Goal: Task Accomplishment & Management: Manage account settings

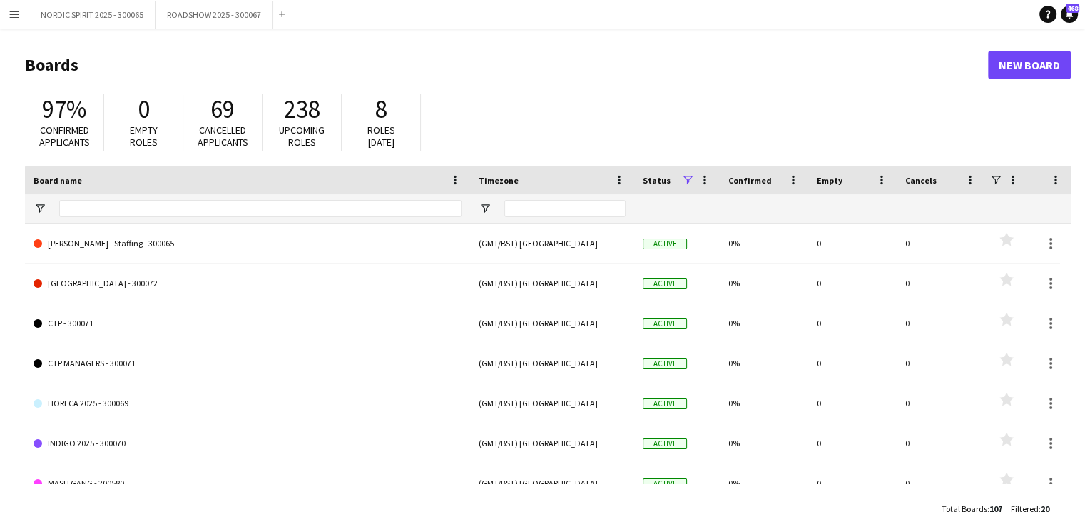
click at [13, 14] on app-icon "Menu" at bounding box center [14, 14] width 11 height 11
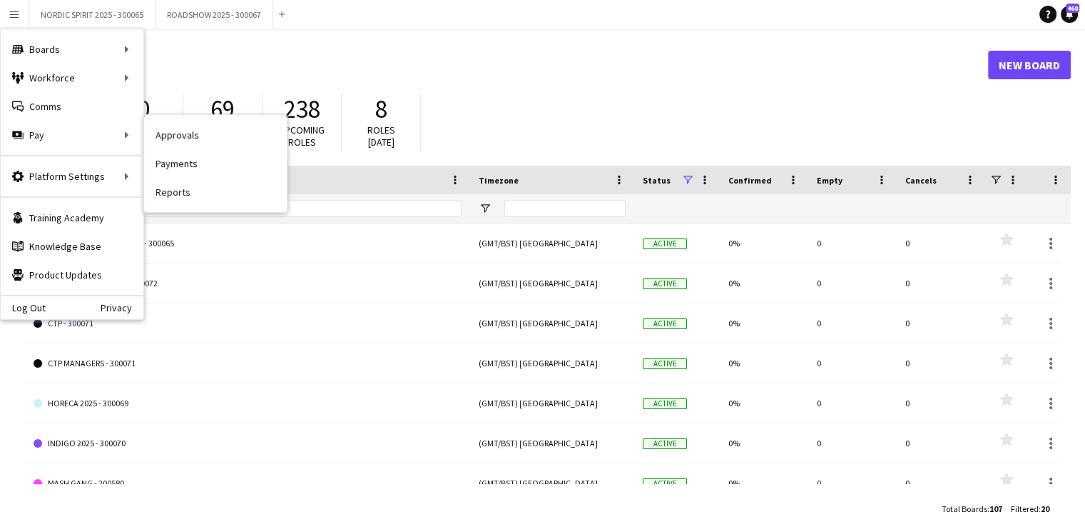
click at [183, 138] on link "Approvals" at bounding box center [215, 135] width 143 height 29
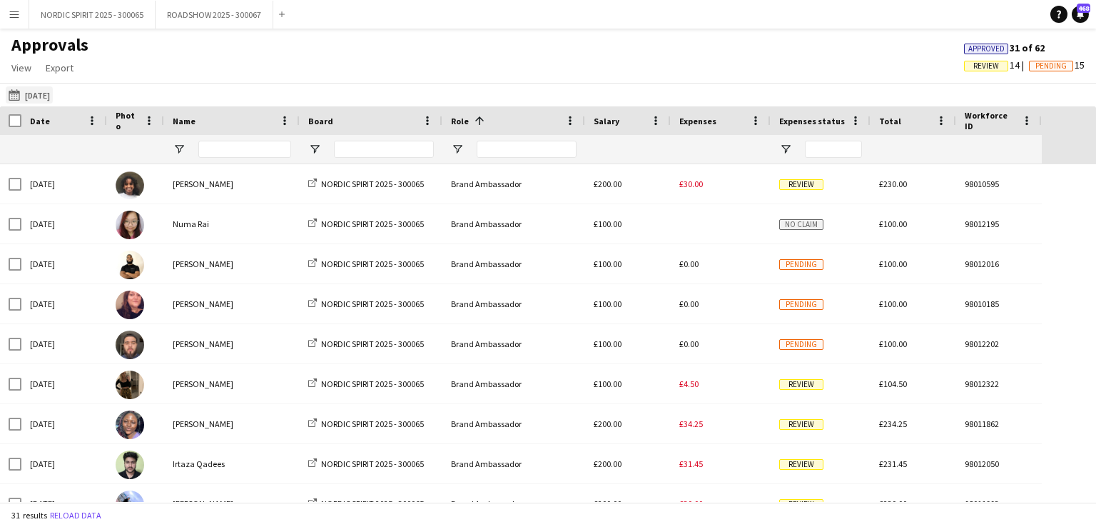
click at [53, 96] on button "[DATE] [DATE]" at bounding box center [29, 94] width 47 height 17
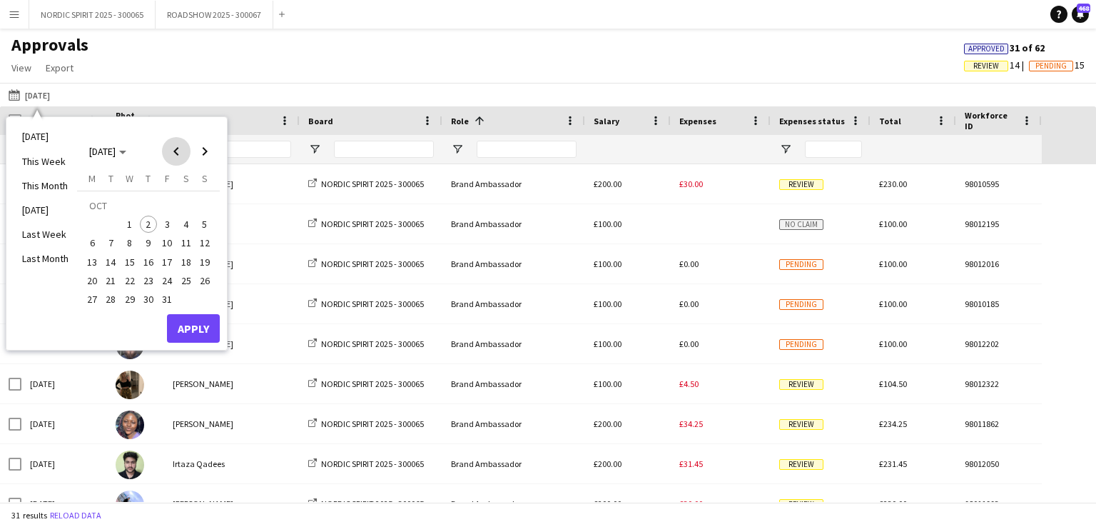
click at [181, 153] on span "Previous month" at bounding box center [176, 151] width 29 height 29
click at [203, 282] on span "31" at bounding box center [204, 283] width 17 height 17
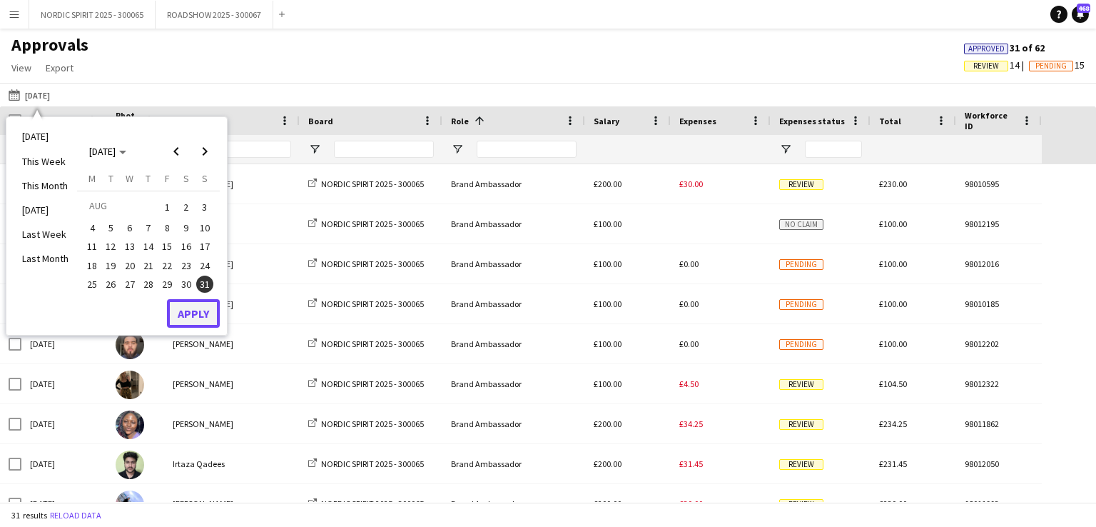
click at [200, 311] on button "Apply" at bounding box center [193, 313] width 53 height 29
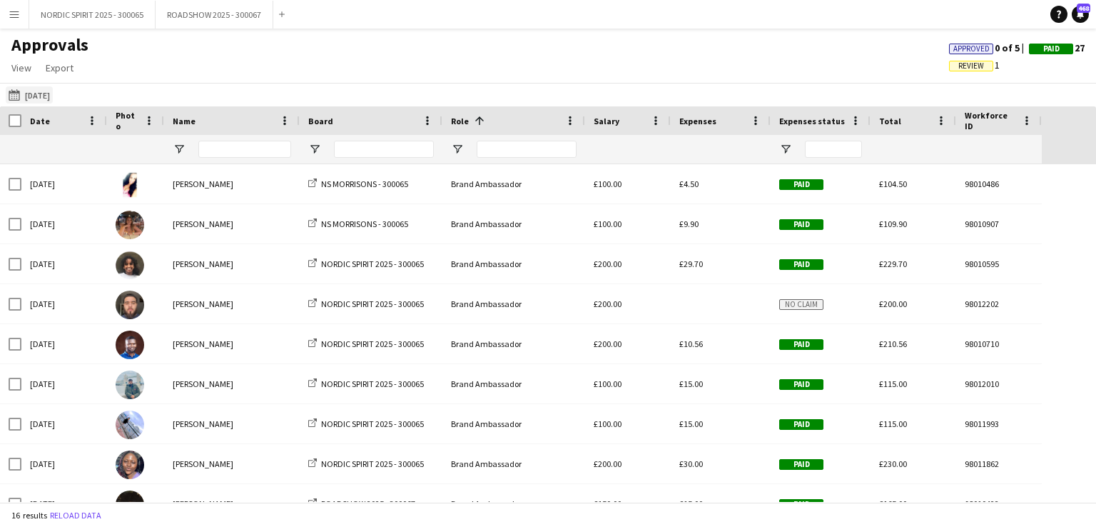
click at [53, 95] on button "[DATE] [DATE]" at bounding box center [29, 94] width 47 height 17
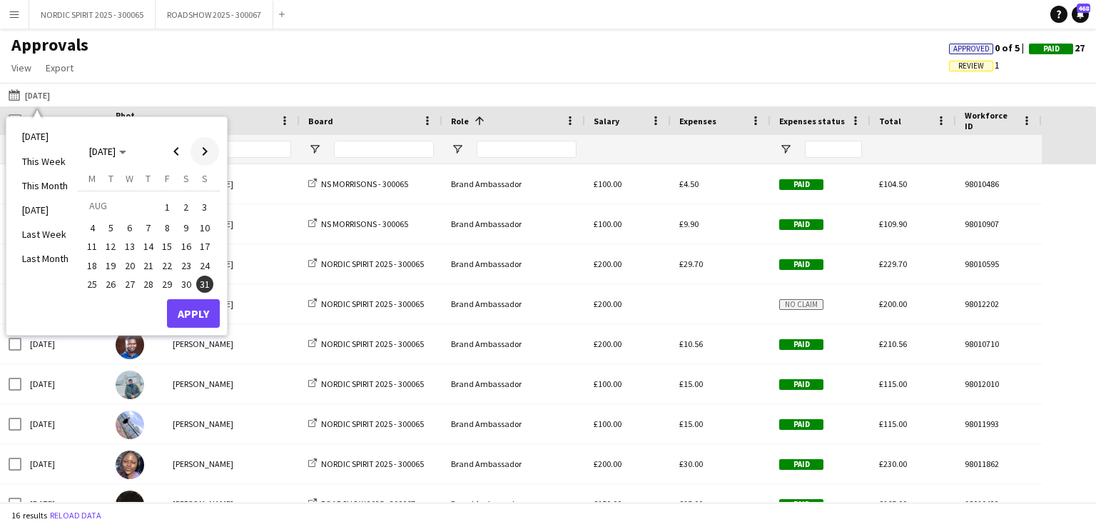
click at [205, 152] on span "Next month" at bounding box center [204, 151] width 29 height 29
click at [92, 220] on span "1" at bounding box center [91, 223] width 17 height 17
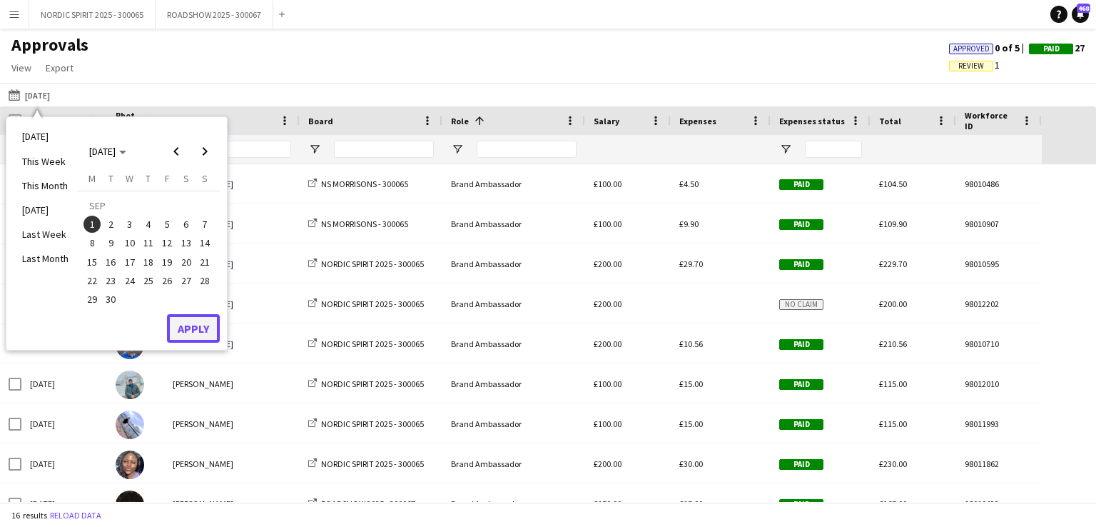
click at [181, 322] on button "Apply" at bounding box center [193, 328] width 53 height 29
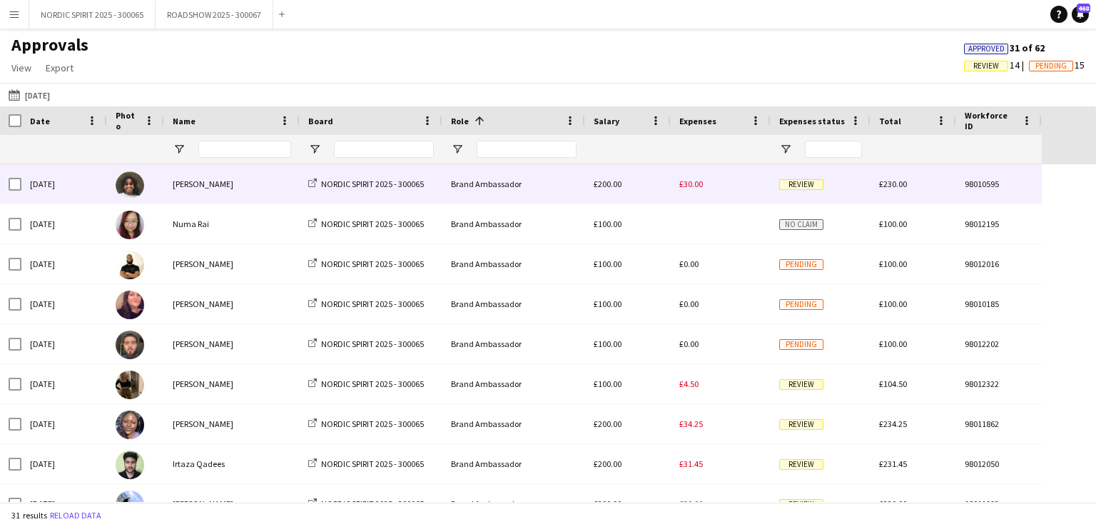
click at [689, 186] on span "£30.00" at bounding box center [691, 183] width 24 height 11
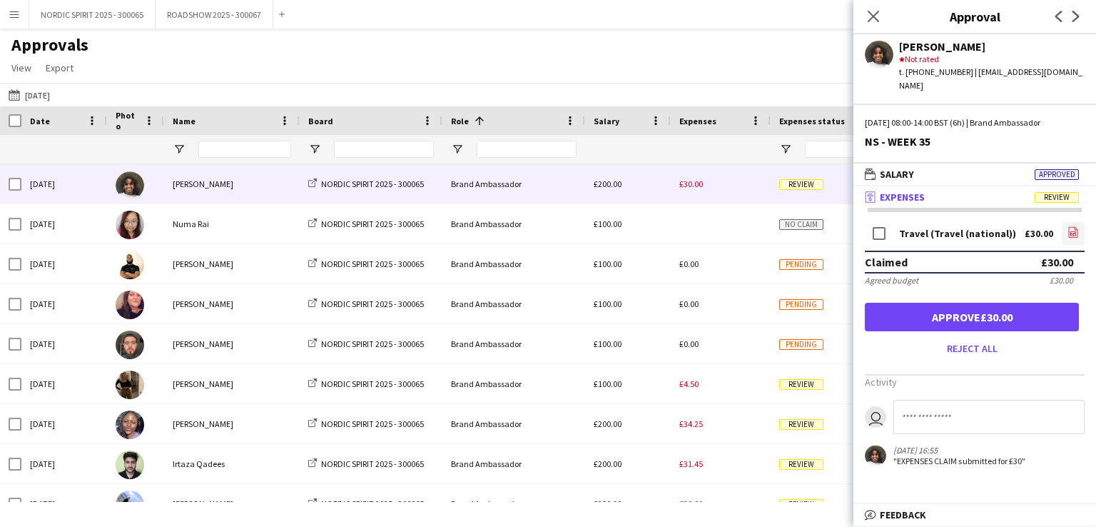
click at [1075, 231] on icon at bounding box center [1073, 233] width 6 height 4
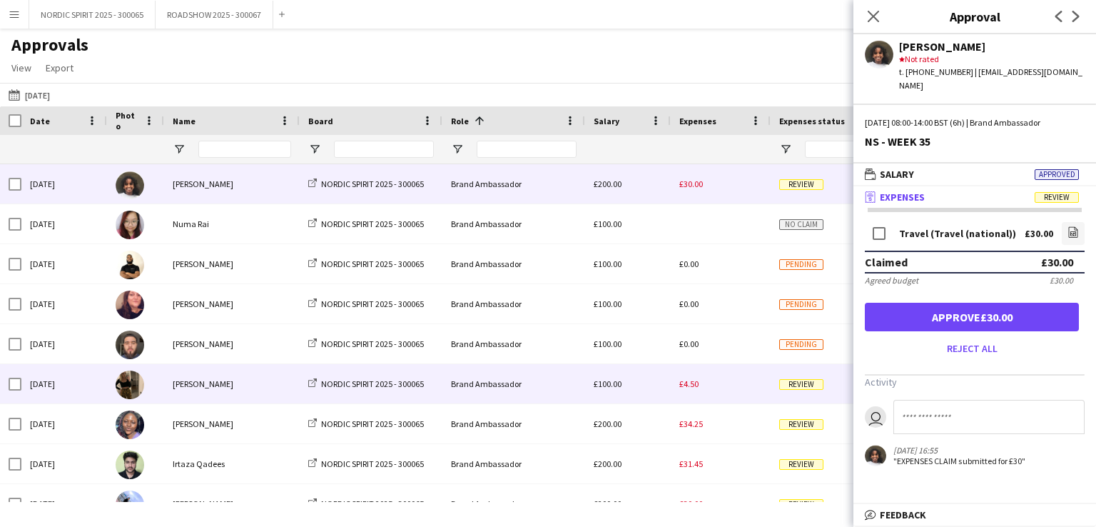
click at [689, 387] on span "£4.50" at bounding box center [688, 383] width 19 height 11
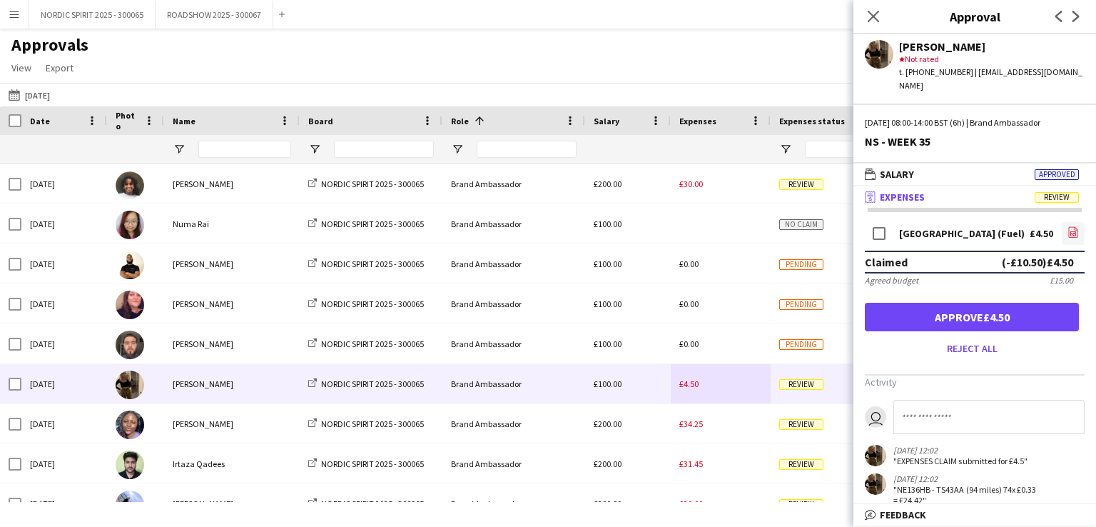
click at [1067, 226] on icon "file-image" at bounding box center [1072, 231] width 11 height 11
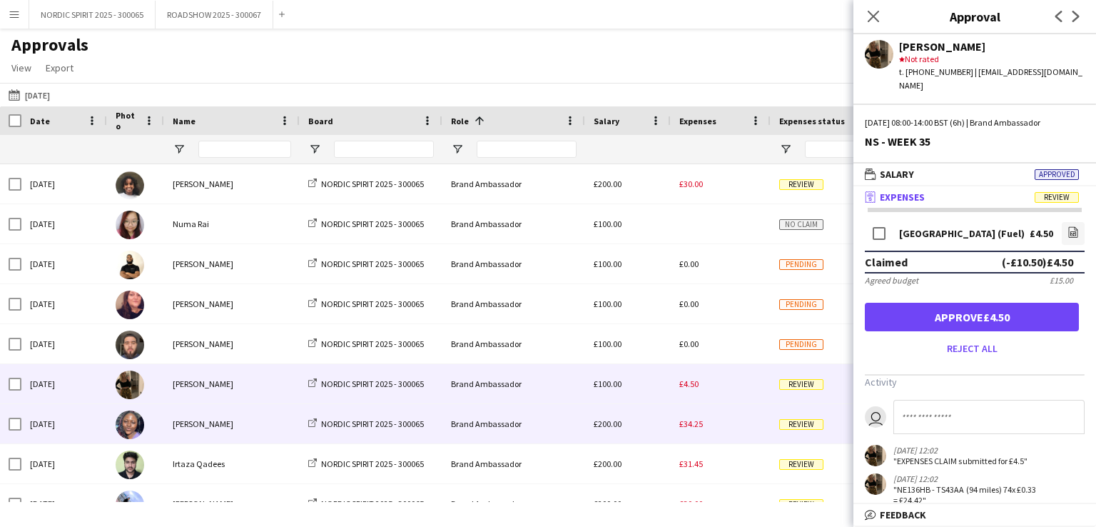
click at [691, 427] on span "£34.25" at bounding box center [691, 423] width 24 height 11
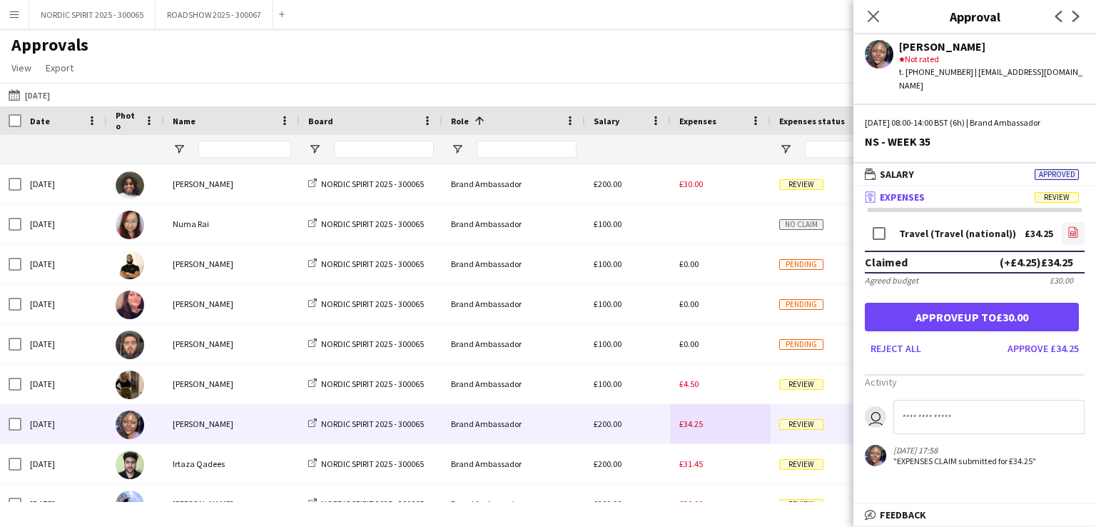
click at [1074, 222] on link "file-image" at bounding box center [1073, 233] width 23 height 23
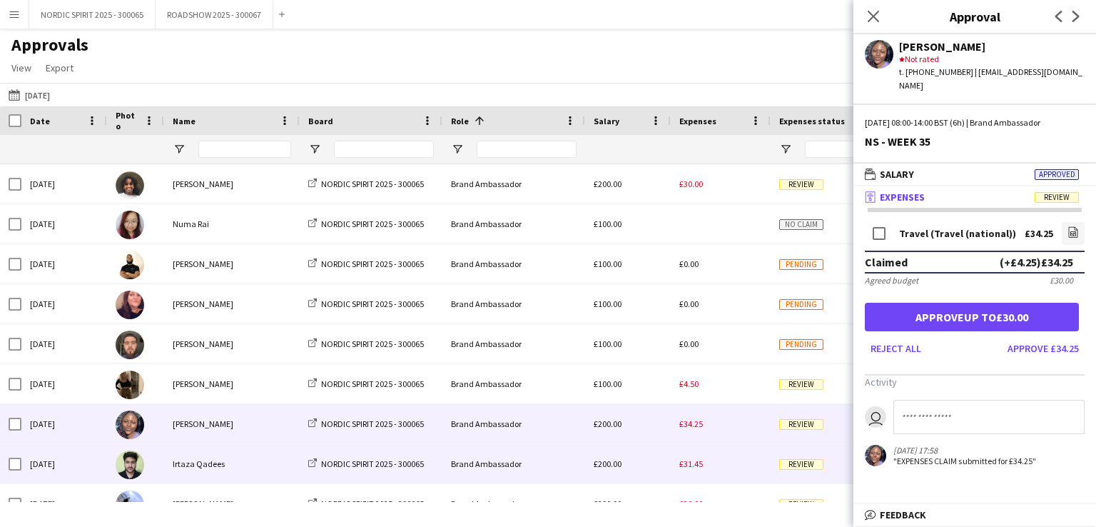
click at [694, 463] on span "£31.45" at bounding box center [691, 463] width 24 height 11
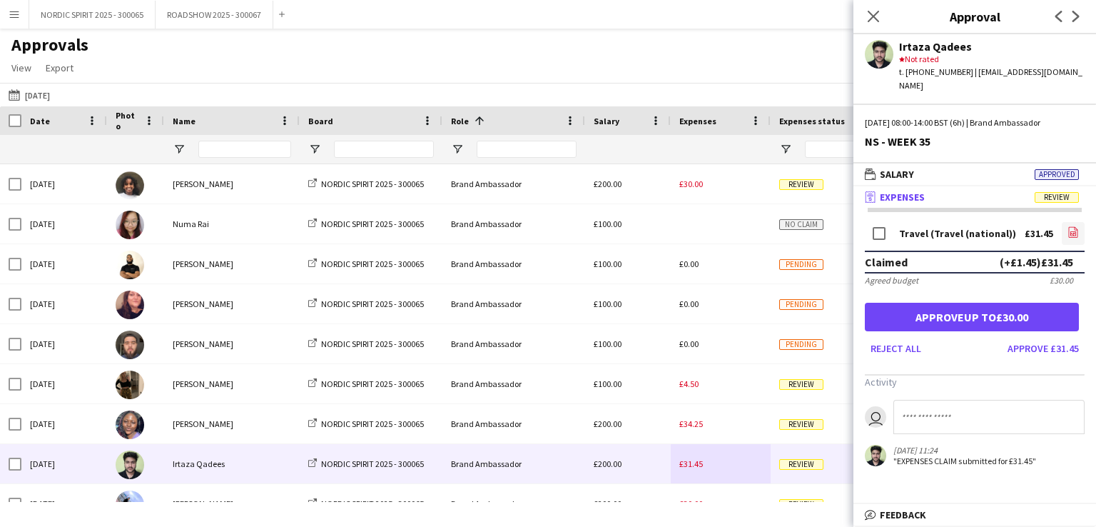
click at [1073, 226] on icon "file-image" at bounding box center [1072, 231] width 11 height 11
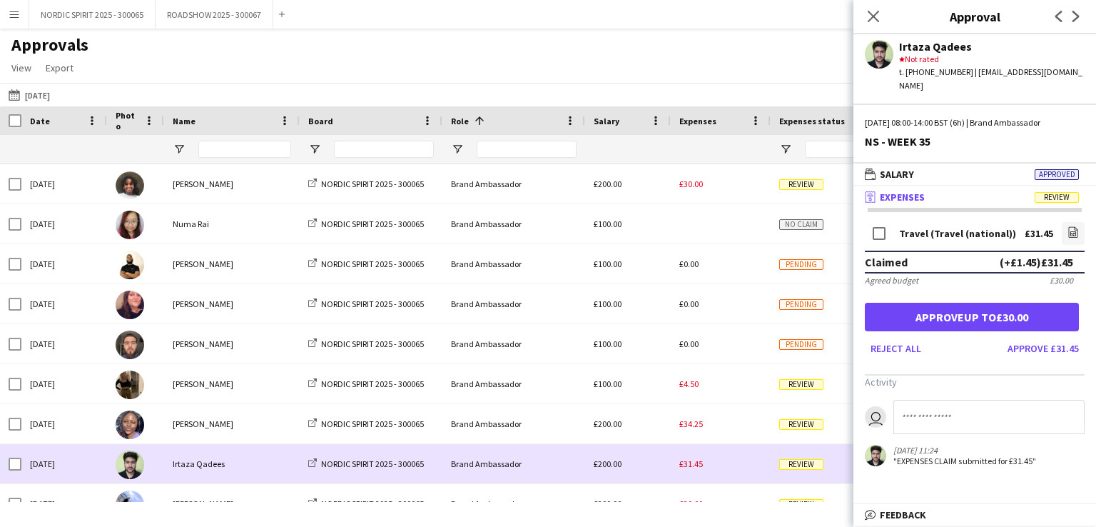
click at [743, 460] on div "£31.45" at bounding box center [721, 463] width 100 height 39
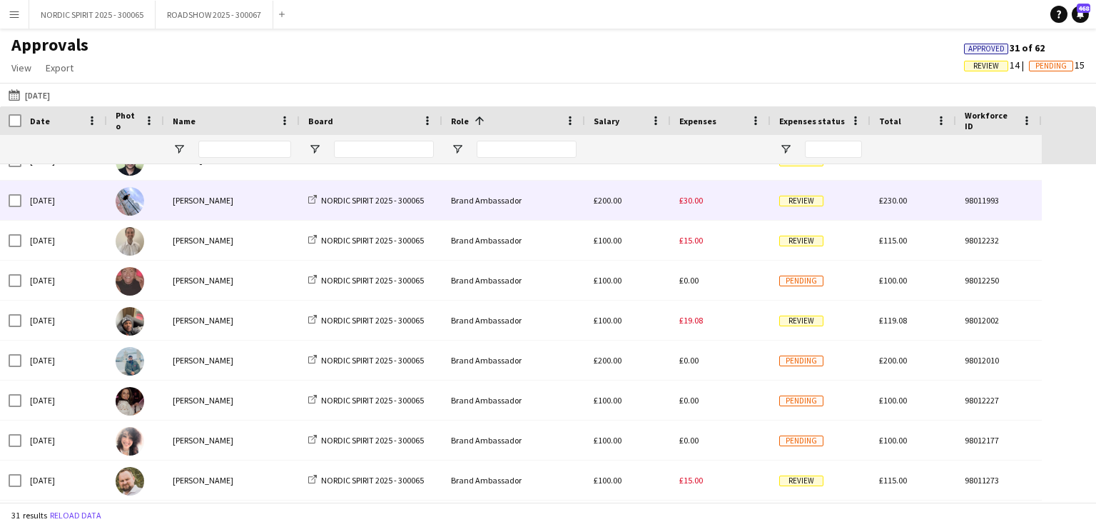
click at [689, 201] on span "£30.00" at bounding box center [691, 200] width 24 height 11
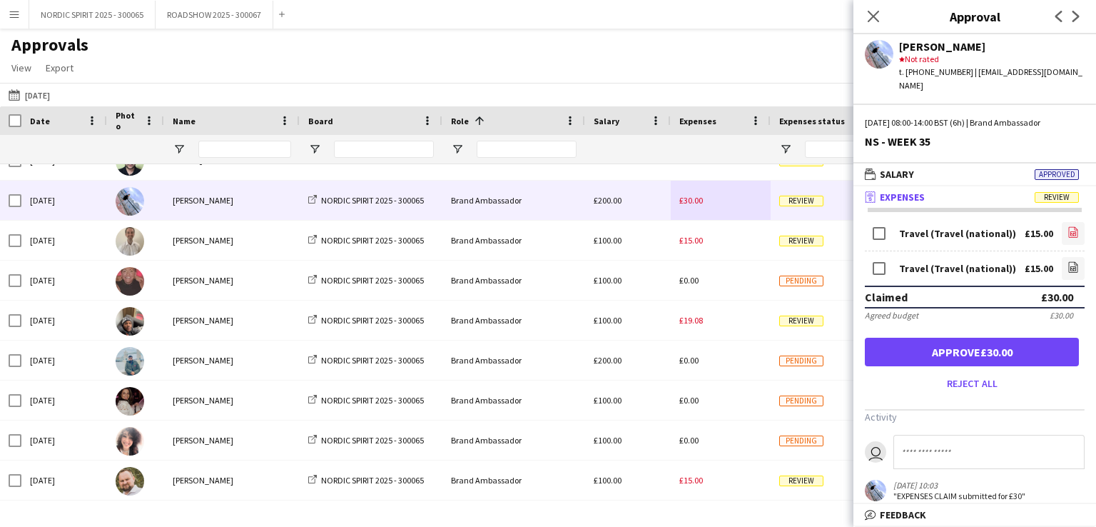
click at [1067, 226] on icon "file-image" at bounding box center [1072, 231] width 11 height 11
click at [1067, 261] on icon "file-image" at bounding box center [1072, 266] width 11 height 11
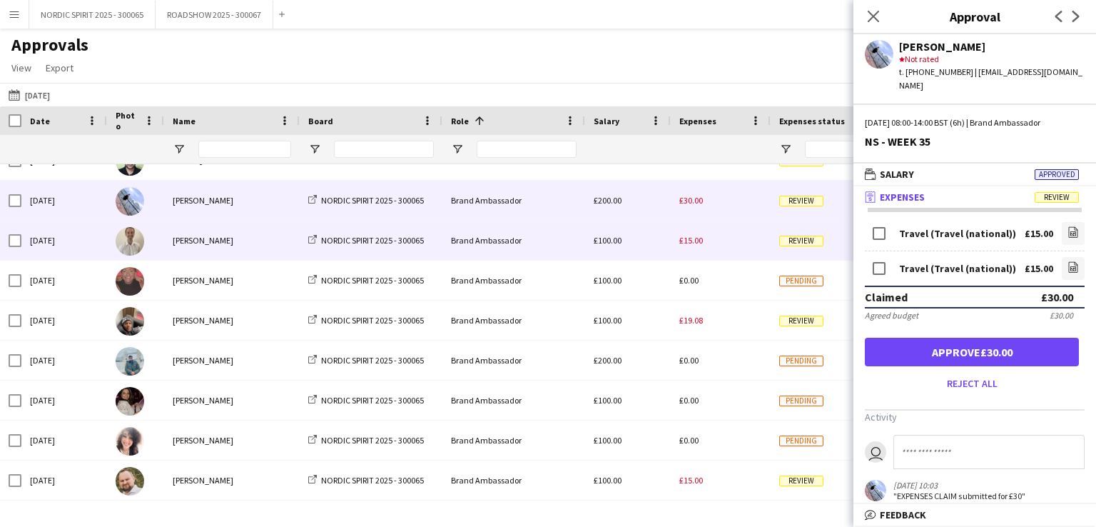
click at [691, 239] on span "£15.00" at bounding box center [691, 240] width 24 height 11
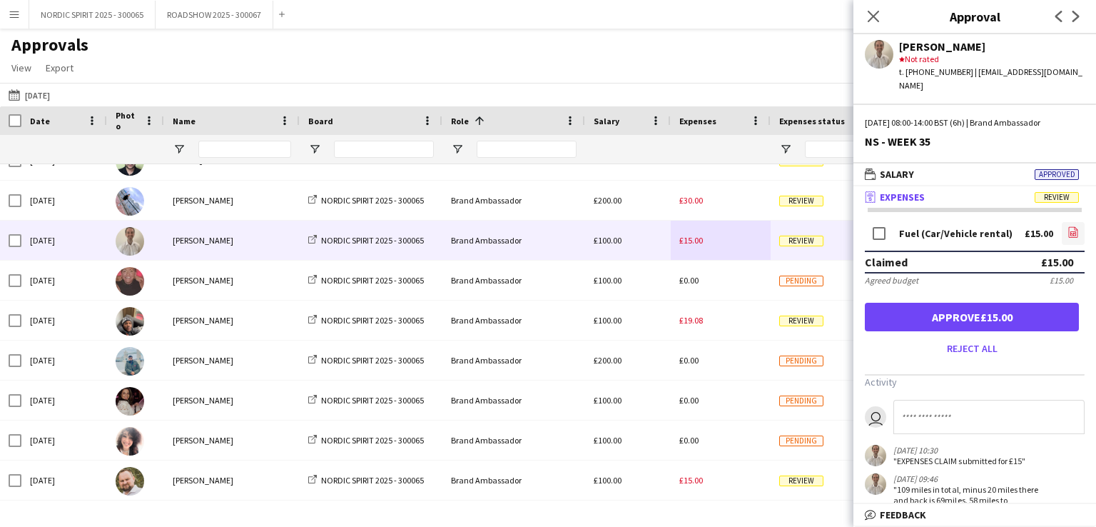
click at [1067, 226] on icon "file-image" at bounding box center [1072, 231] width 11 height 11
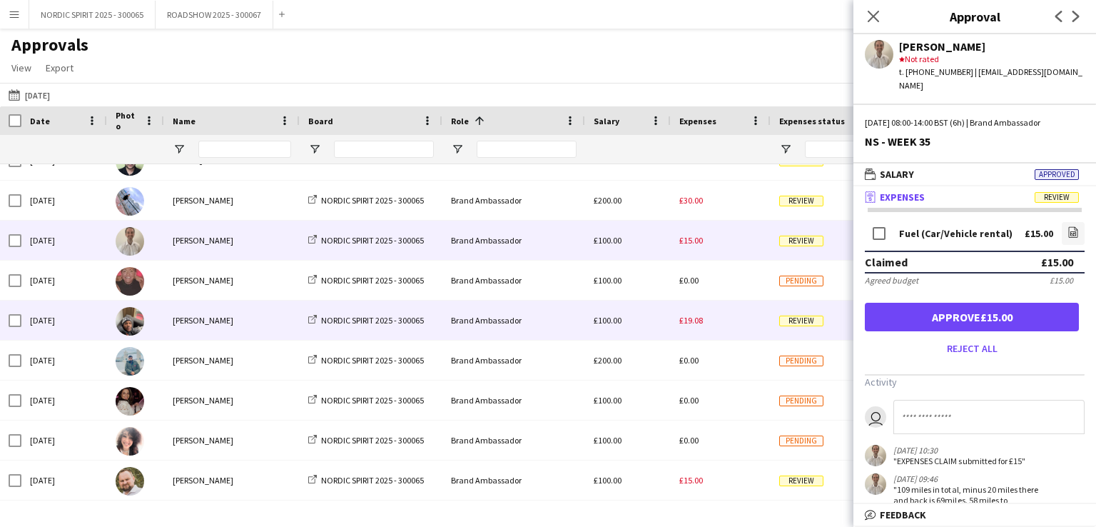
click at [698, 322] on span "£19.08" at bounding box center [691, 320] width 24 height 11
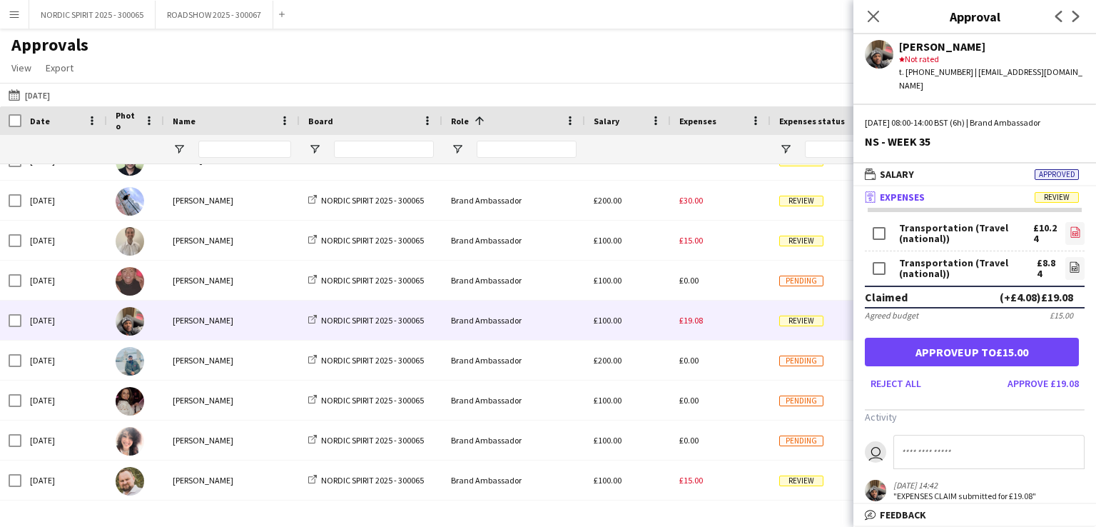
click at [1069, 226] on icon "file-image" at bounding box center [1074, 231] width 11 height 11
click at [1072, 266] on icon at bounding box center [1075, 268] width 6 height 4
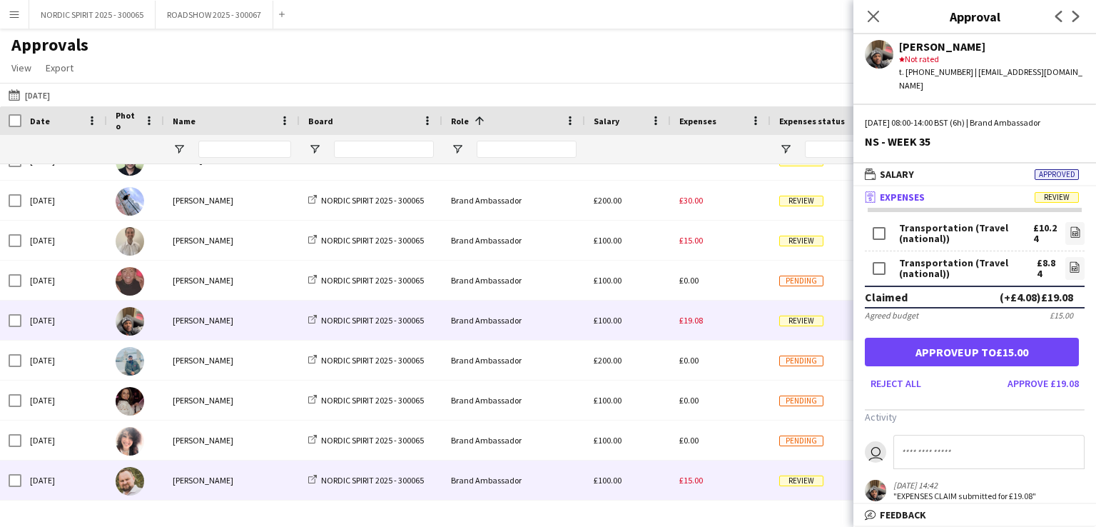
click at [696, 482] on span "£15.00" at bounding box center [691, 479] width 24 height 11
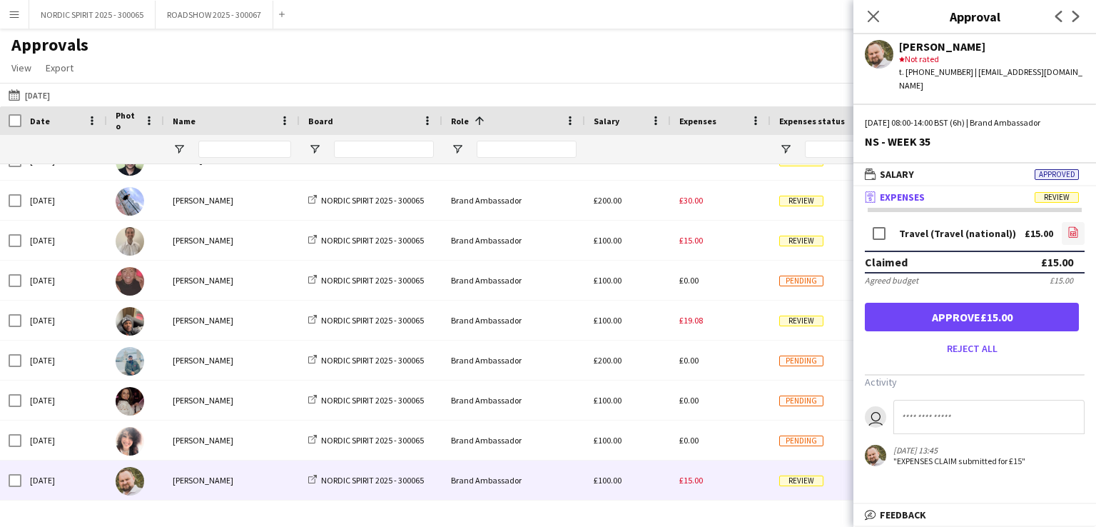
click at [1073, 231] on icon at bounding box center [1073, 233] width 6 height 4
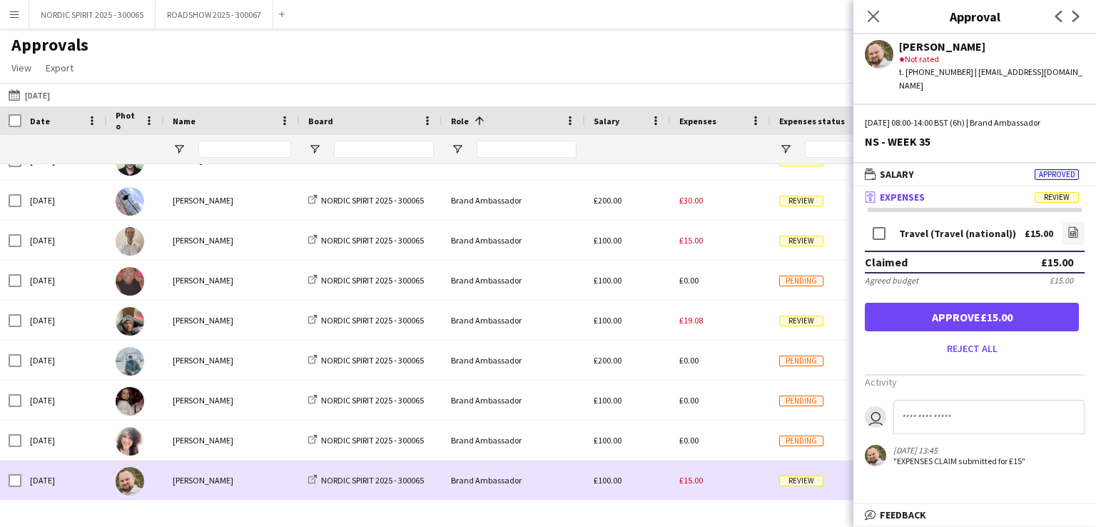
click at [738, 473] on div "£15.00" at bounding box center [721, 479] width 100 height 39
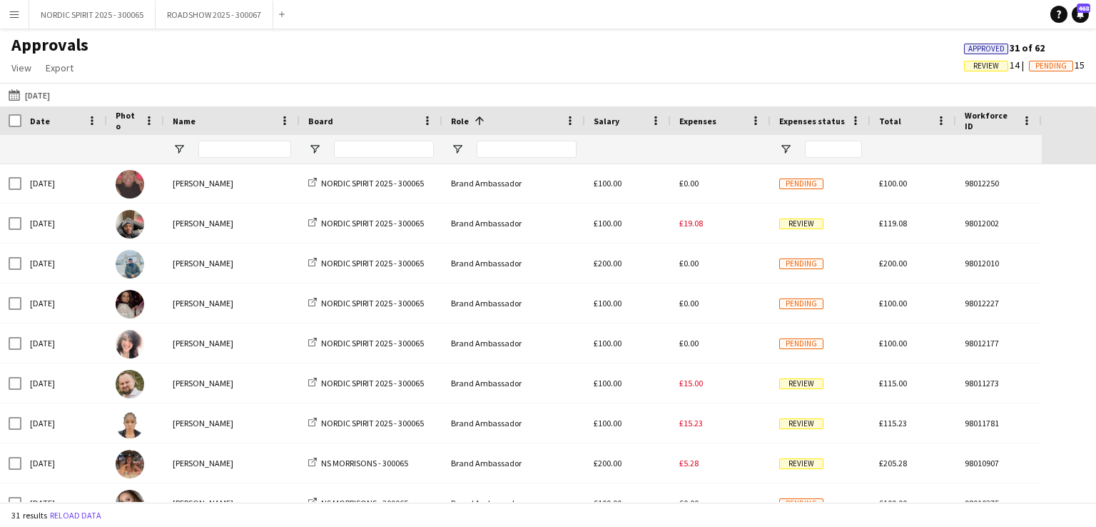
scroll to position [405, 0]
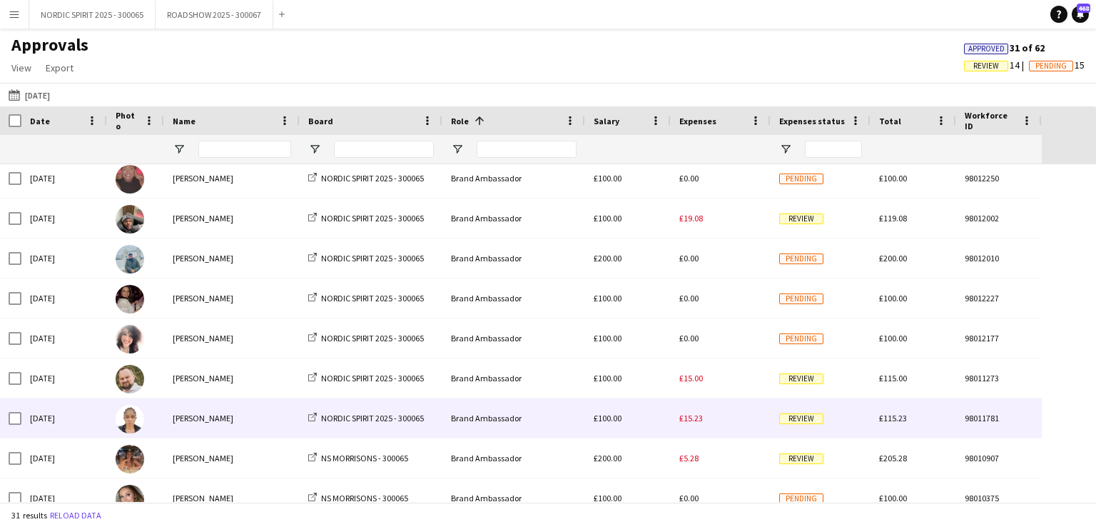
click at [688, 415] on span "£15.23" at bounding box center [691, 417] width 24 height 11
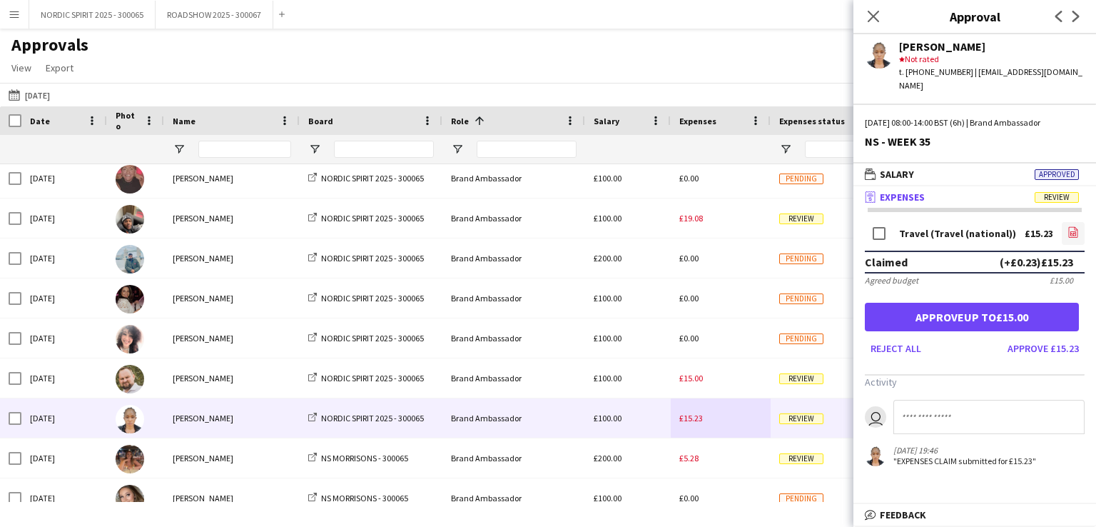
click at [1076, 231] on icon at bounding box center [1073, 233] width 6 height 4
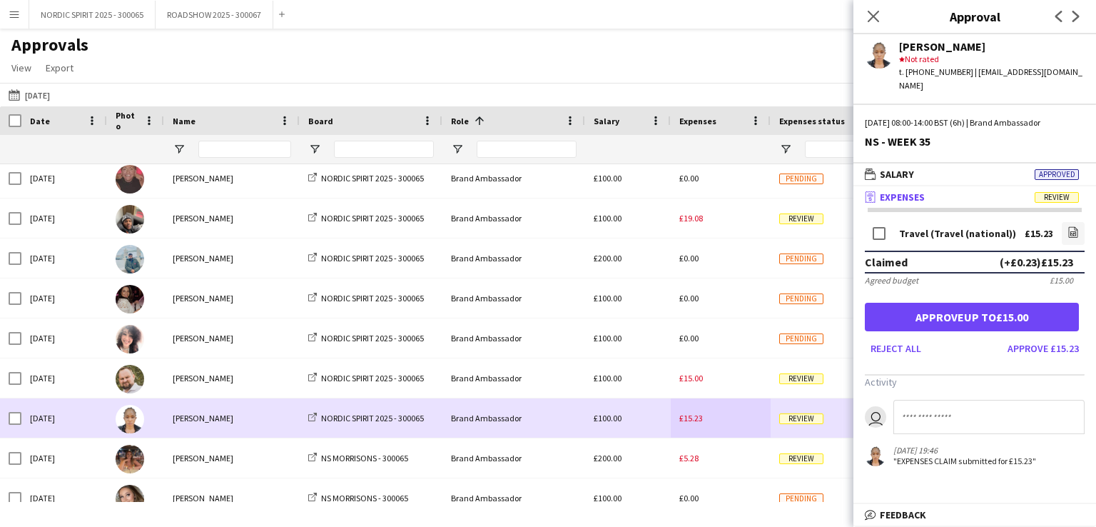
click at [728, 422] on div "£15.23" at bounding box center [721, 417] width 100 height 39
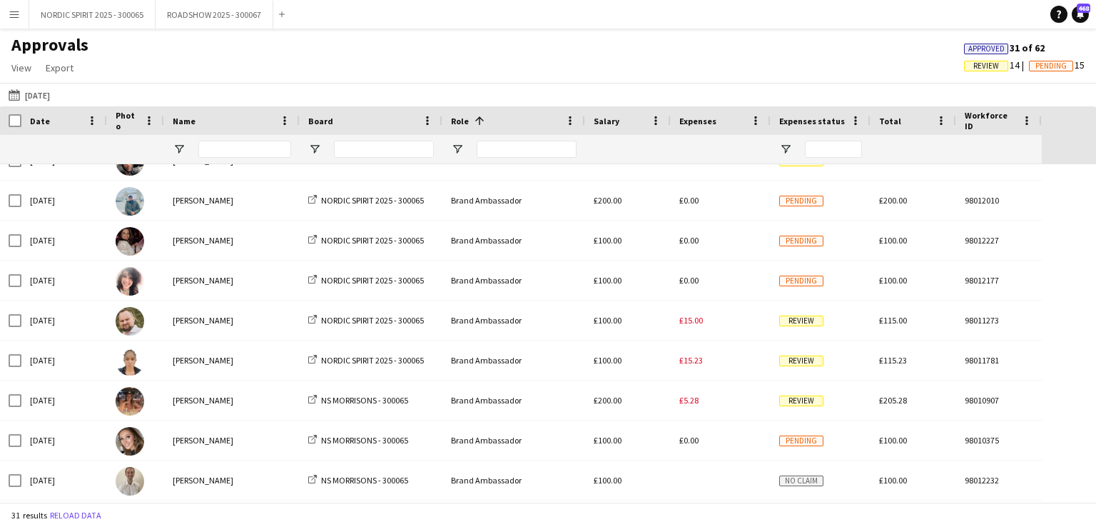
scroll to position [470, 0]
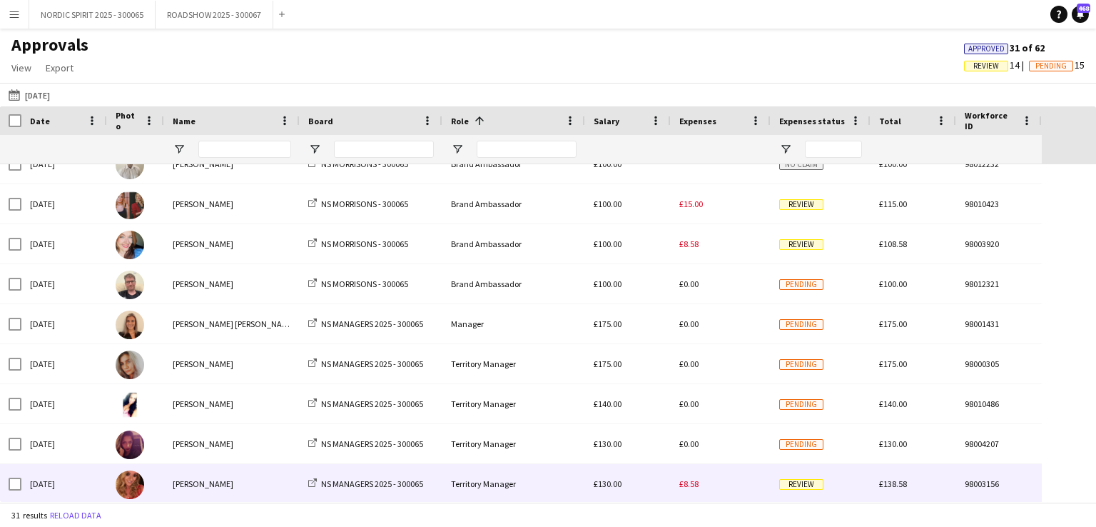
click at [695, 486] on span "£8.58" at bounding box center [688, 483] width 19 height 11
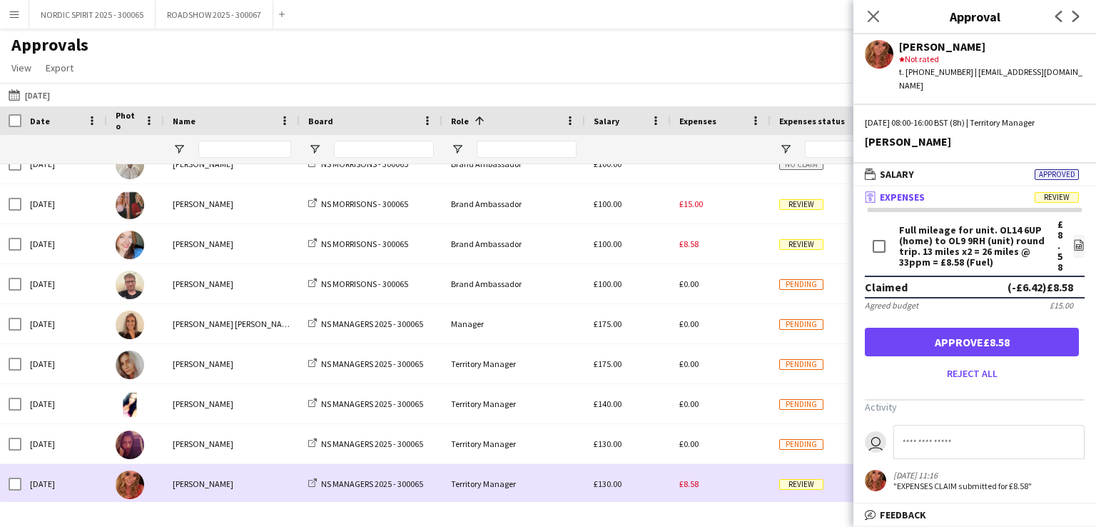
click at [736, 476] on div "£8.58" at bounding box center [721, 483] width 100 height 39
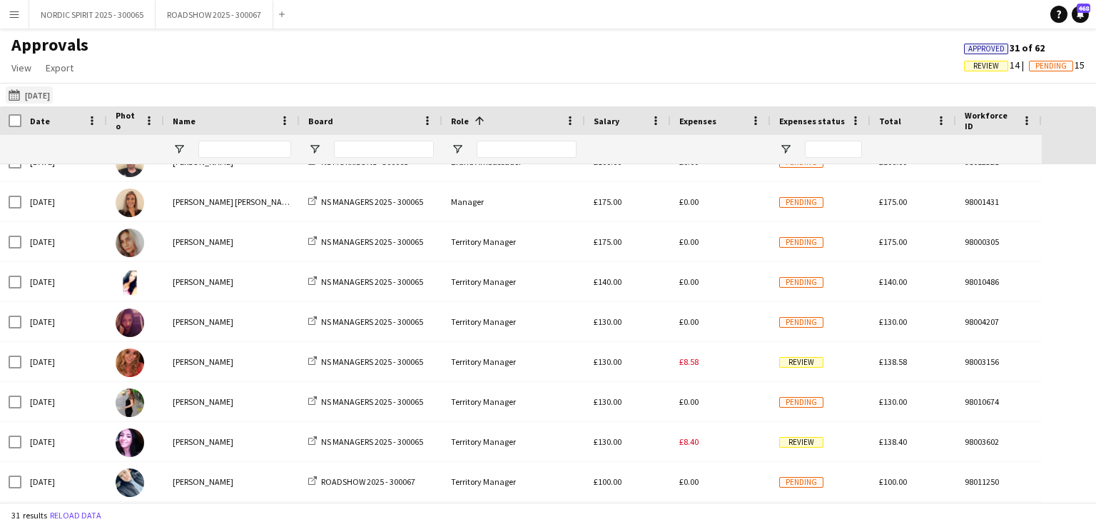
click at [38, 98] on button "[DATE] [DATE]" at bounding box center [29, 94] width 47 height 17
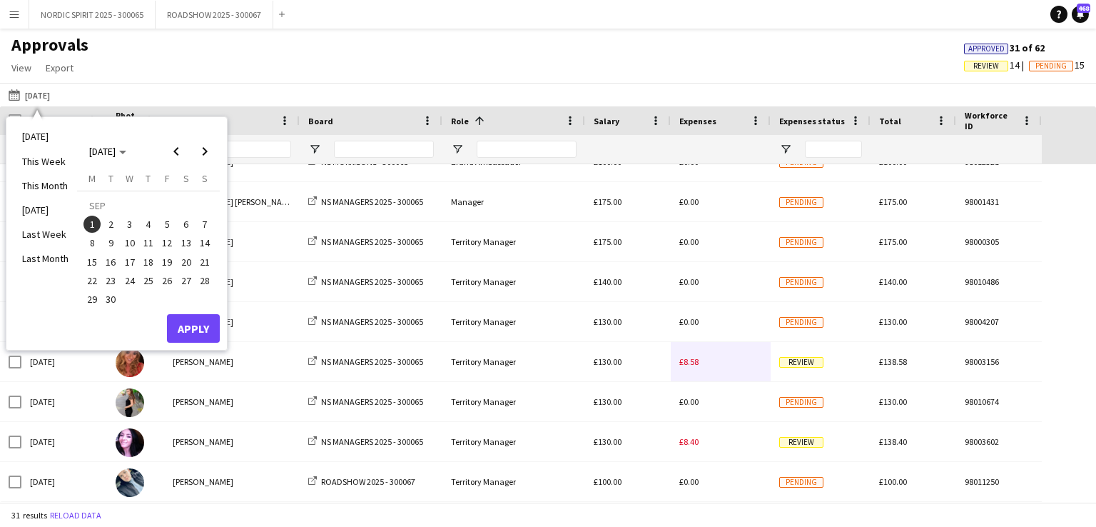
click at [112, 221] on span "2" at bounding box center [111, 223] width 17 height 17
click at [190, 325] on button "Apply" at bounding box center [193, 328] width 53 height 29
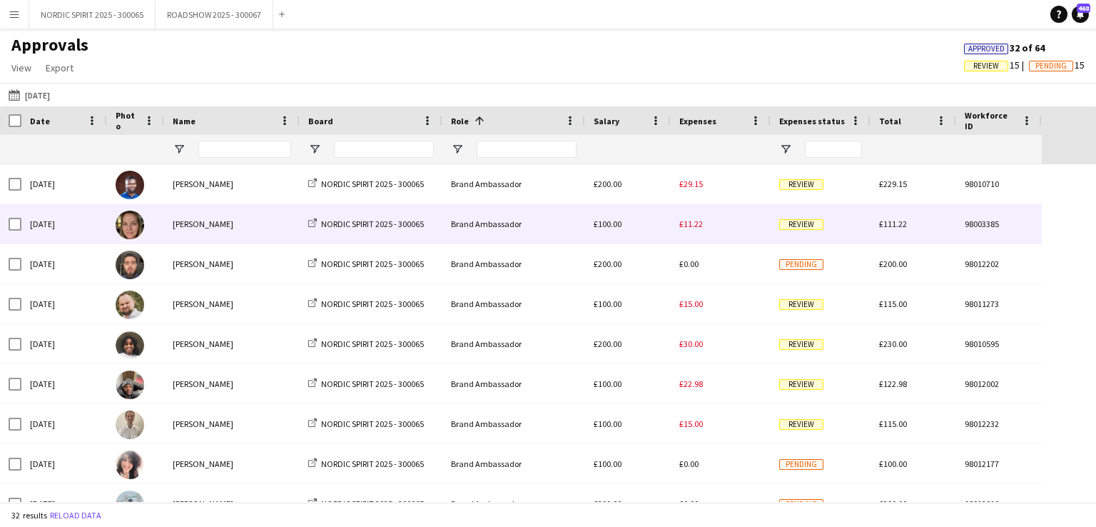
click at [695, 223] on span "£11.22" at bounding box center [691, 223] width 24 height 11
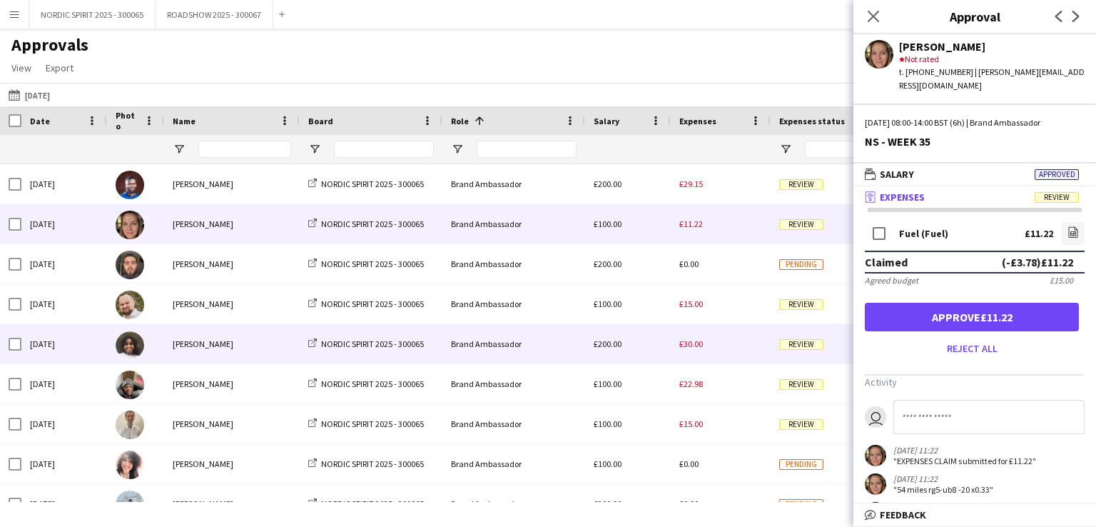
click at [694, 343] on span "£30.00" at bounding box center [691, 343] width 24 height 11
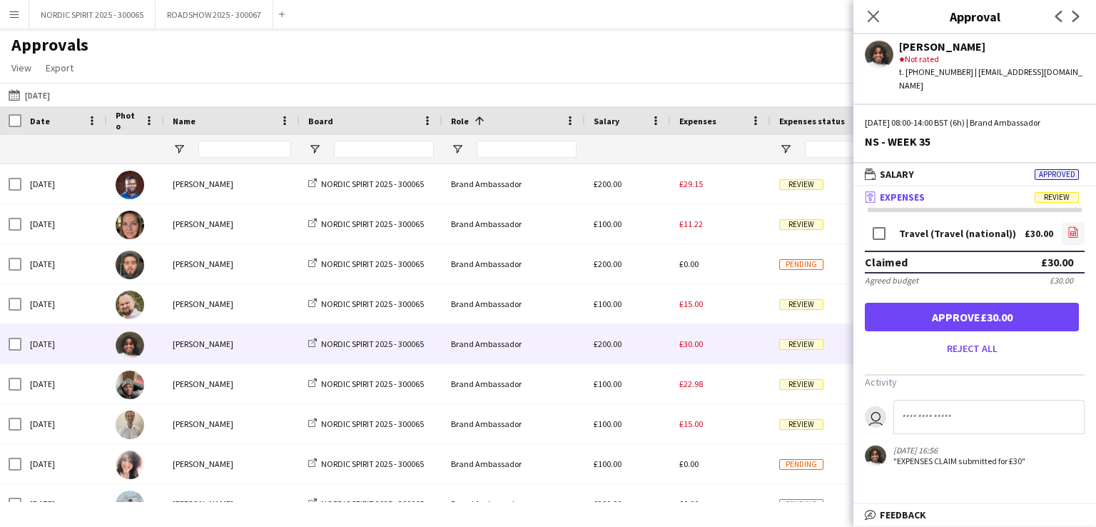
click at [1072, 226] on icon "file-image" at bounding box center [1072, 231] width 11 height 11
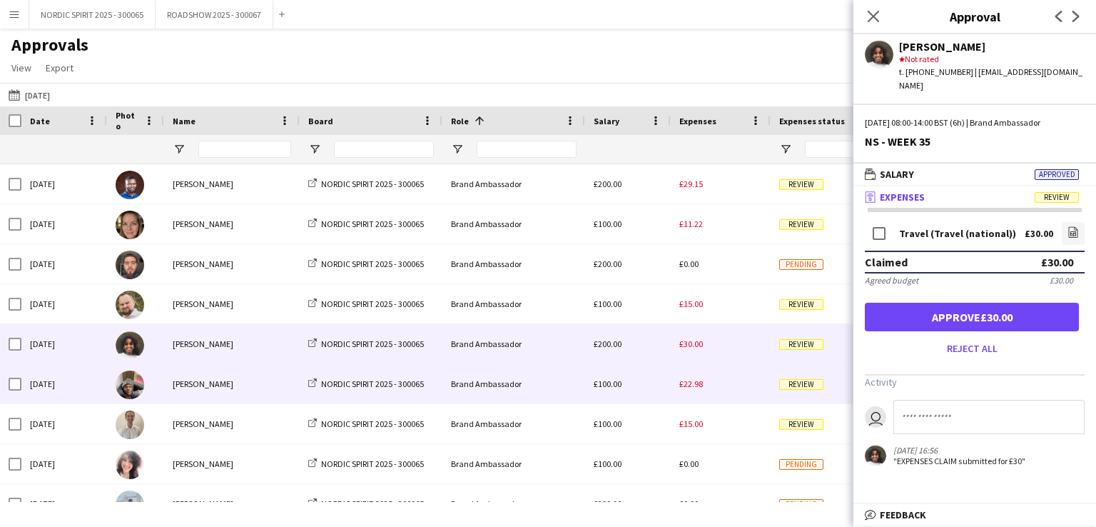
click at [697, 387] on span "£22.98" at bounding box center [691, 383] width 24 height 11
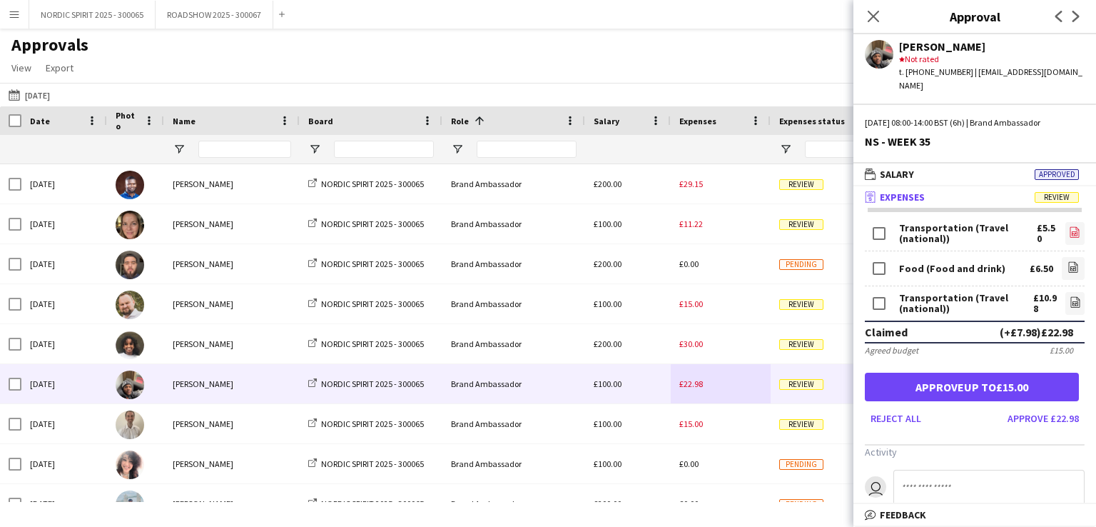
click at [1069, 226] on icon "file-image" at bounding box center [1074, 231] width 11 height 11
click at [1069, 296] on icon "file-image" at bounding box center [1074, 301] width 11 height 11
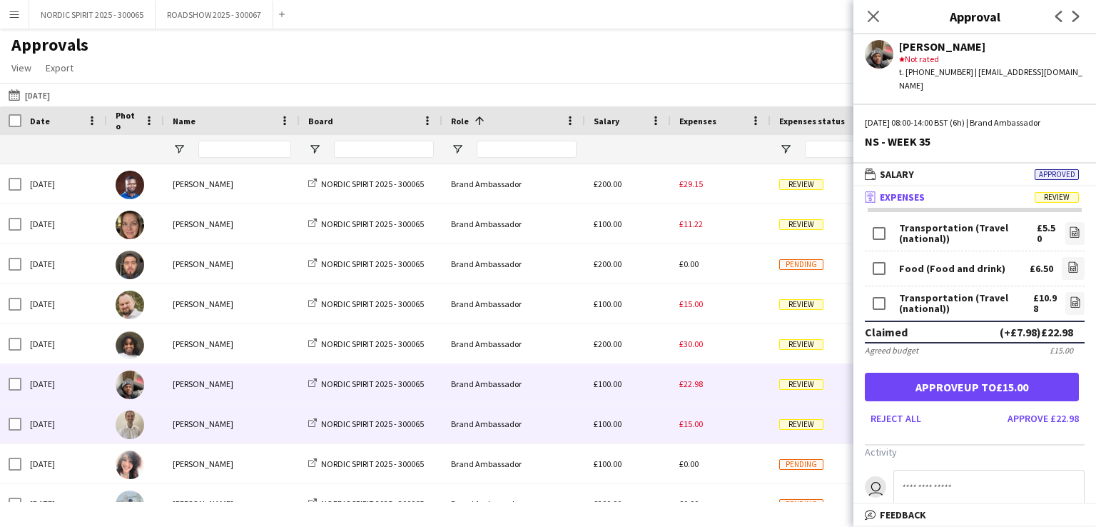
click at [698, 426] on span "£15.00" at bounding box center [691, 423] width 24 height 11
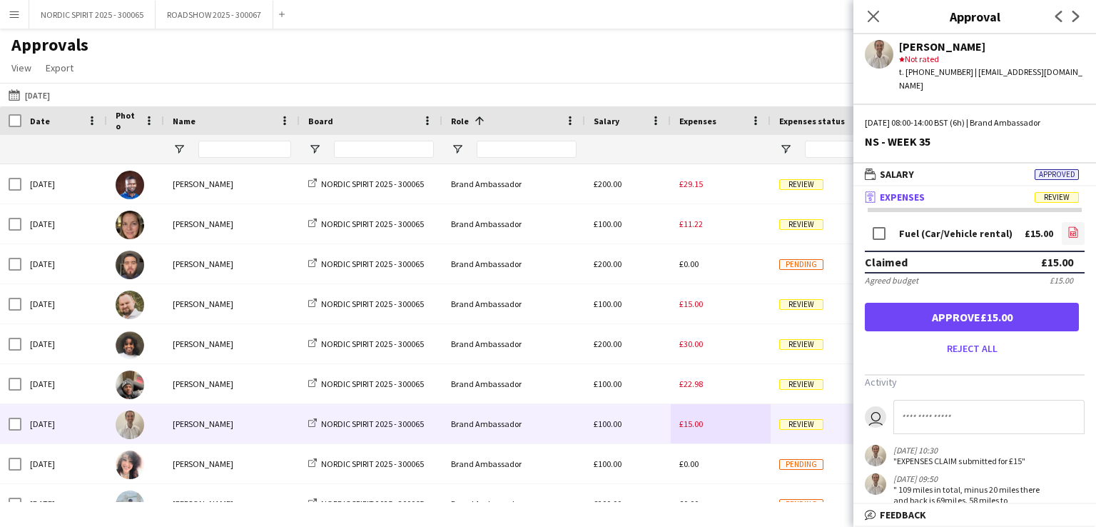
click at [1067, 226] on icon "file-image" at bounding box center [1072, 231] width 11 height 11
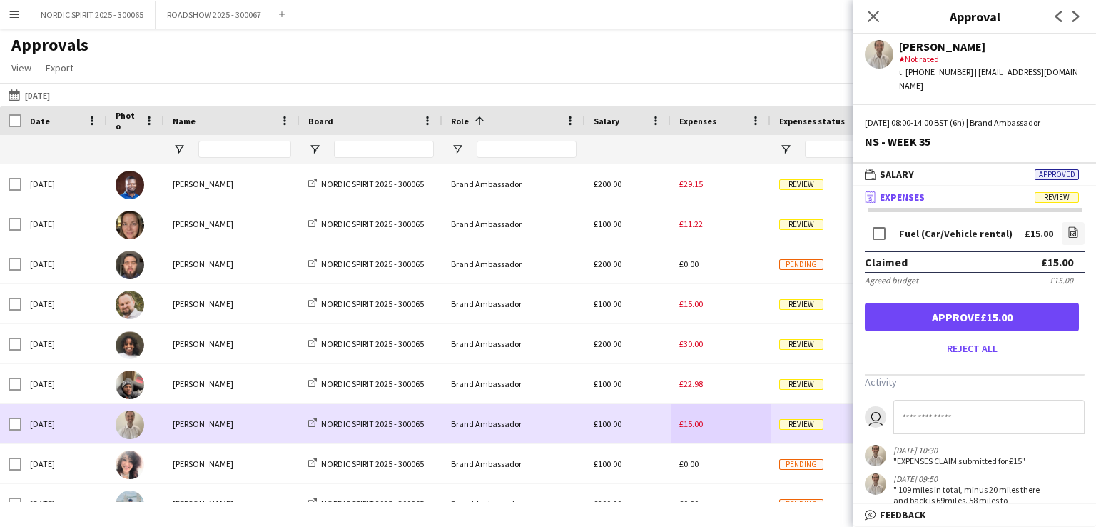
drag, startPoint x: 728, startPoint y: 424, endPoint x: 728, endPoint y: 416, distance: 7.8
click at [728, 417] on div "£15.00" at bounding box center [721, 423] width 100 height 39
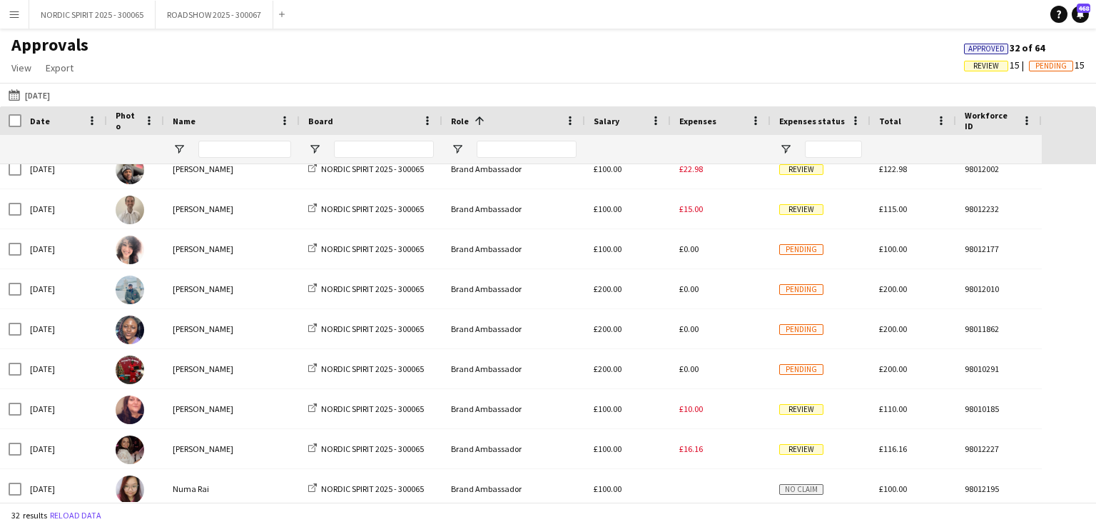
scroll to position [245, 0]
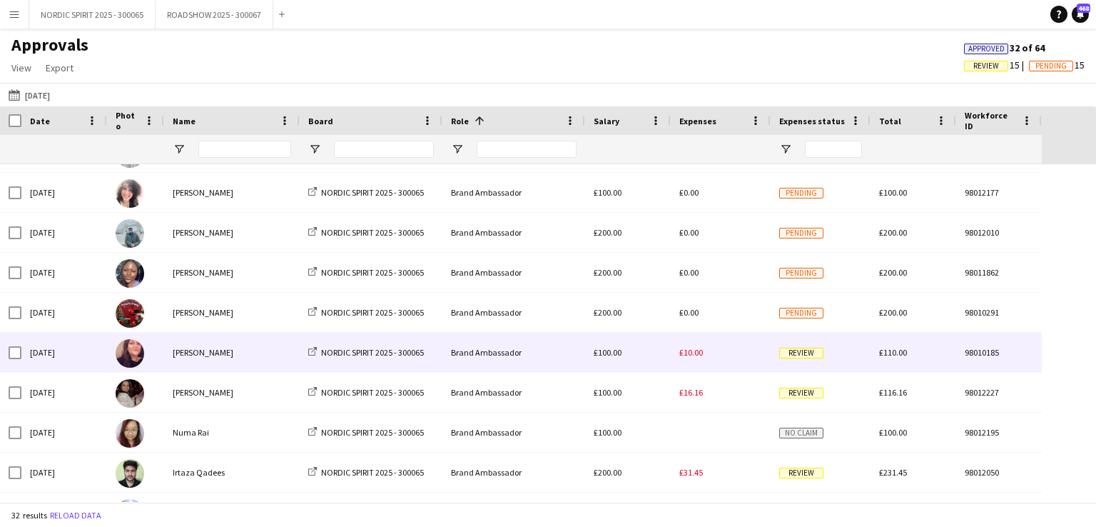
click at [688, 355] on span "£10.00" at bounding box center [691, 352] width 24 height 11
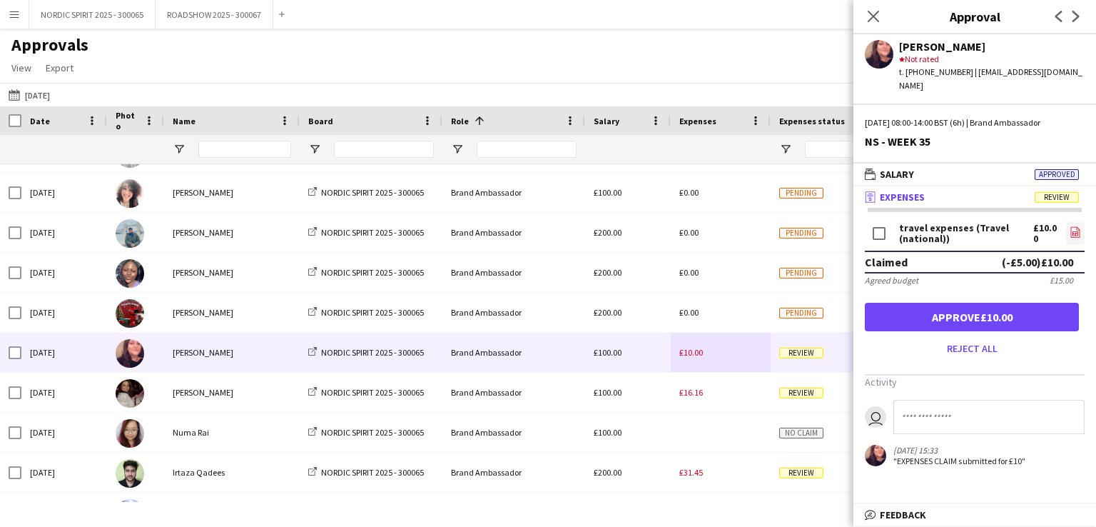
click at [1077, 226] on icon "file-image" at bounding box center [1074, 231] width 11 height 11
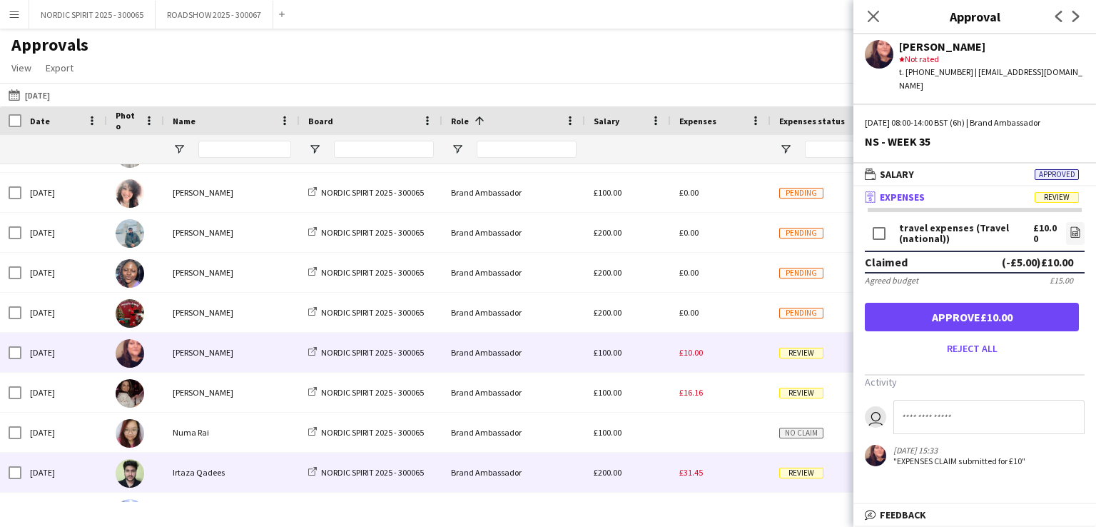
click at [688, 471] on span "£31.45" at bounding box center [691, 472] width 24 height 11
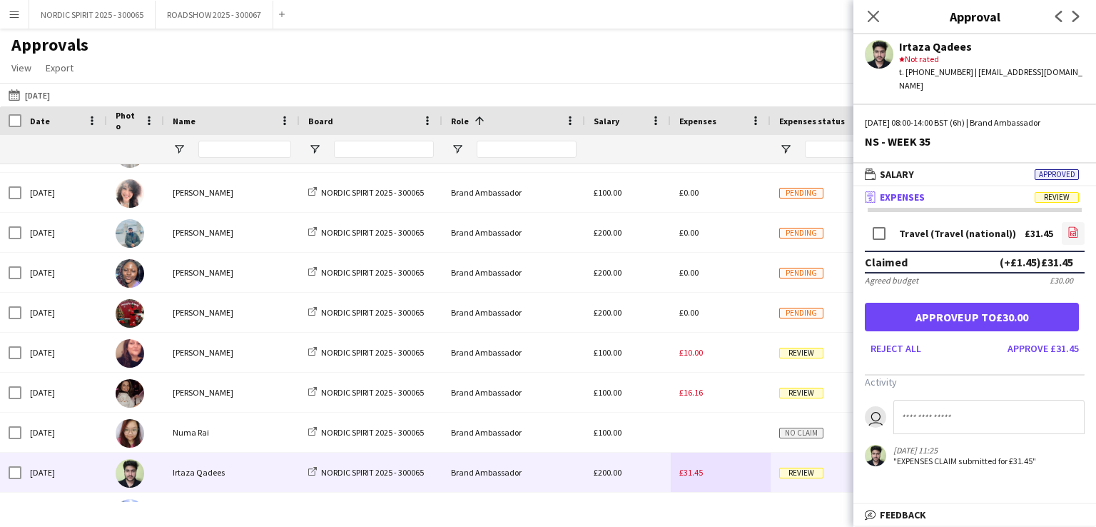
click at [1073, 226] on icon "file-image" at bounding box center [1072, 231] width 11 height 11
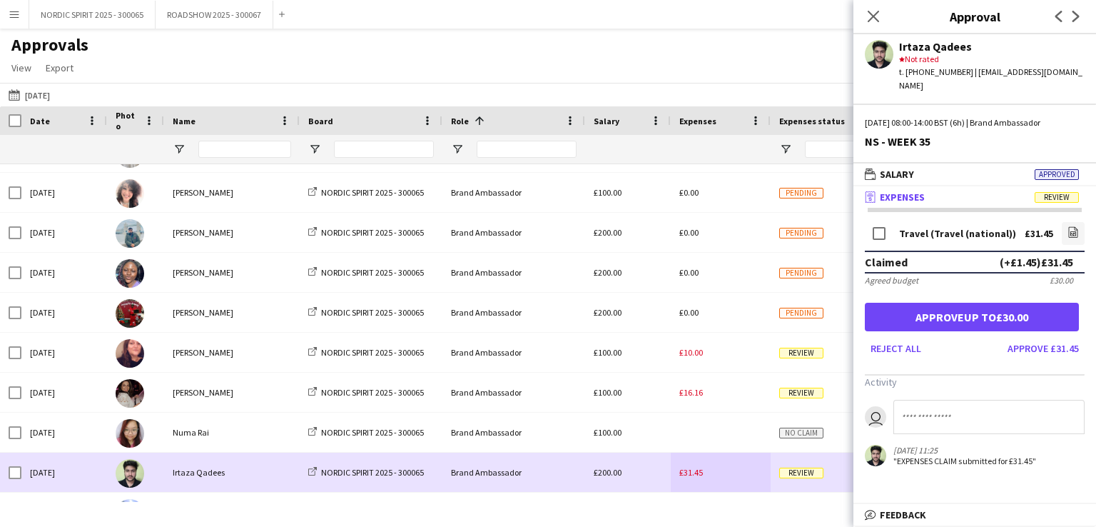
click at [726, 470] on div "£31.45" at bounding box center [721, 471] width 100 height 39
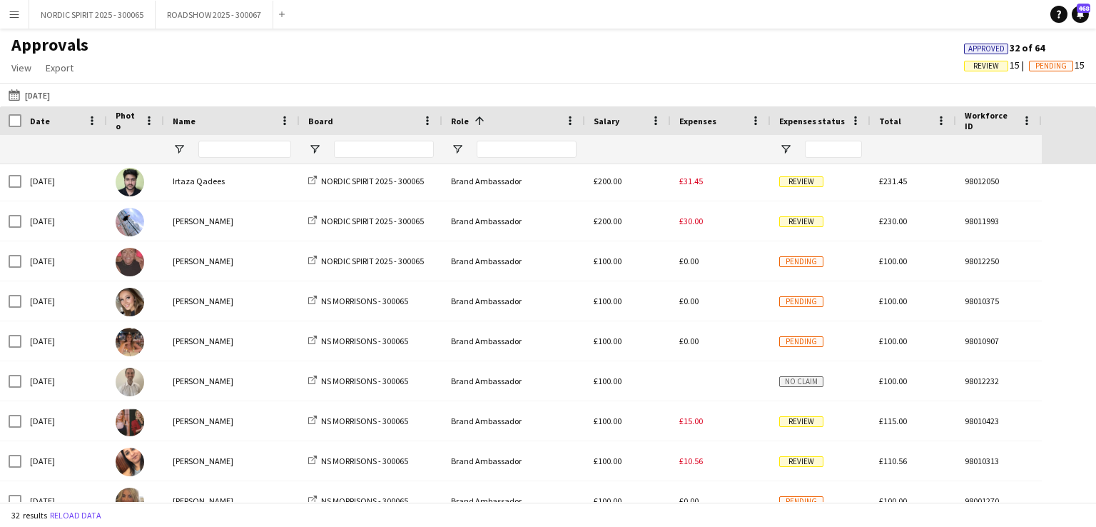
scroll to position [569, 0]
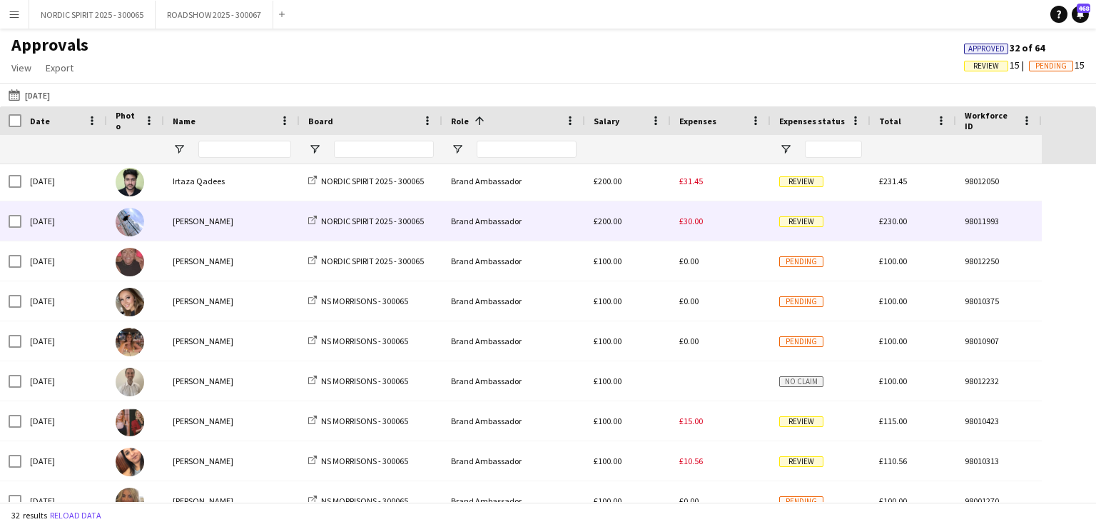
click at [690, 221] on span "£30.00" at bounding box center [691, 220] width 24 height 11
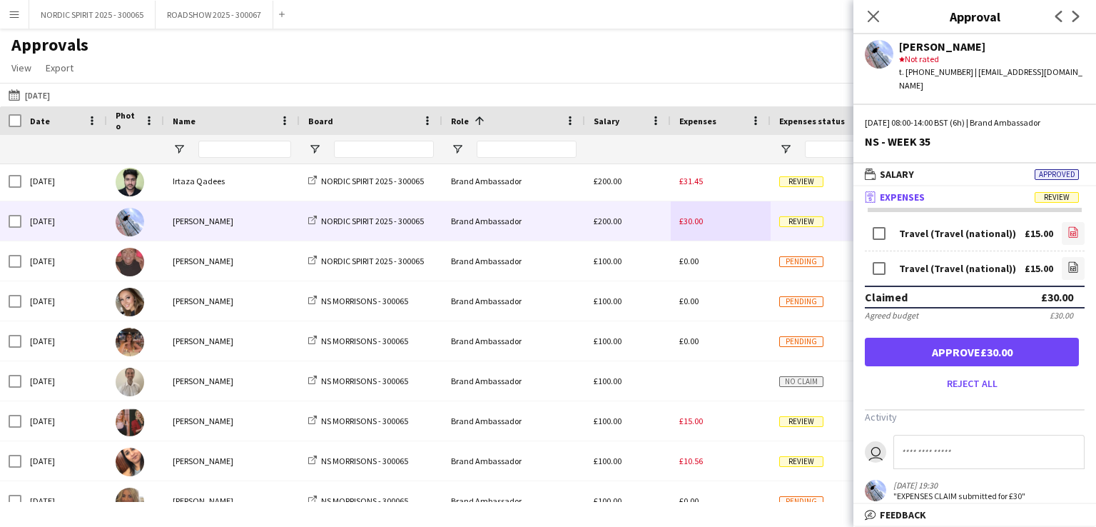
click at [1067, 226] on icon "file-image" at bounding box center [1072, 231] width 11 height 11
click at [1070, 266] on icon at bounding box center [1073, 268] width 6 height 4
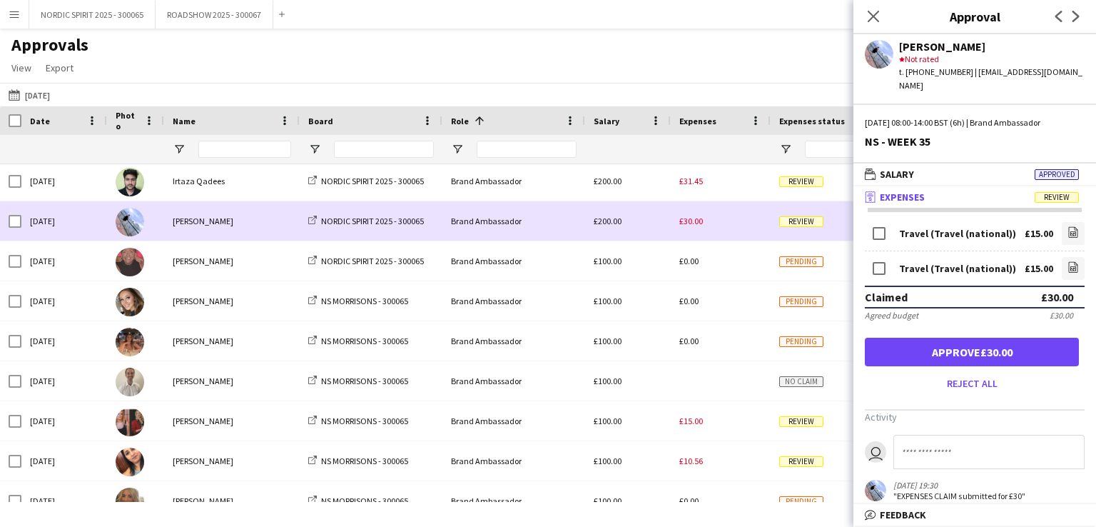
click at [731, 223] on div "£30.00" at bounding box center [721, 220] width 100 height 39
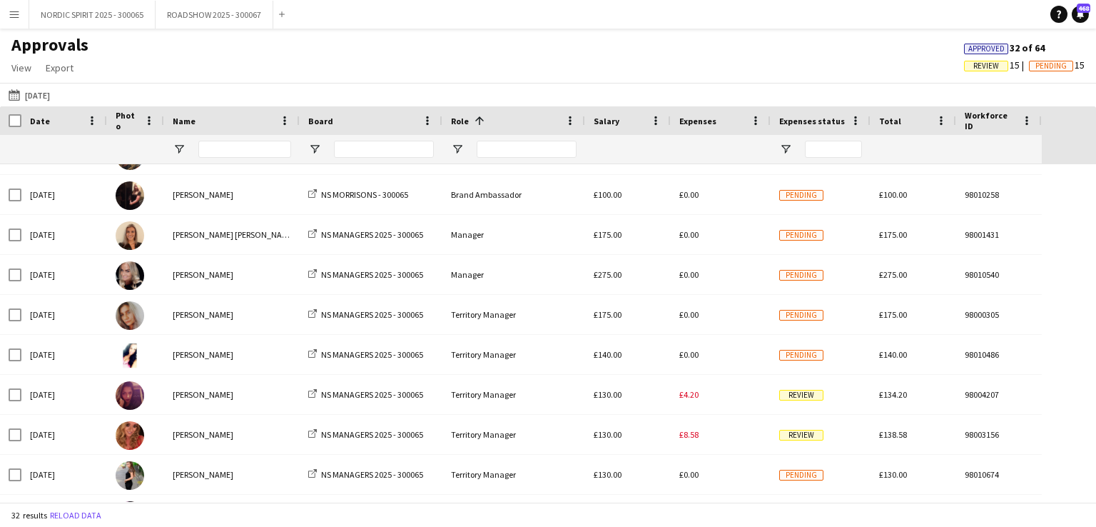
scroll to position [920, 0]
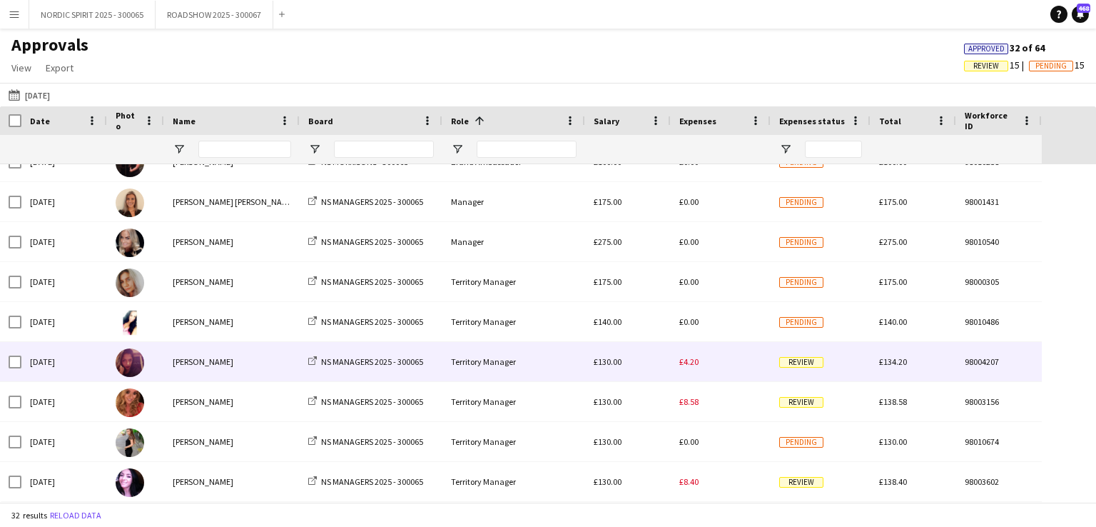
click at [693, 366] on span "£4.20" at bounding box center [688, 361] width 19 height 11
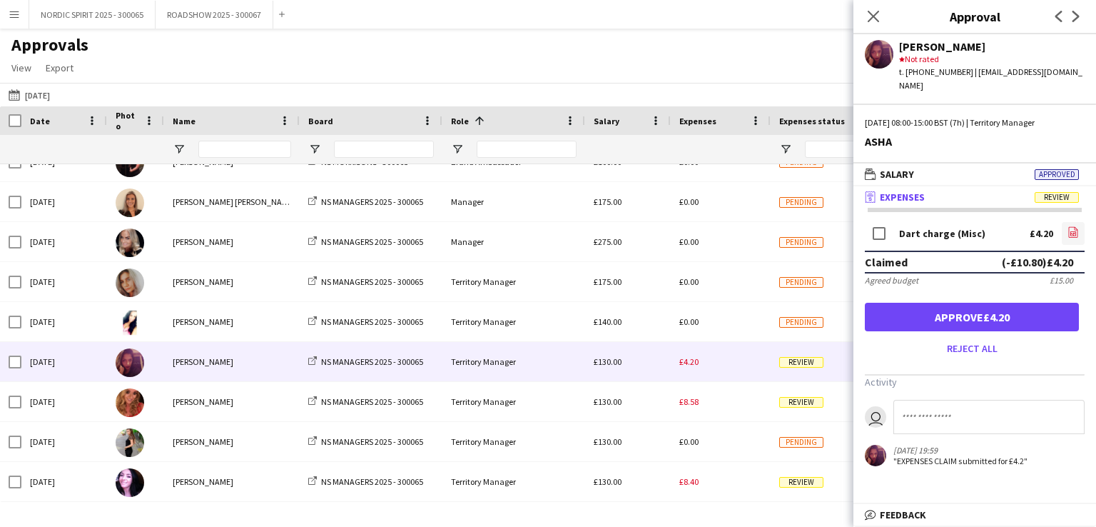
click at [1075, 226] on icon "file-image" at bounding box center [1072, 231] width 11 height 11
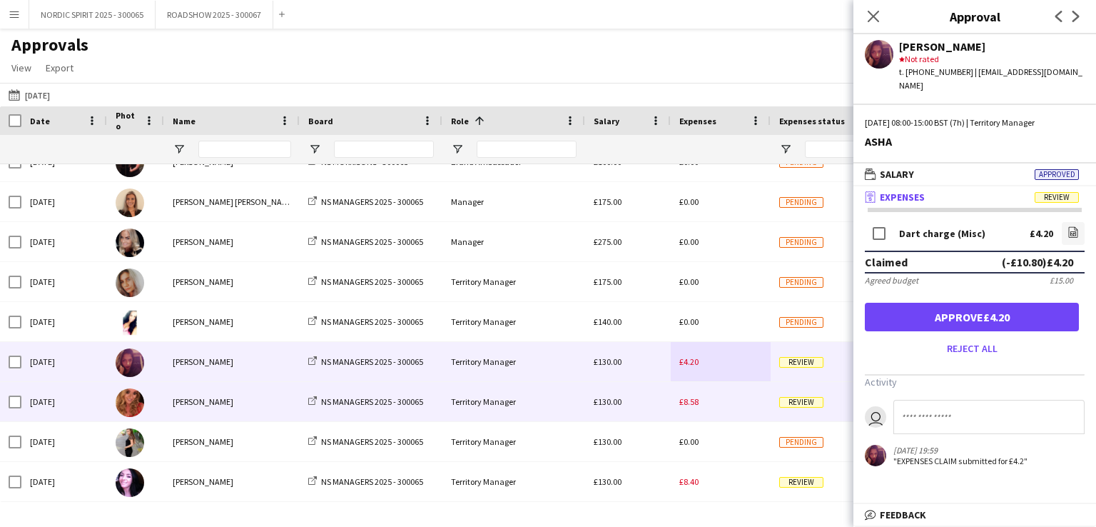
click at [692, 405] on span "£8.58" at bounding box center [688, 401] width 19 height 11
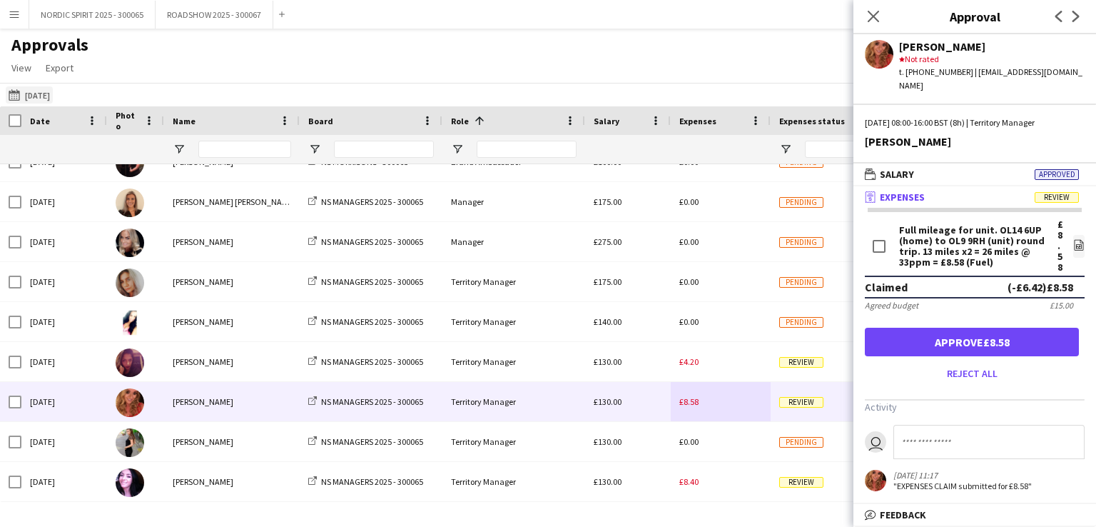
click at [34, 94] on button "[DATE] [DATE]" at bounding box center [29, 94] width 47 height 17
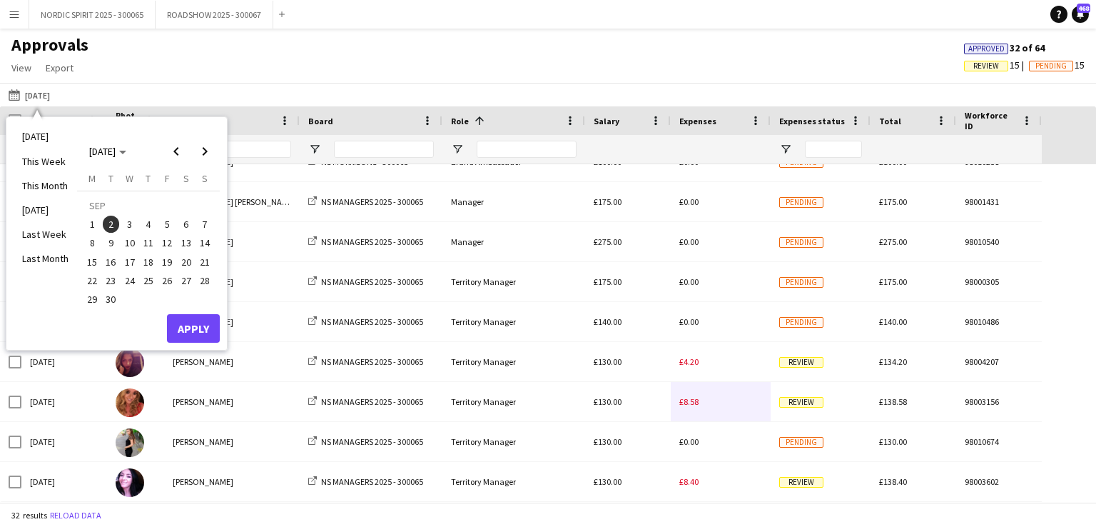
drag, startPoint x: 128, startPoint y: 224, endPoint x: 136, endPoint y: 230, distance: 9.6
click at [128, 225] on span "3" at bounding box center [129, 223] width 17 height 17
click at [200, 326] on button "Apply" at bounding box center [193, 328] width 53 height 29
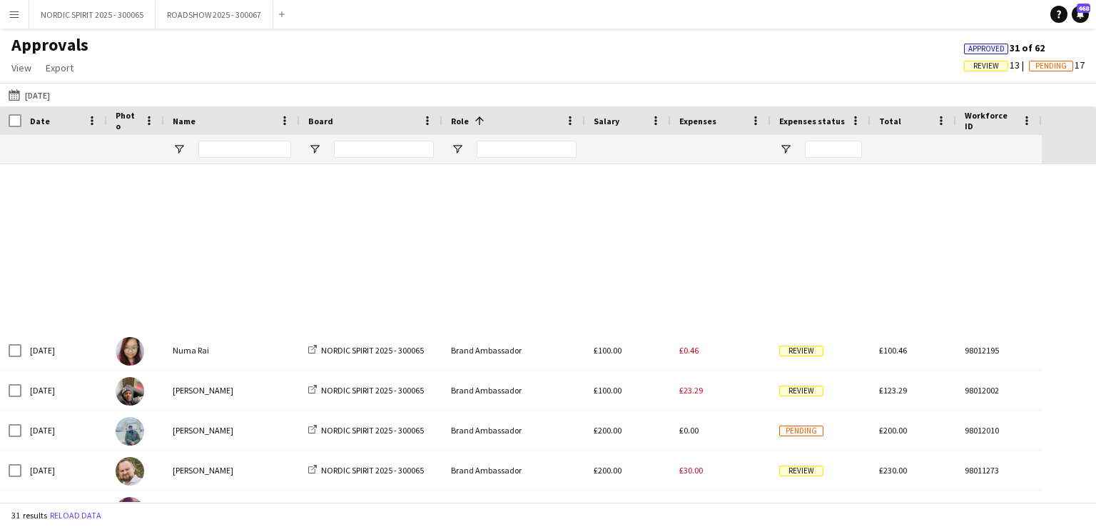
scroll to position [0, 0]
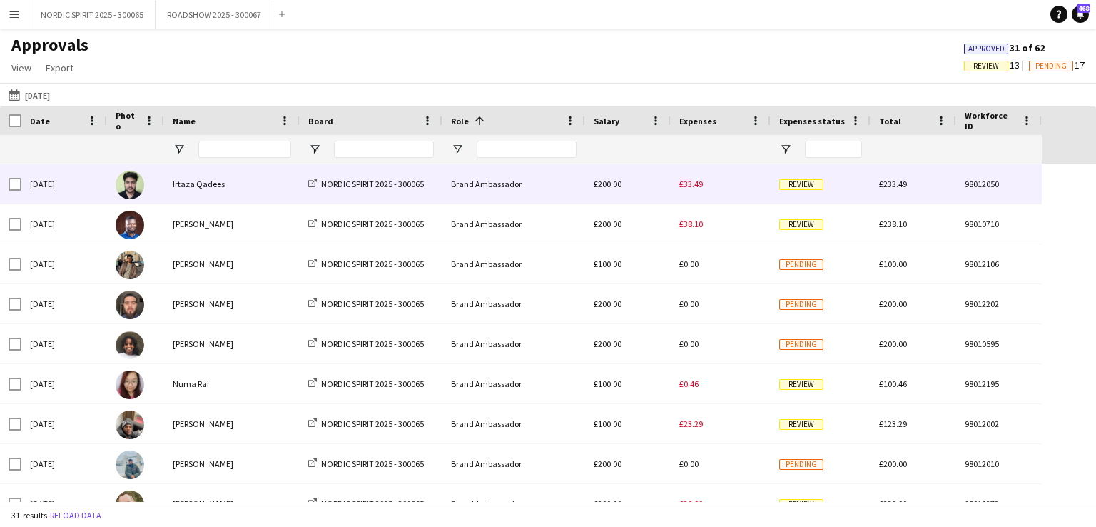
click at [688, 183] on span "£33.49" at bounding box center [691, 183] width 24 height 11
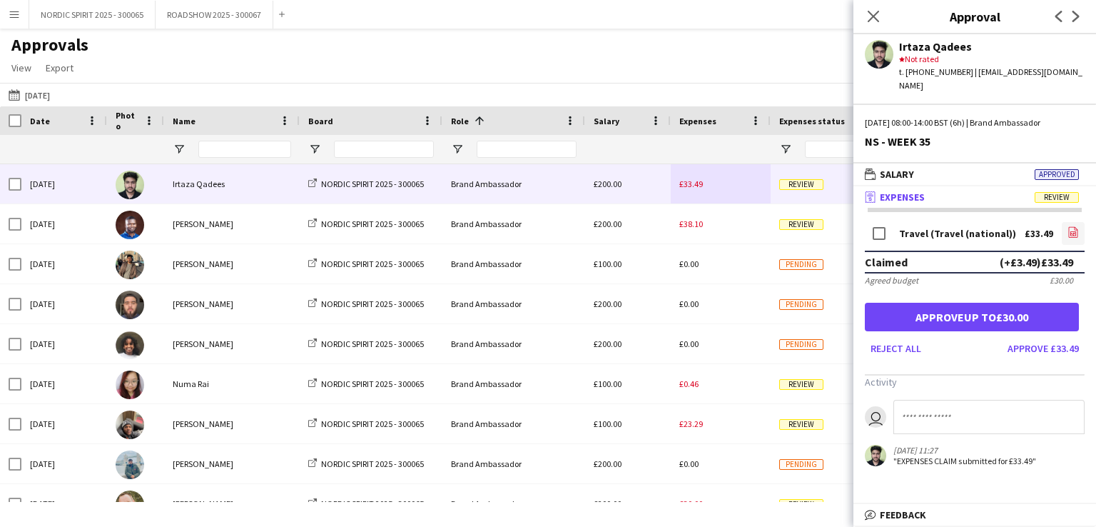
click at [1075, 231] on icon at bounding box center [1073, 233] width 6 height 4
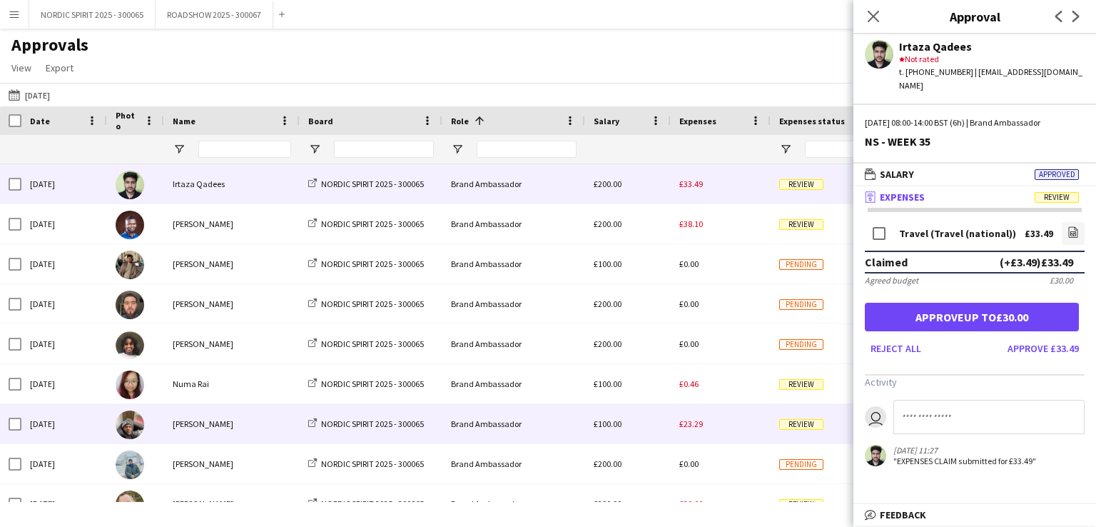
click at [689, 421] on span "£23.29" at bounding box center [691, 423] width 24 height 11
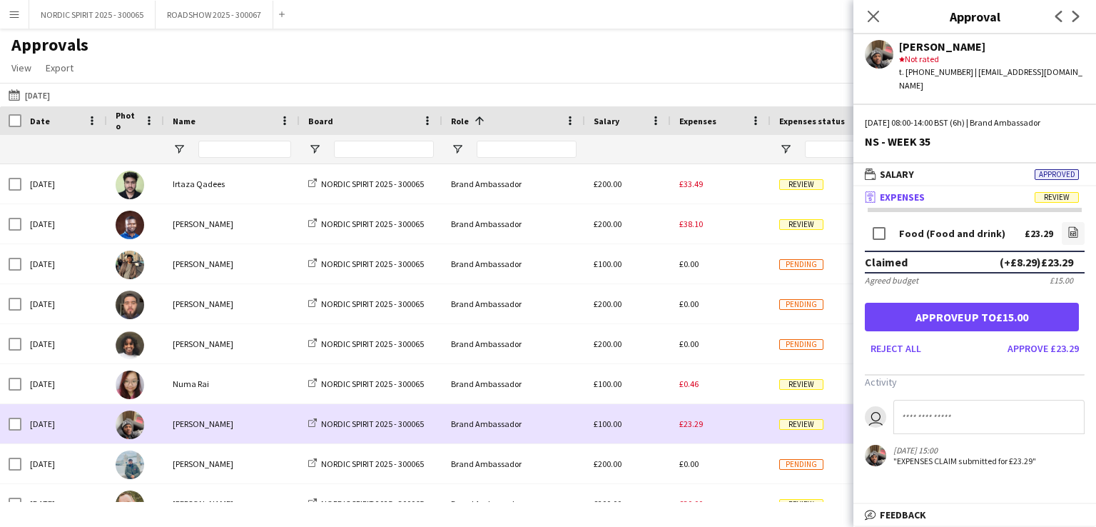
click at [701, 421] on span "£23.29" at bounding box center [691, 423] width 24 height 11
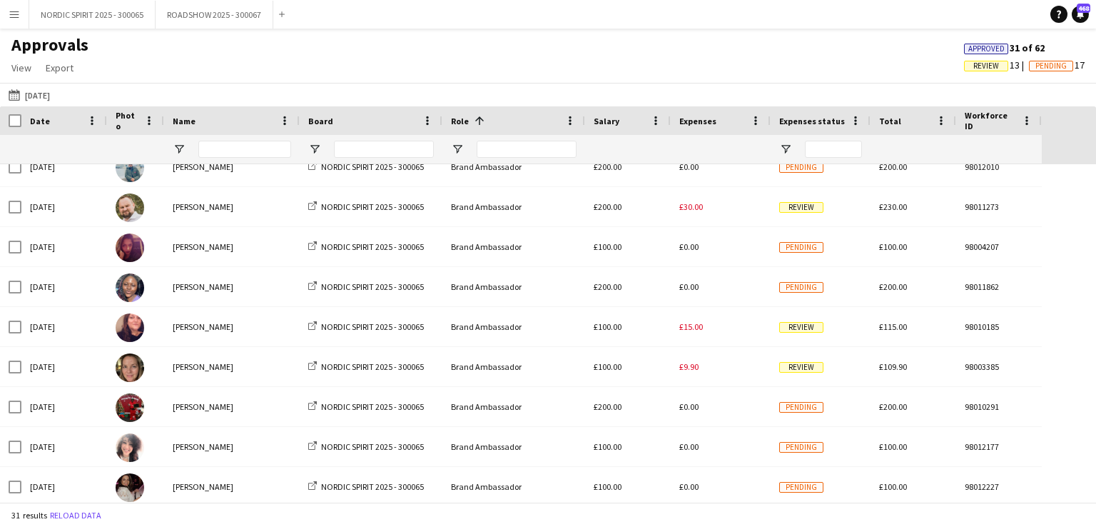
scroll to position [305, 0]
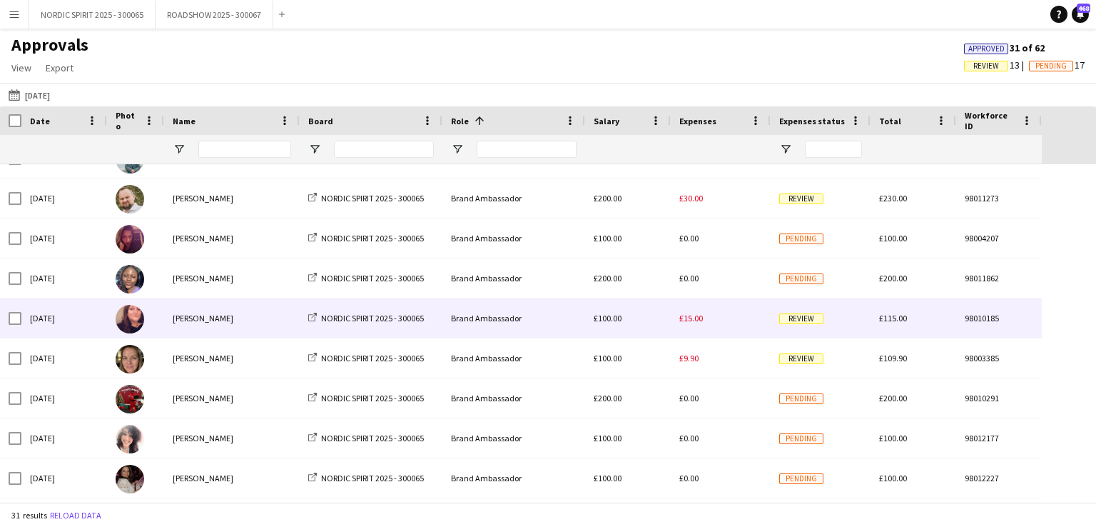
click at [689, 316] on span "£15.00" at bounding box center [691, 317] width 24 height 11
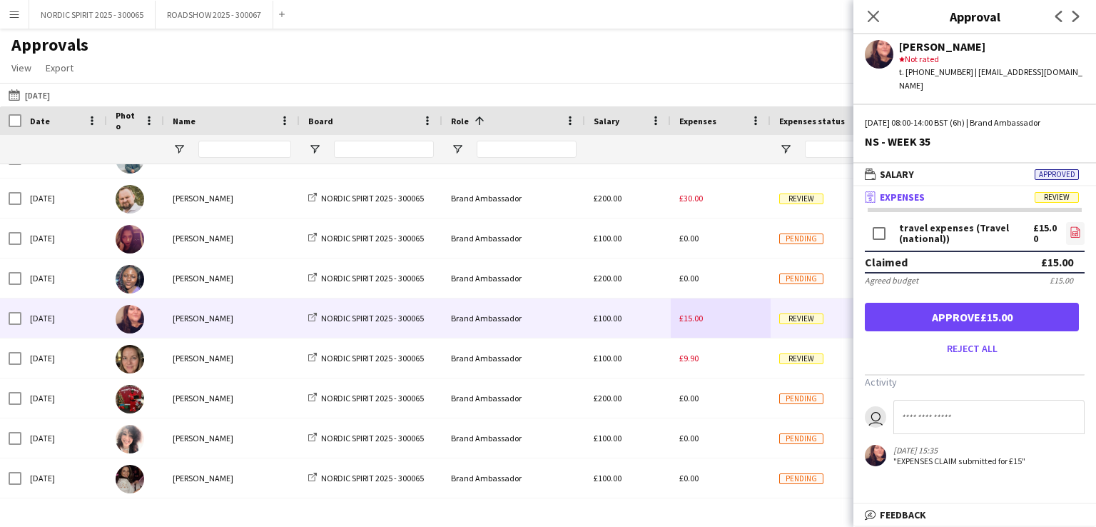
click at [1072, 231] on icon at bounding box center [1075, 233] width 6 height 4
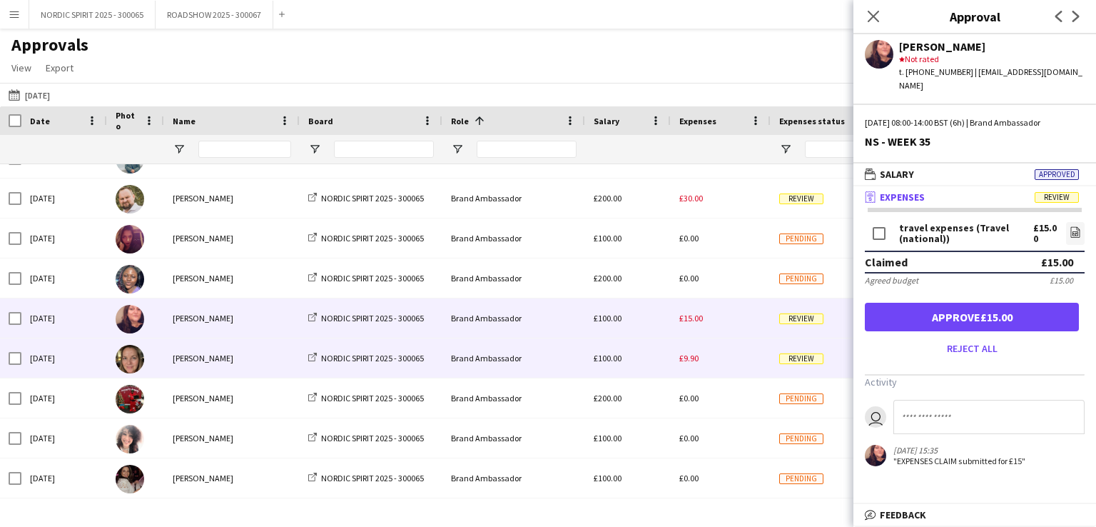
click at [696, 357] on span "£9.90" at bounding box center [688, 357] width 19 height 11
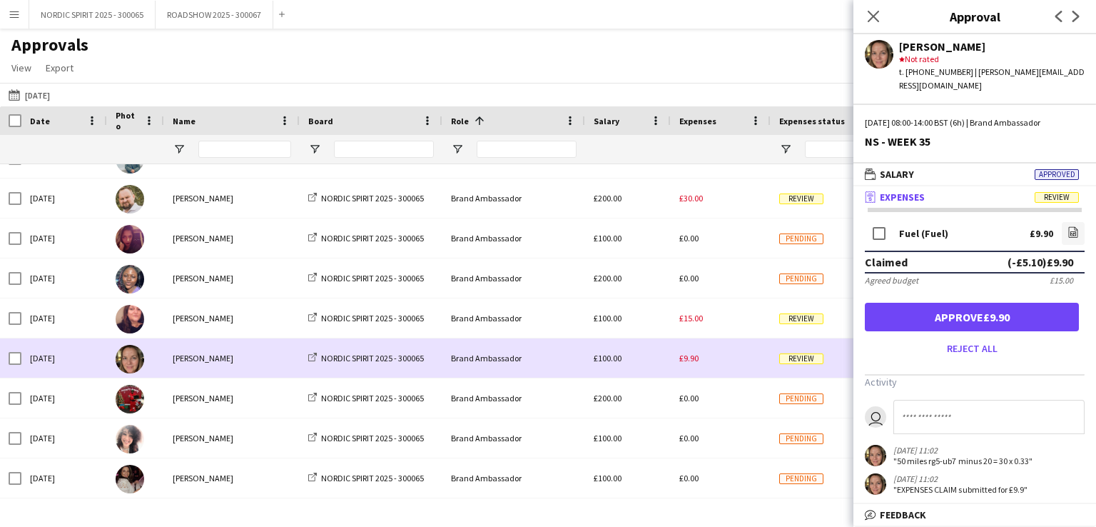
click at [708, 360] on div "£9.90" at bounding box center [721, 357] width 100 height 39
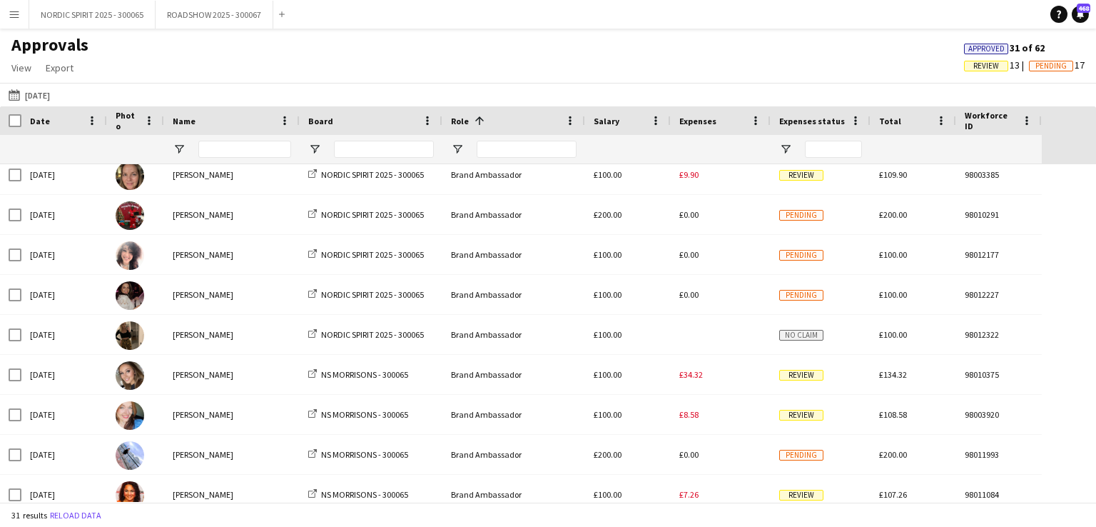
scroll to position [509, 0]
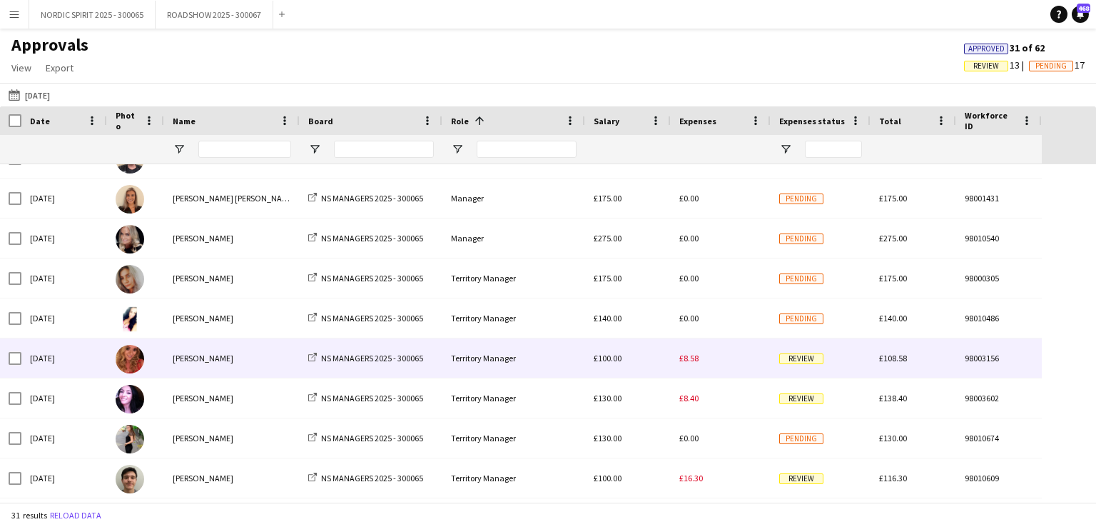
click at [691, 360] on span "£8.58" at bounding box center [688, 357] width 19 height 11
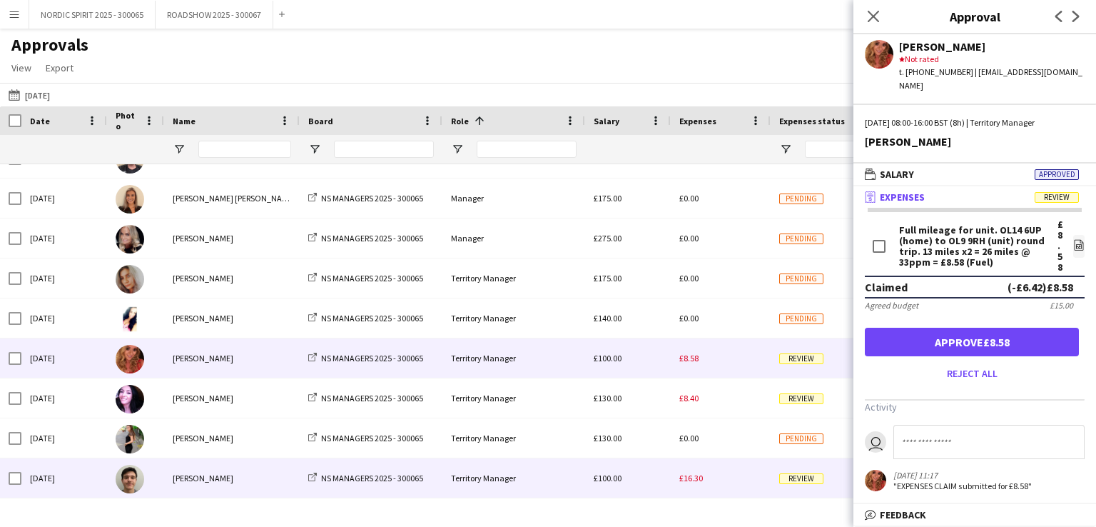
click at [699, 478] on span "£16.30" at bounding box center [691, 477] width 24 height 11
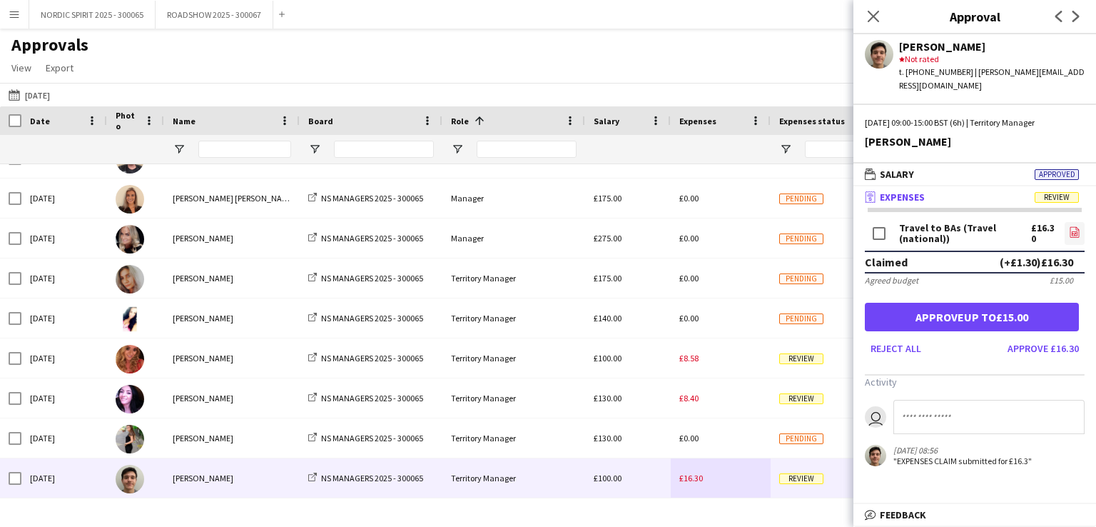
click at [1071, 226] on icon "file-image" at bounding box center [1074, 231] width 11 height 11
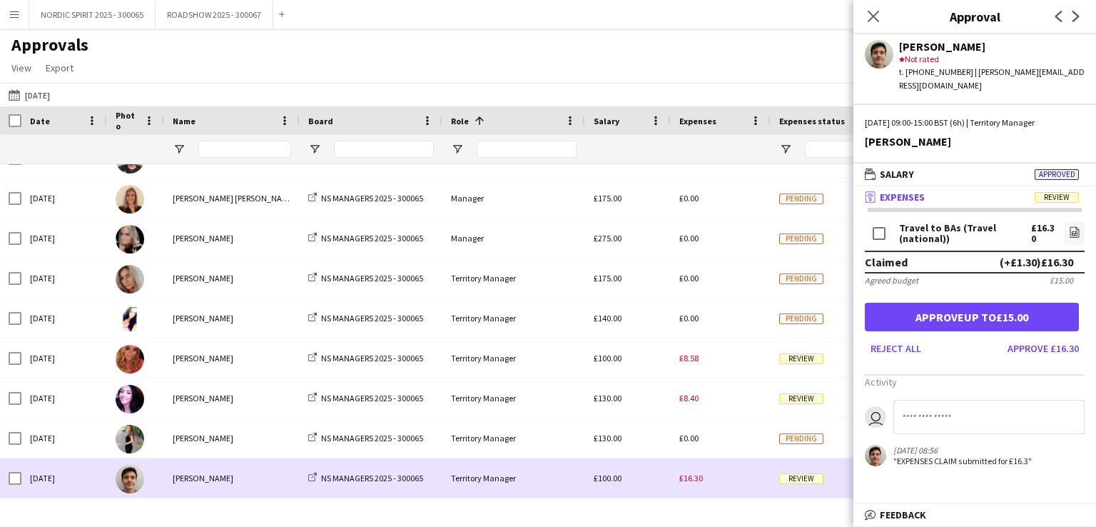
click at [736, 474] on div "£16.30" at bounding box center [721, 477] width 100 height 39
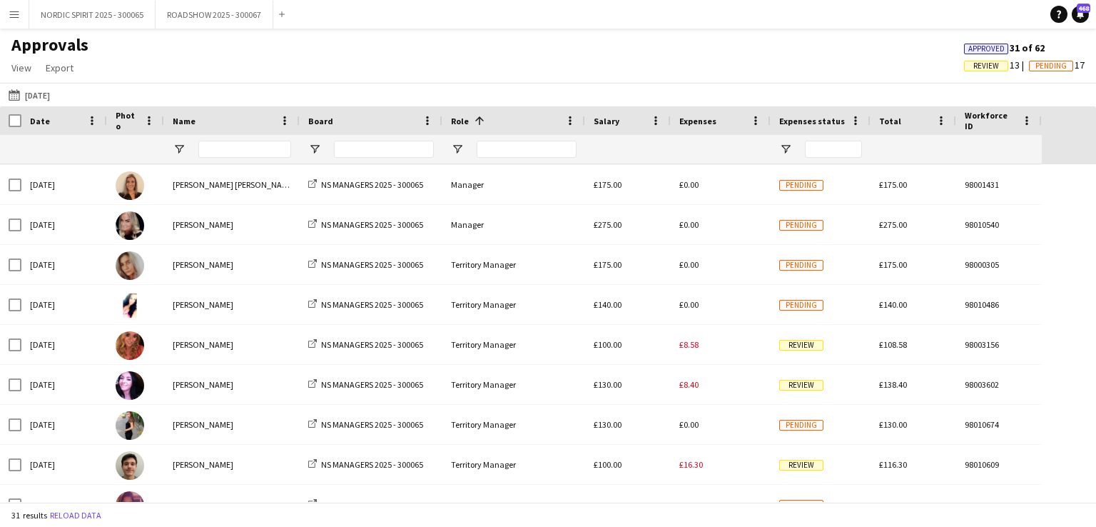
scroll to position [901, 0]
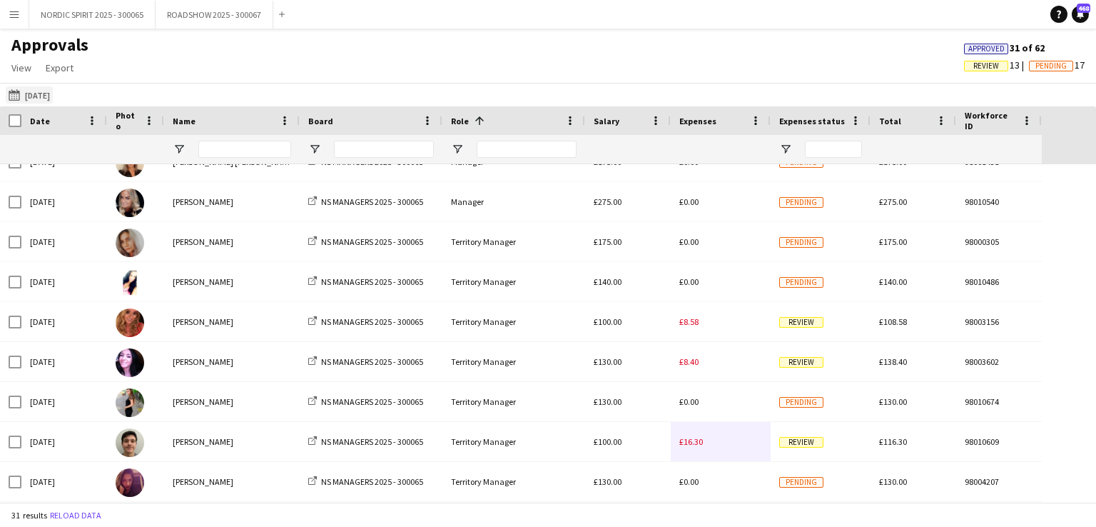
click at [40, 95] on button "[DATE] [DATE]" at bounding box center [29, 94] width 47 height 17
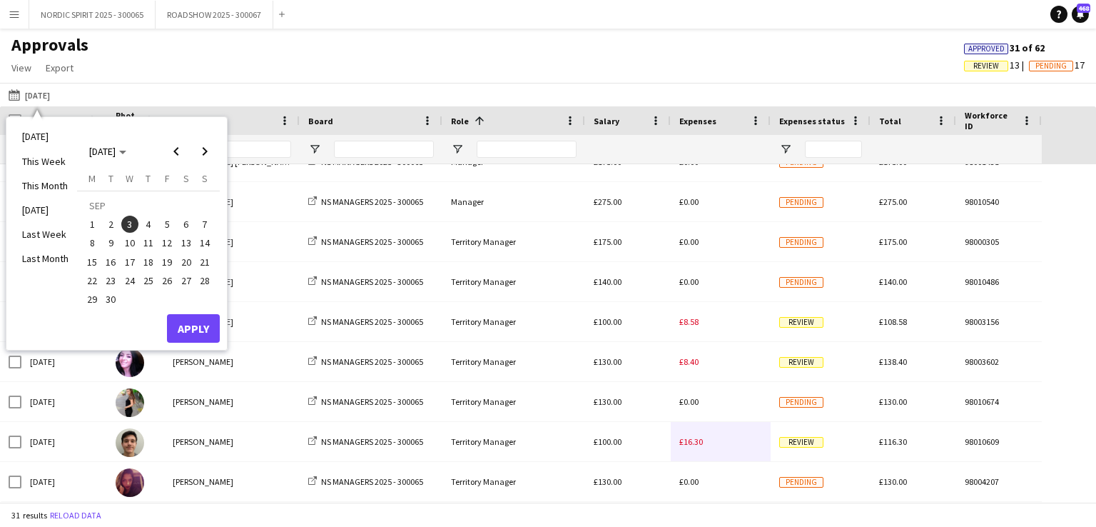
click at [149, 224] on span "4" at bounding box center [148, 223] width 17 height 17
click at [183, 320] on button "Apply" at bounding box center [193, 328] width 53 height 29
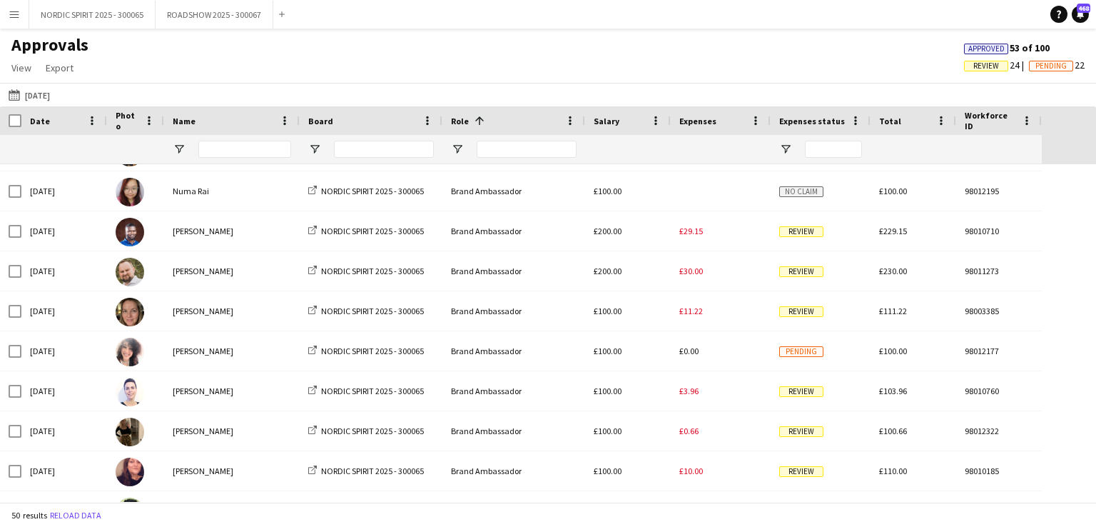
scroll to position [0, 0]
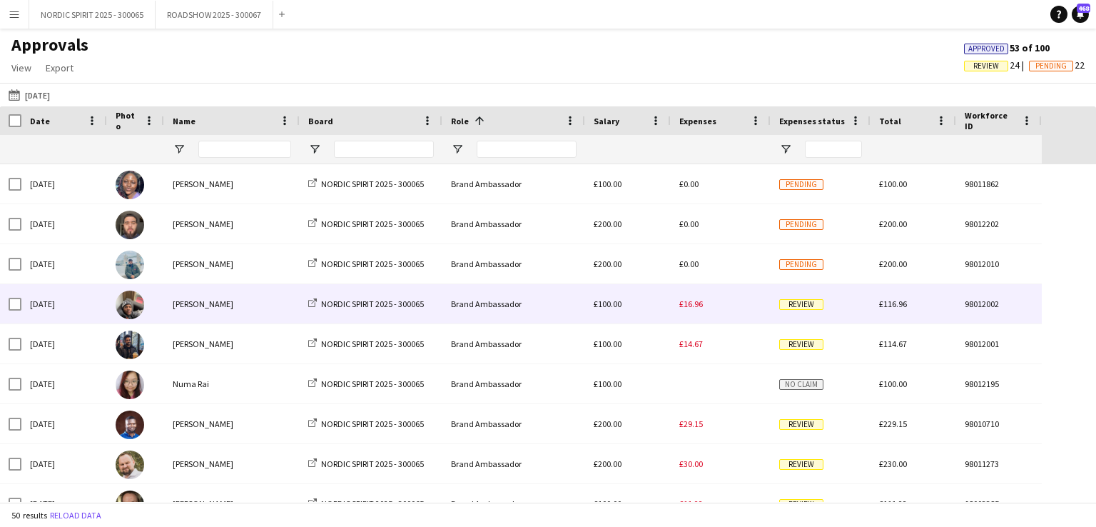
click at [693, 309] on span "£16.96" at bounding box center [691, 303] width 24 height 11
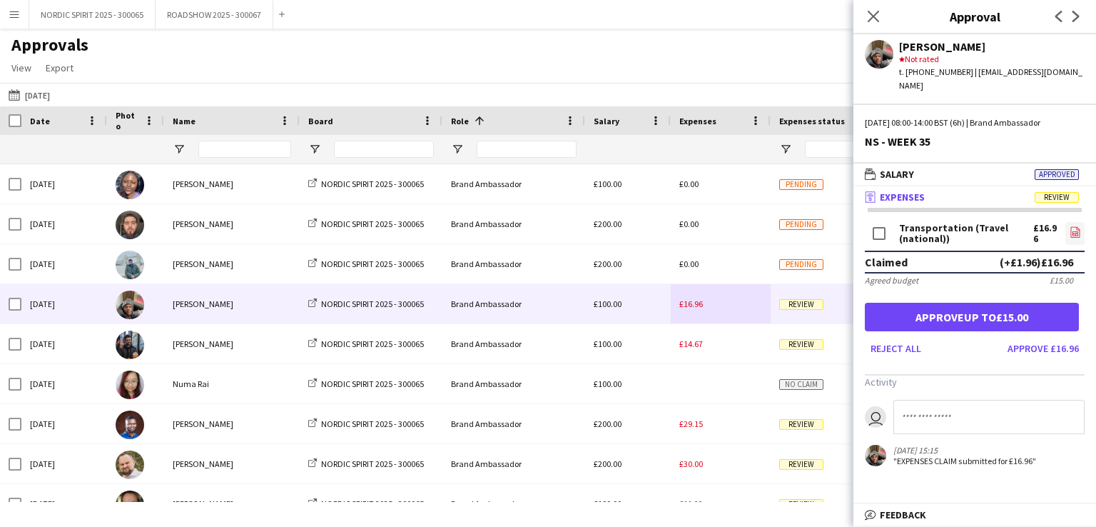
click at [1074, 226] on icon "file-image" at bounding box center [1074, 231] width 11 height 11
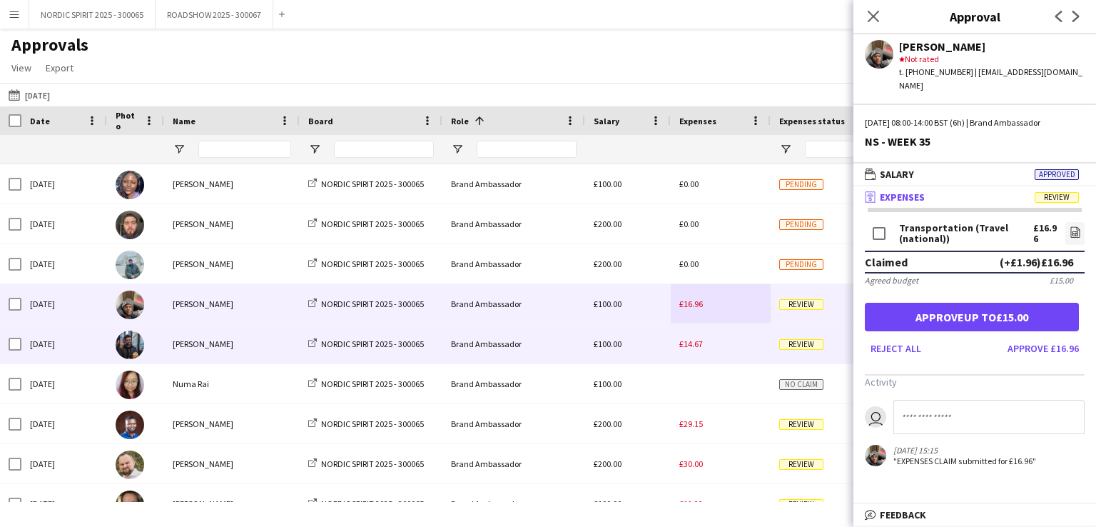
click at [696, 343] on span "£14.67" at bounding box center [691, 343] width 24 height 11
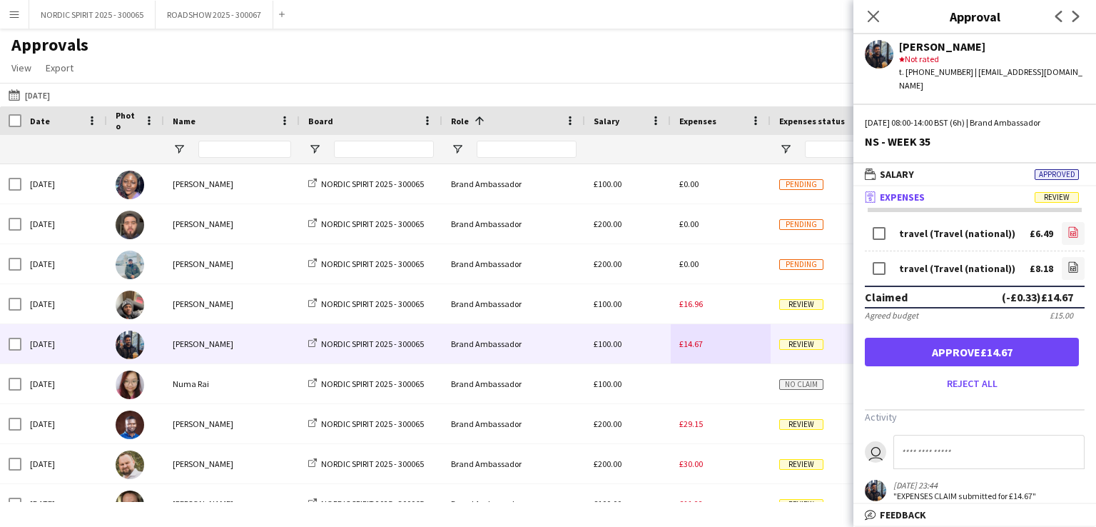
click at [1070, 231] on icon at bounding box center [1073, 233] width 6 height 4
click at [1070, 266] on icon at bounding box center [1073, 268] width 6 height 4
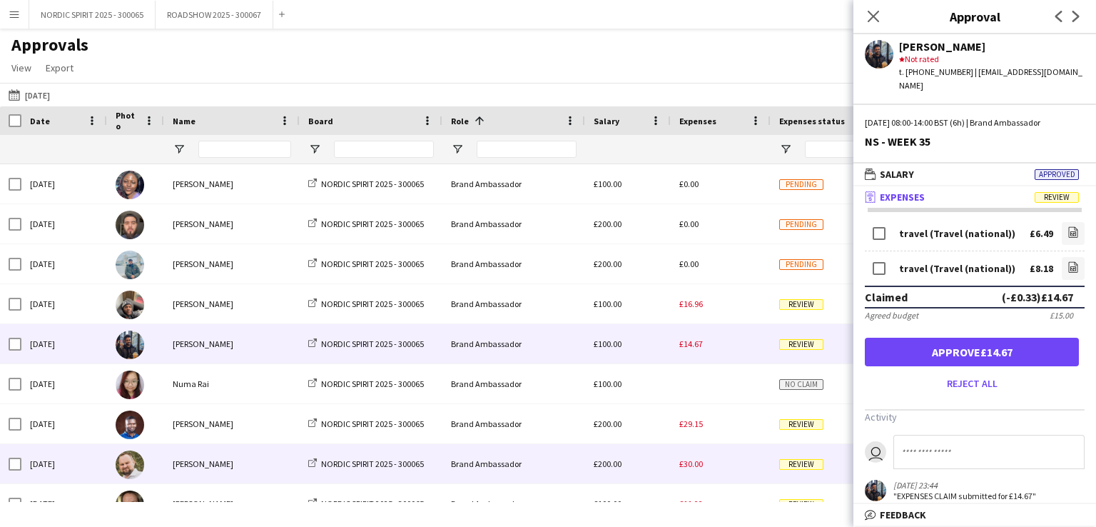
click at [746, 458] on div "£30.00" at bounding box center [721, 463] width 100 height 39
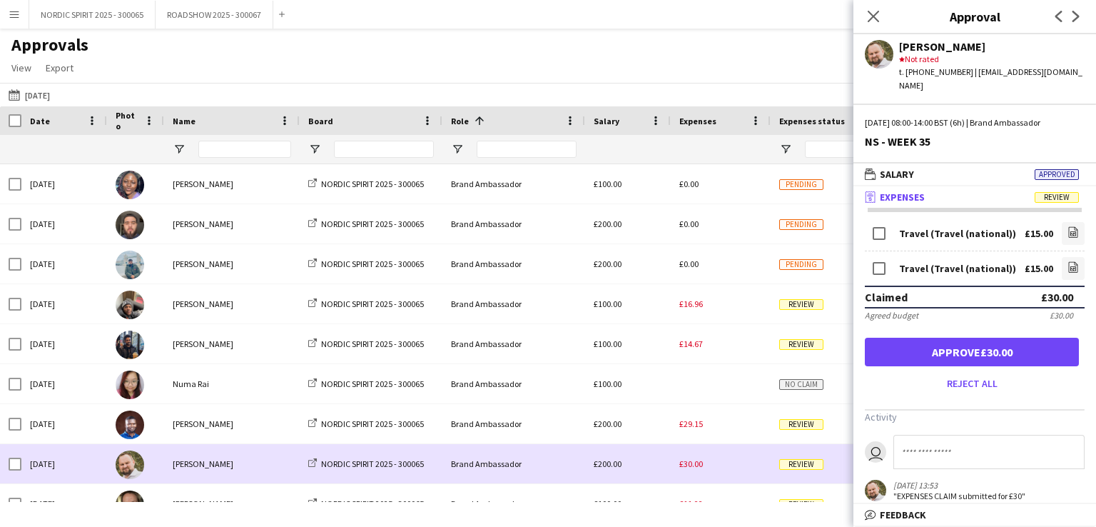
click at [746, 457] on div "£30.00" at bounding box center [721, 463] width 100 height 39
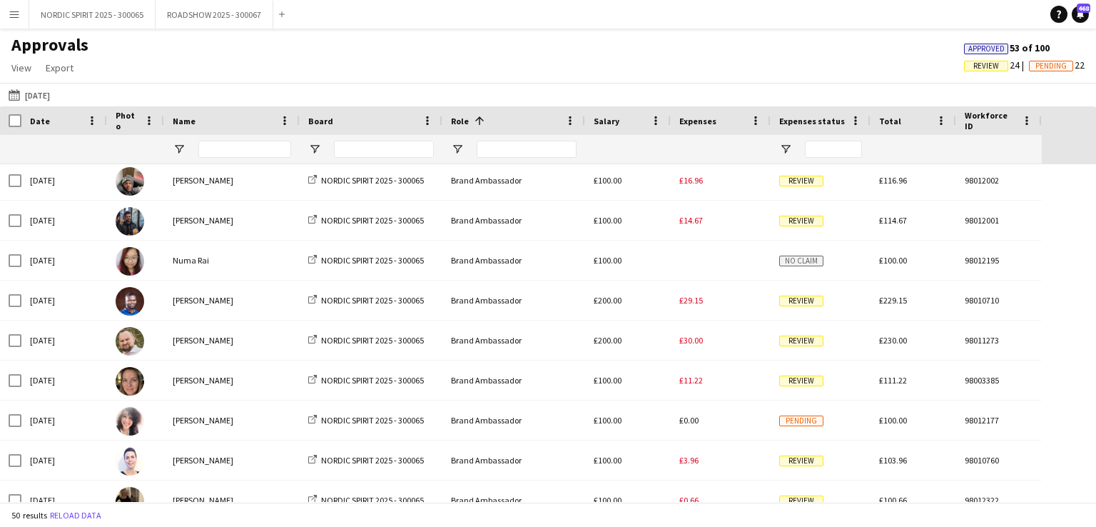
scroll to position [127, 0]
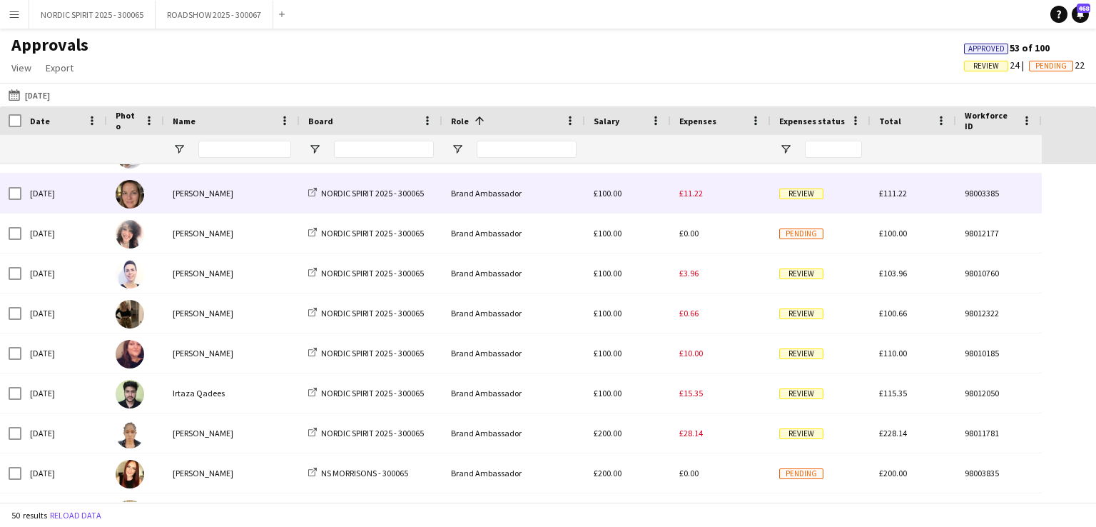
click at [691, 192] on span "£11.22" at bounding box center [691, 193] width 24 height 11
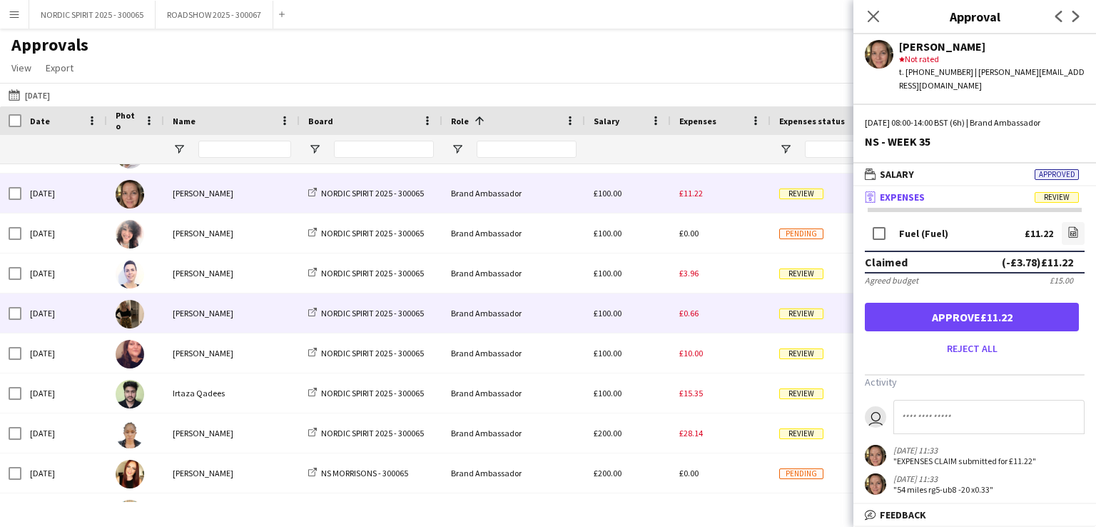
click at [692, 310] on span "£0.66" at bounding box center [688, 312] width 19 height 11
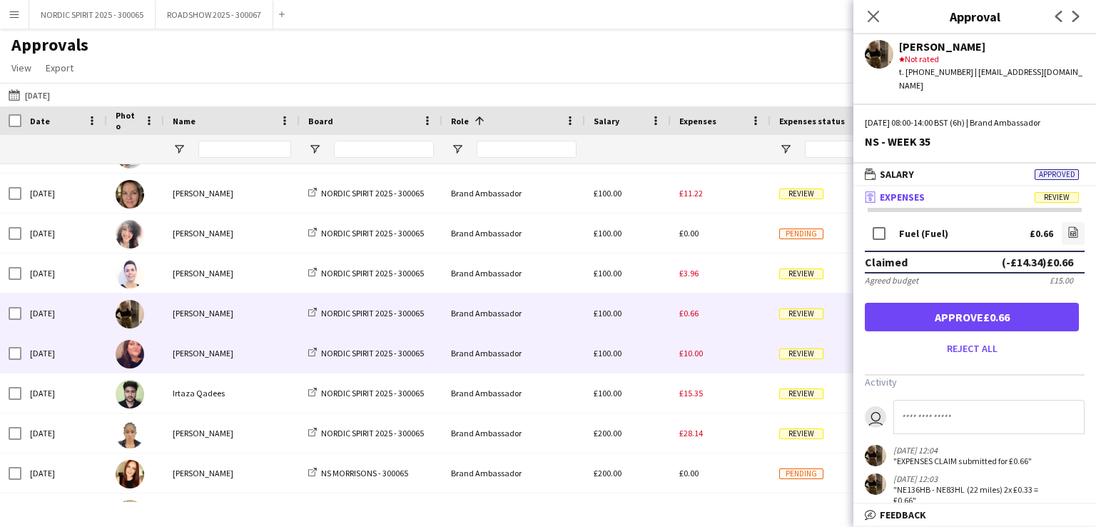
click at [681, 355] on span "£10.00" at bounding box center [691, 352] width 24 height 11
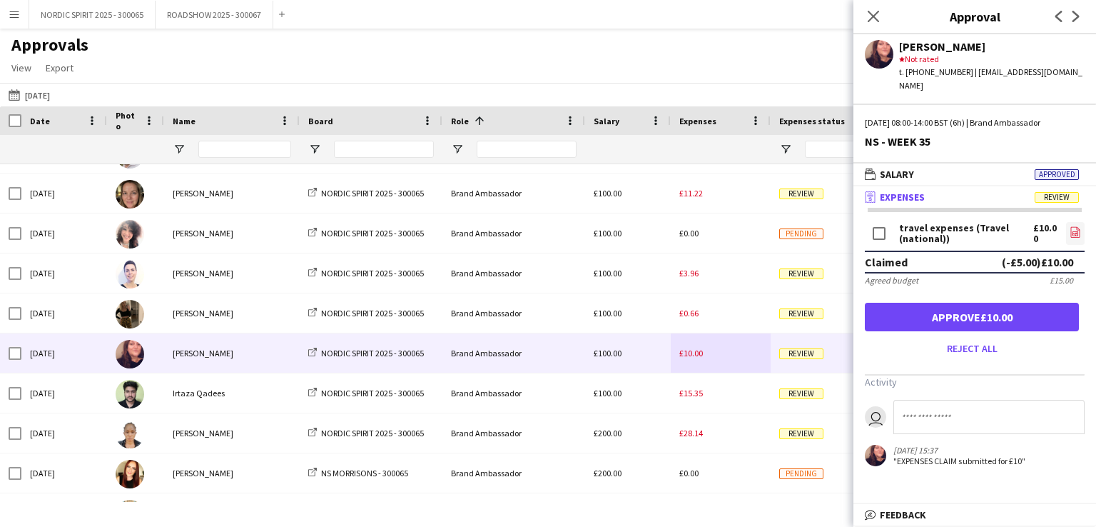
click at [1073, 226] on icon "file-image" at bounding box center [1074, 231] width 11 height 11
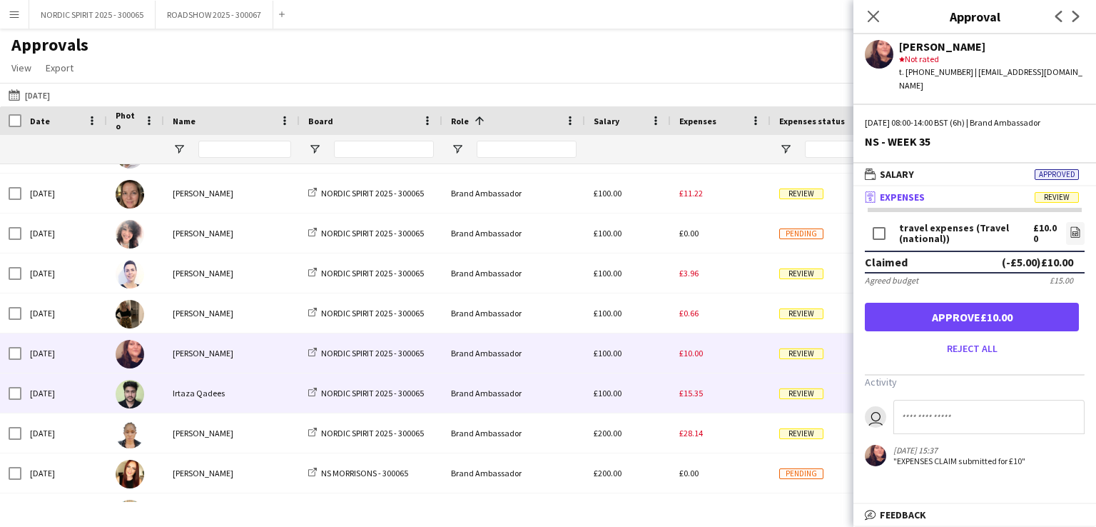
click at [696, 395] on span "£15.35" at bounding box center [691, 392] width 24 height 11
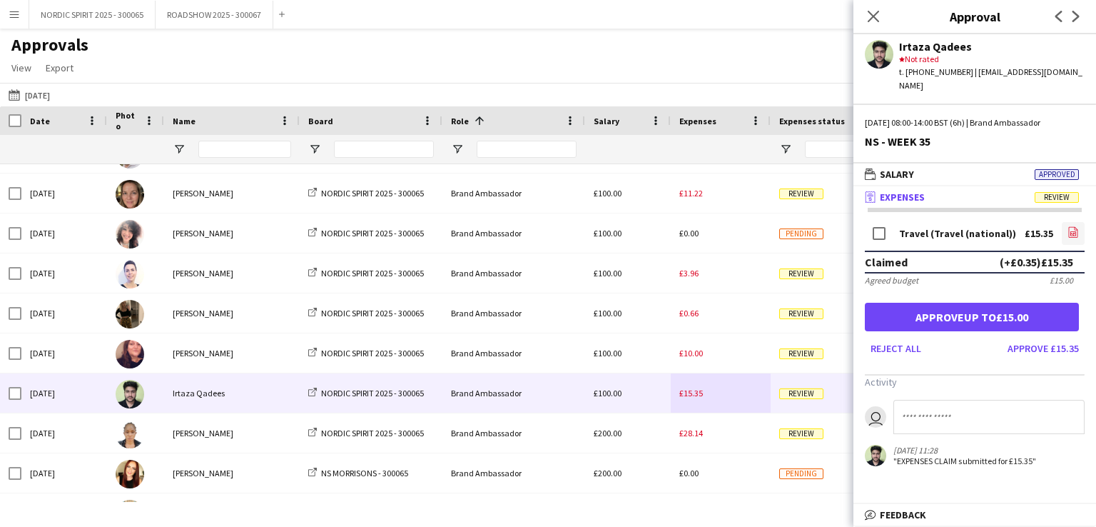
click at [1074, 226] on icon "file-image" at bounding box center [1072, 231] width 11 height 11
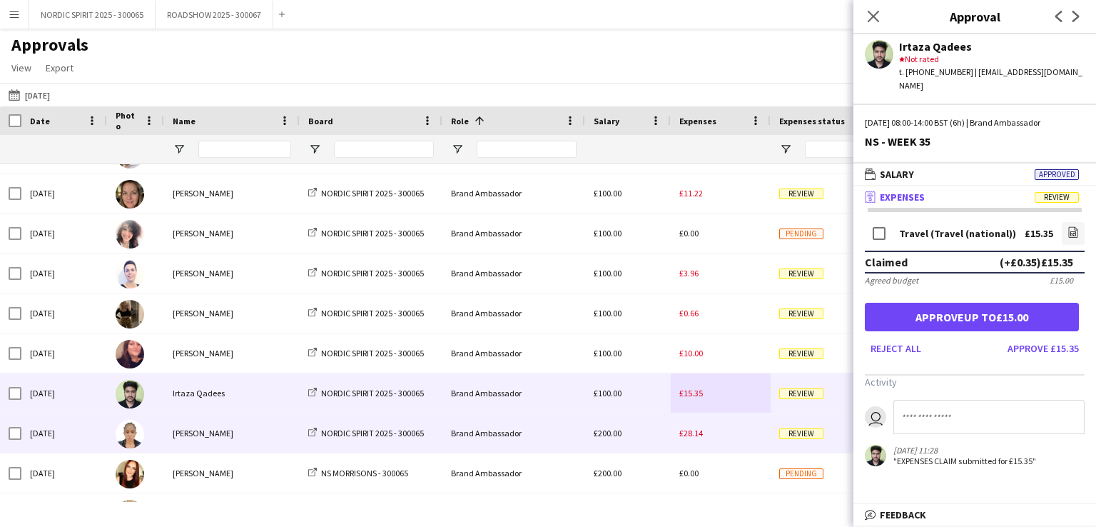
click at [687, 435] on span "£28.14" at bounding box center [691, 432] width 24 height 11
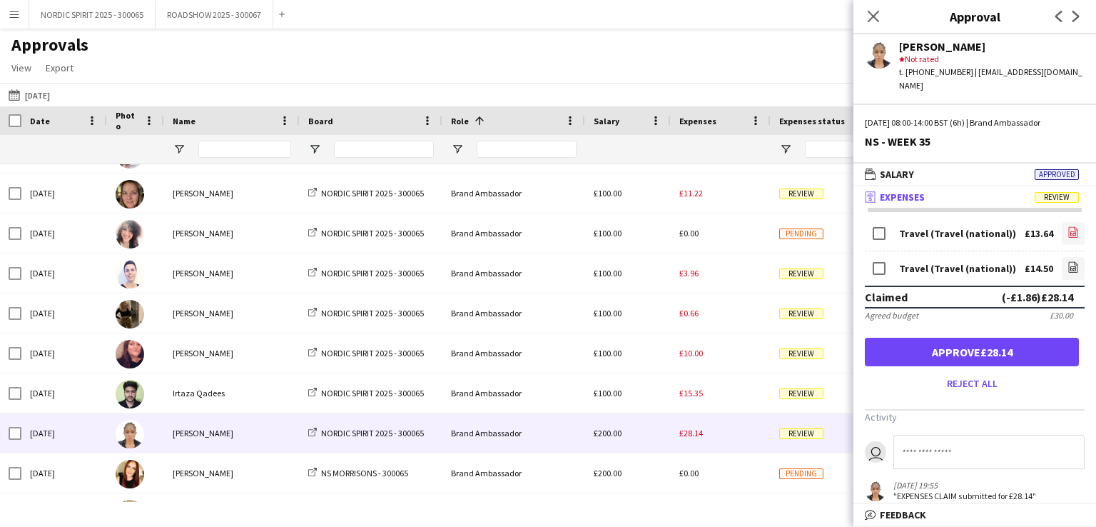
click at [1073, 233] on icon at bounding box center [1073, 233] width 1 height 1
click at [1073, 268] on icon at bounding box center [1073, 268] width 1 height 1
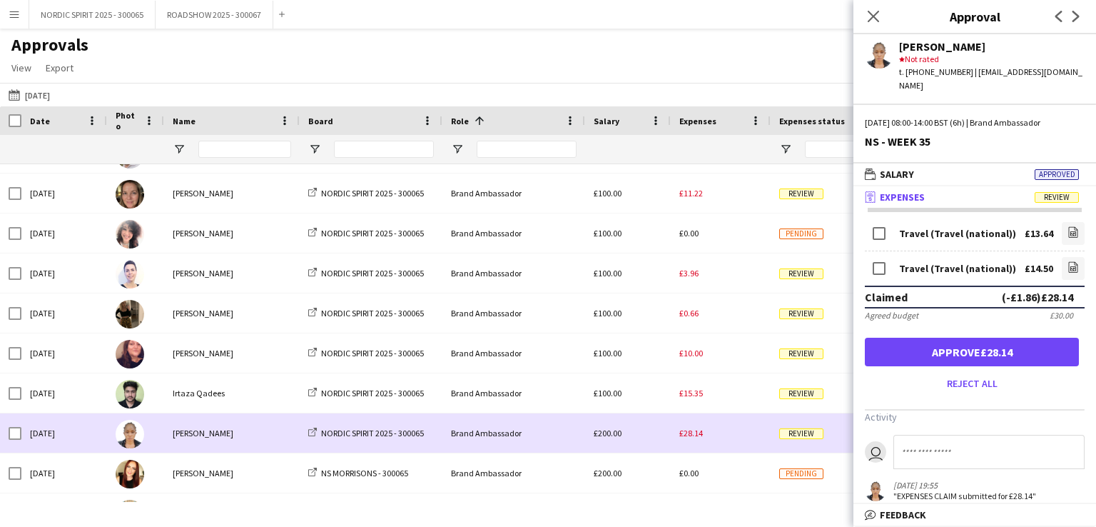
click at [733, 444] on div "£28.14" at bounding box center [721, 432] width 100 height 39
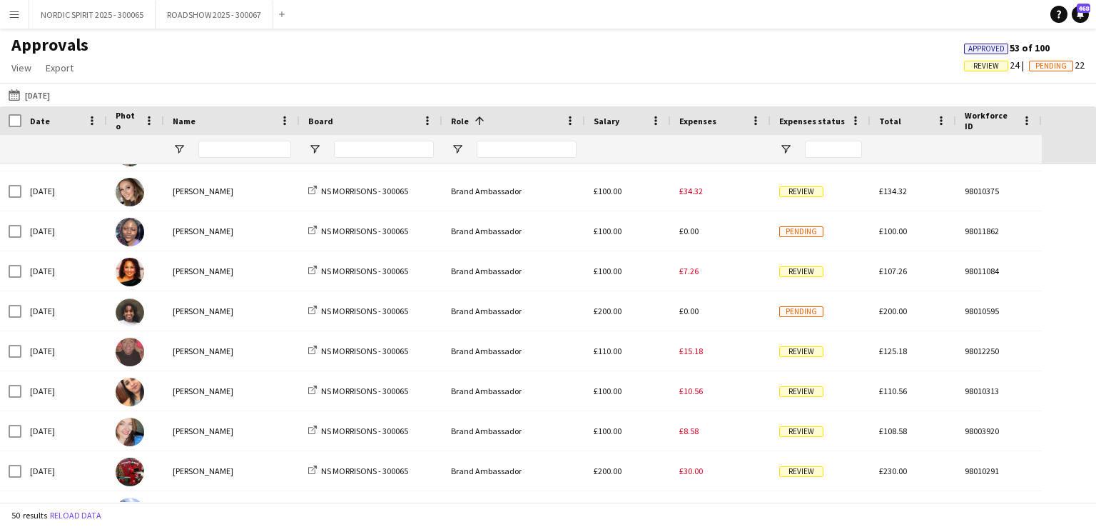
scroll to position [694, 0]
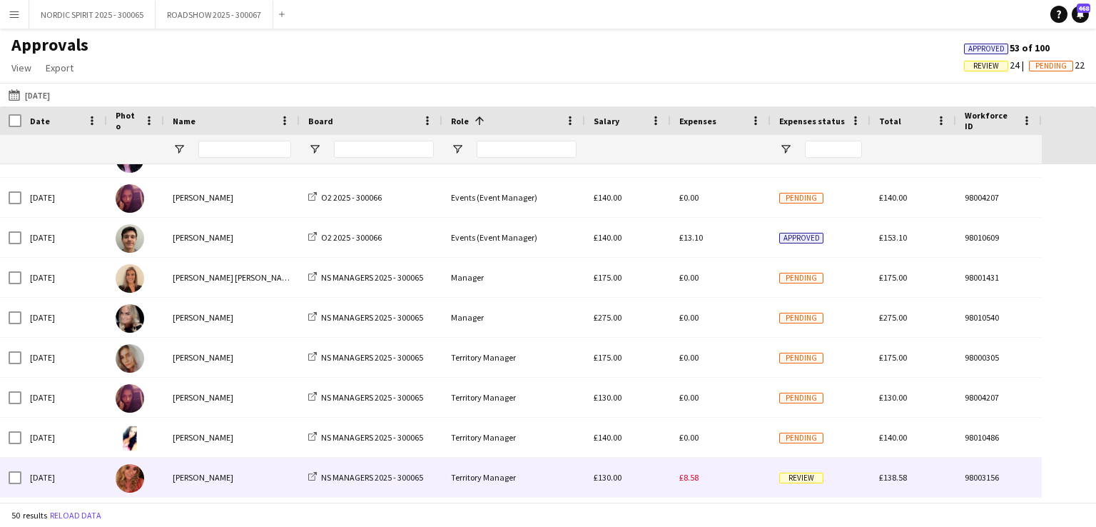
click at [691, 477] on span "£8.58" at bounding box center [688, 477] width 19 height 11
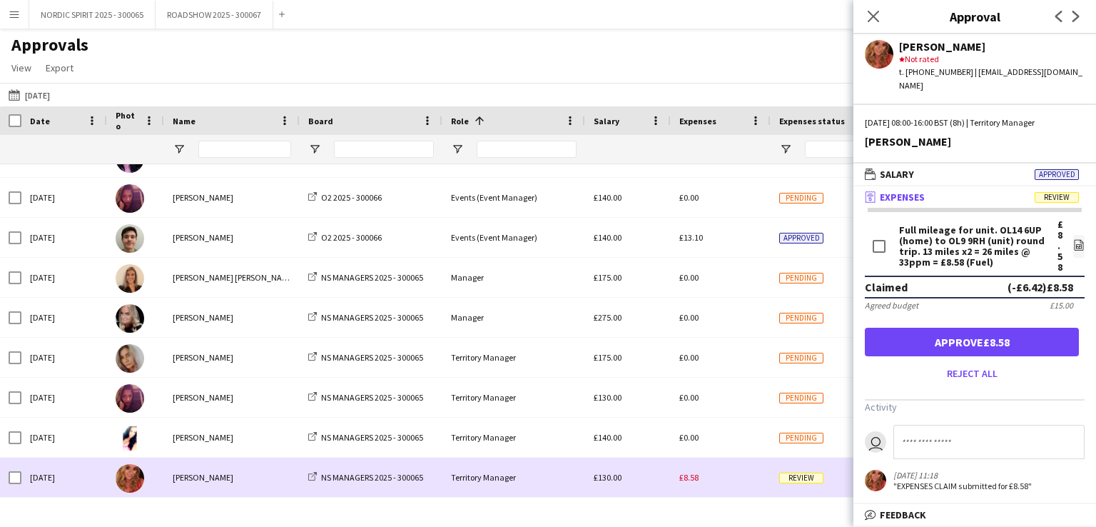
click at [719, 486] on div "£8.58" at bounding box center [721, 476] width 100 height 39
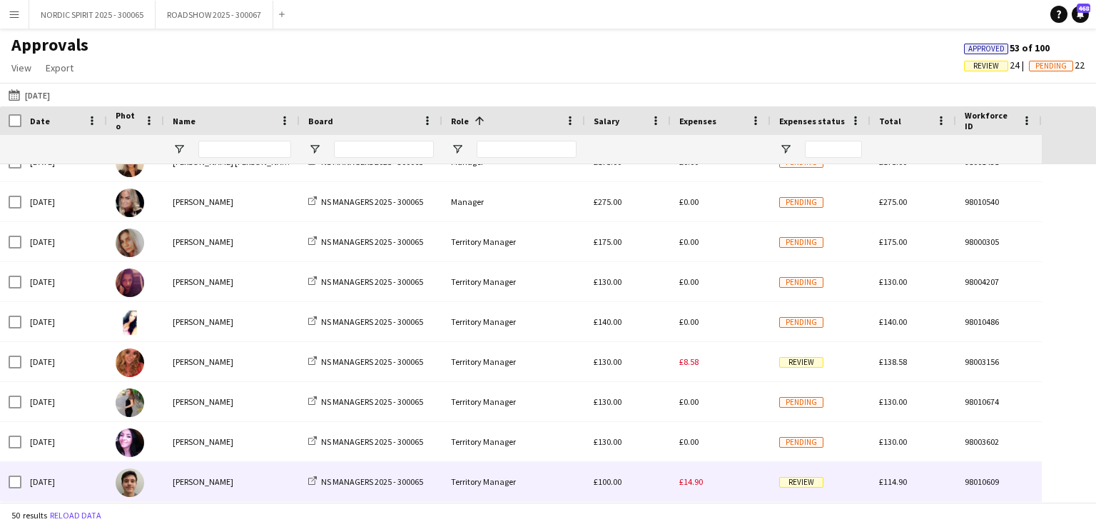
click at [701, 482] on span "£14.90" at bounding box center [691, 481] width 24 height 11
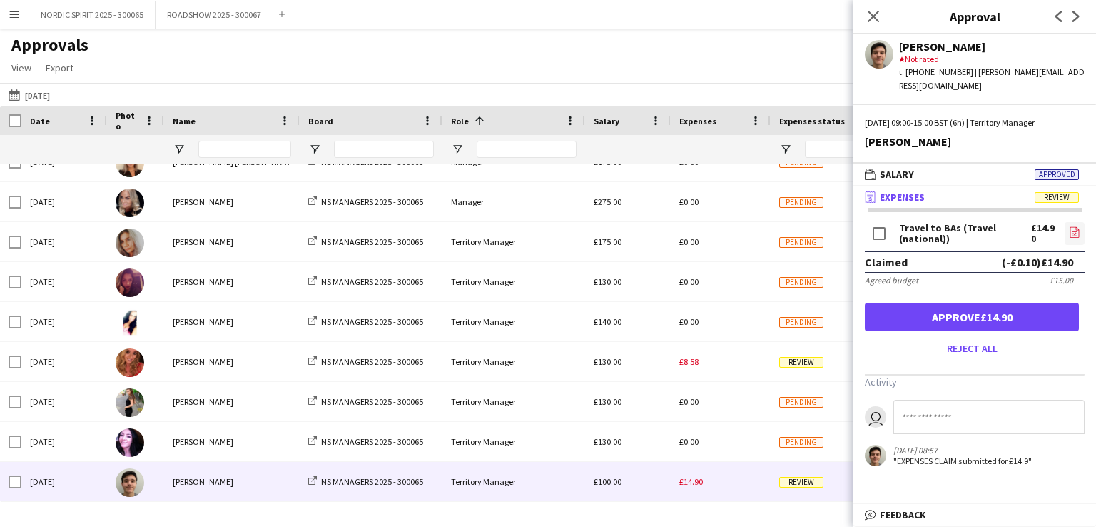
click at [1072, 226] on icon "file-image" at bounding box center [1074, 231] width 11 height 11
click at [41, 94] on button "[DATE] [DATE]" at bounding box center [29, 94] width 47 height 17
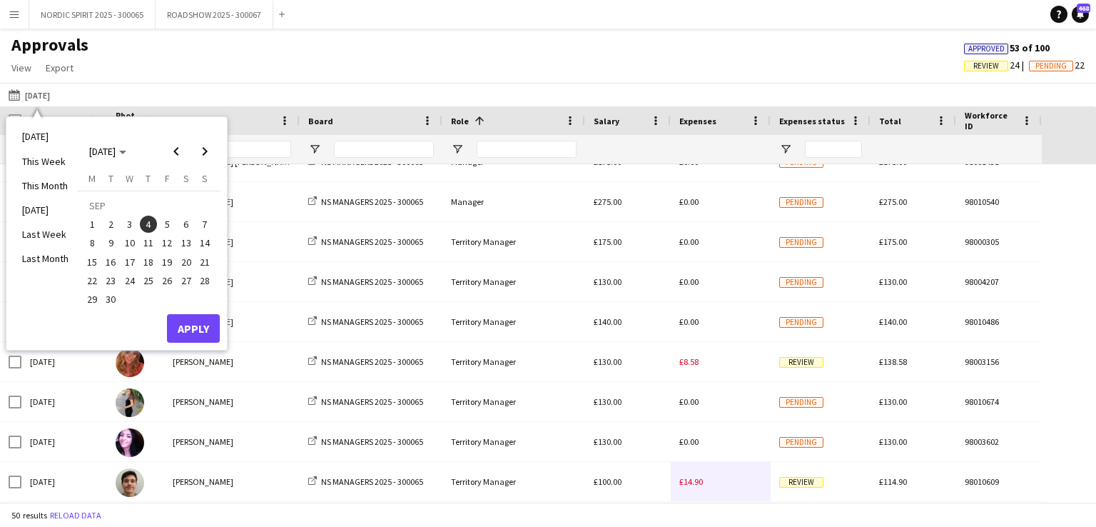
click at [166, 223] on span "5" at bounding box center [166, 223] width 17 height 17
click at [188, 322] on button "Apply" at bounding box center [193, 328] width 53 height 29
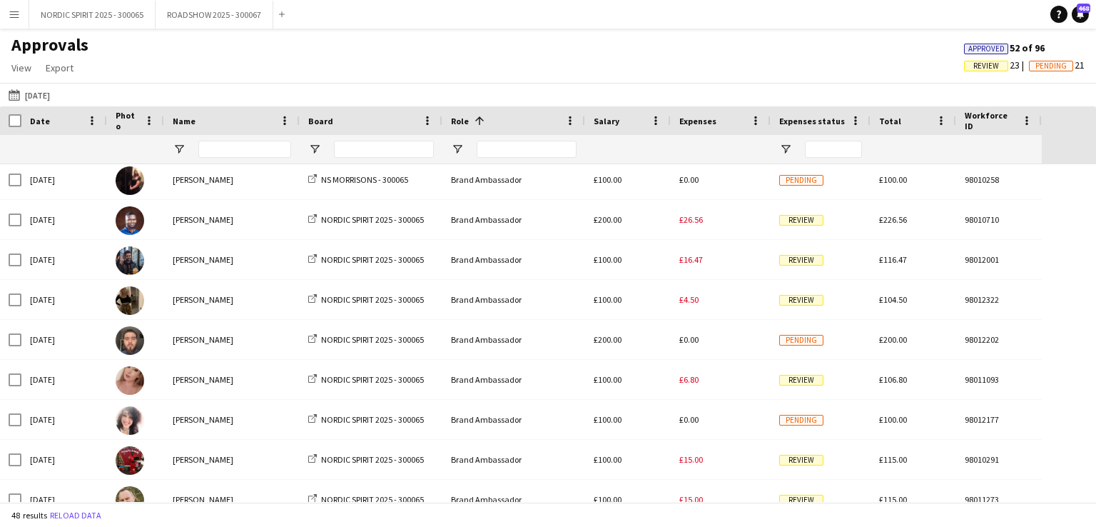
scroll to position [302, 0]
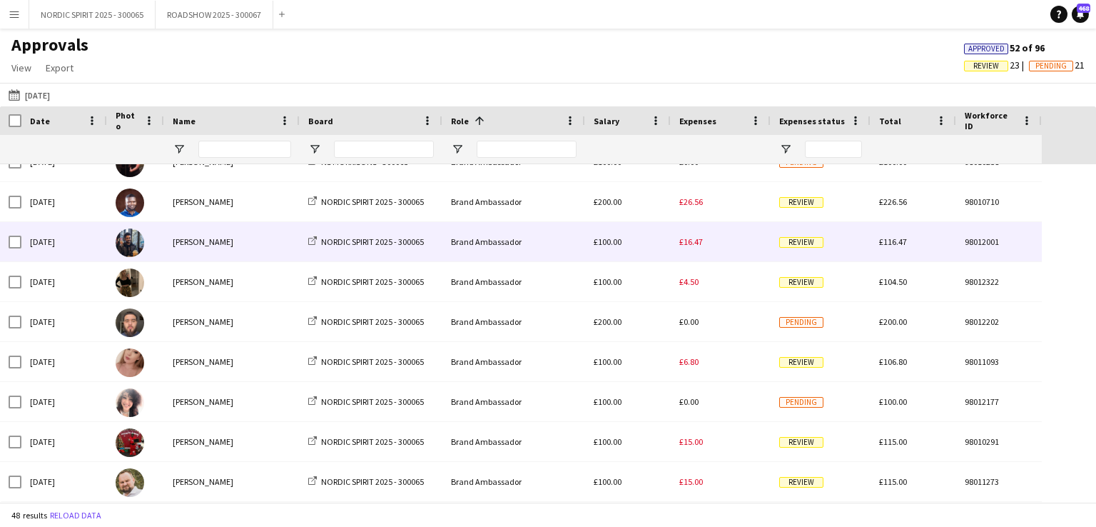
click at [691, 240] on span "£16.47" at bounding box center [691, 241] width 24 height 11
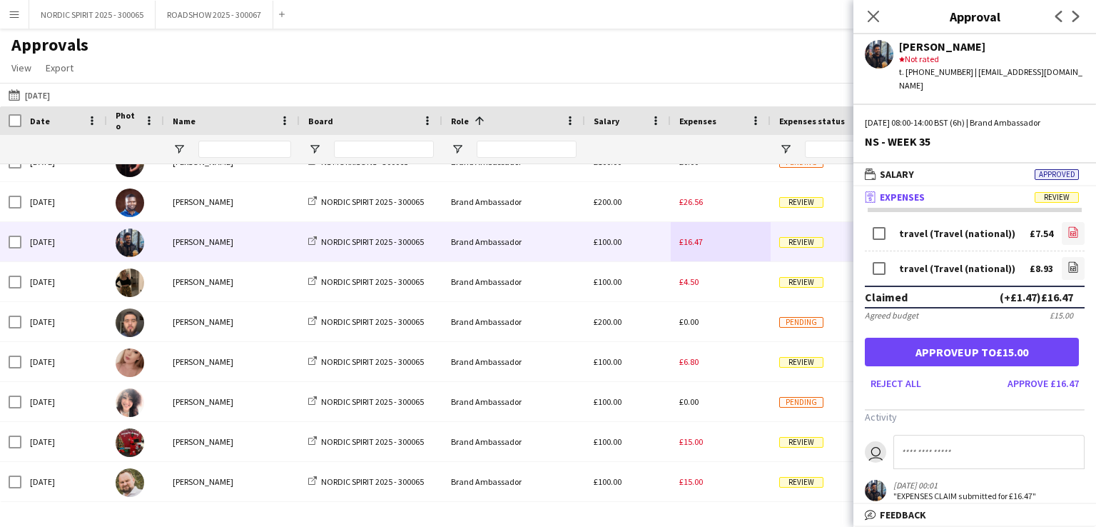
click at [1067, 226] on icon "file-image" at bounding box center [1072, 231] width 11 height 11
click at [1067, 261] on icon "file-image" at bounding box center [1072, 266] width 11 height 11
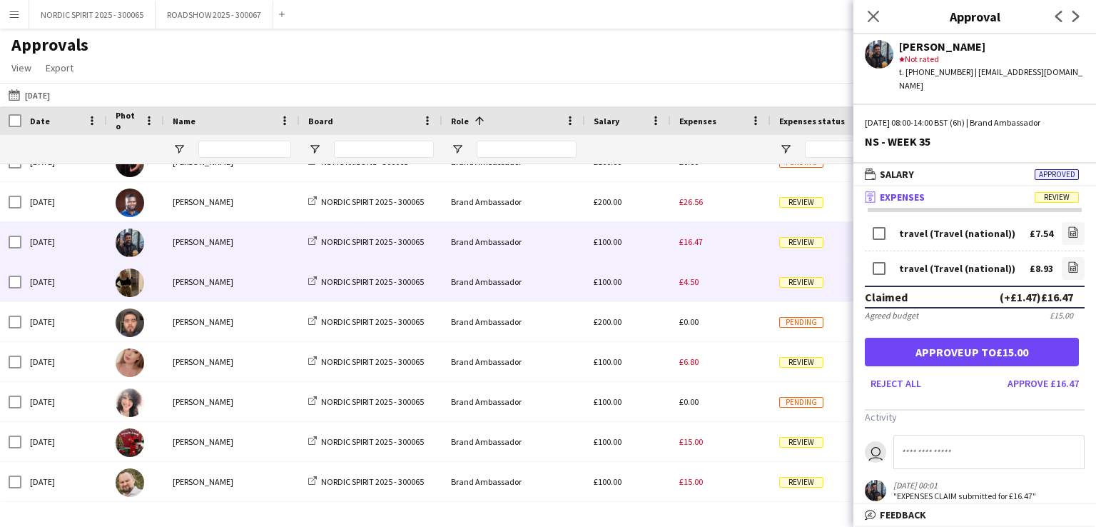
click at [686, 288] on div "£4.50" at bounding box center [721, 281] width 100 height 39
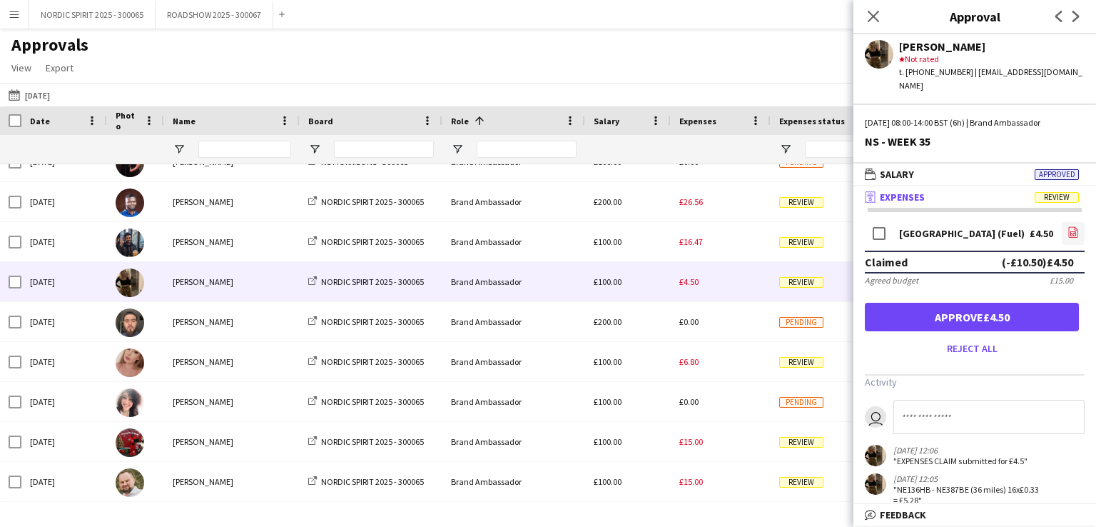
click at [1070, 231] on icon at bounding box center [1073, 233] width 6 height 4
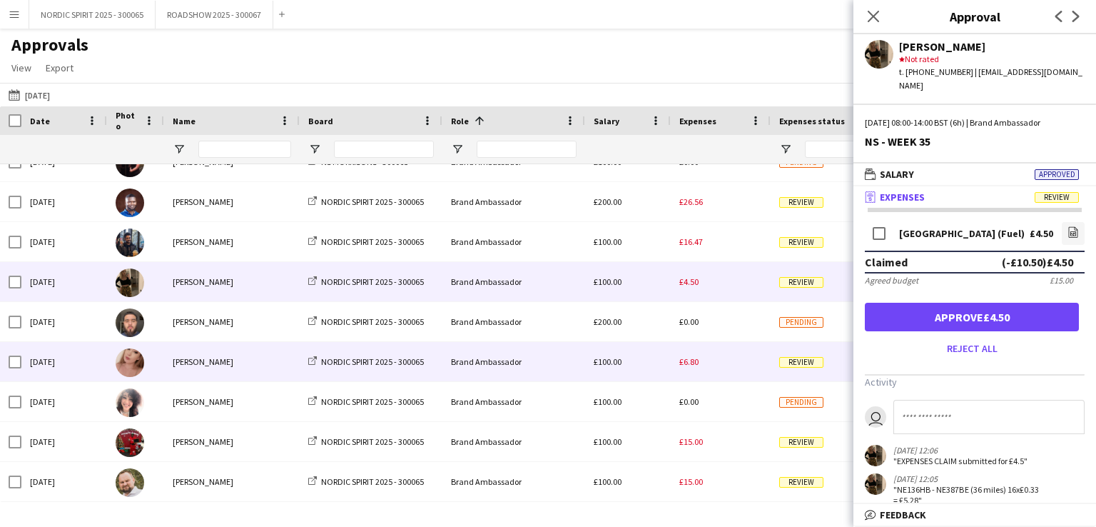
click at [691, 362] on span "£6.80" at bounding box center [688, 361] width 19 height 11
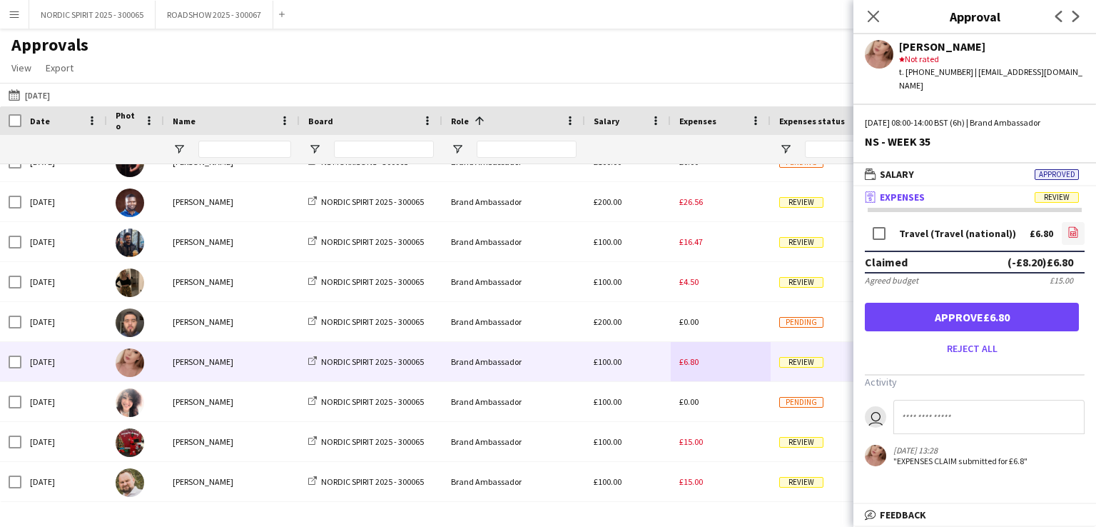
click at [1073, 231] on icon at bounding box center [1073, 233] width 6 height 4
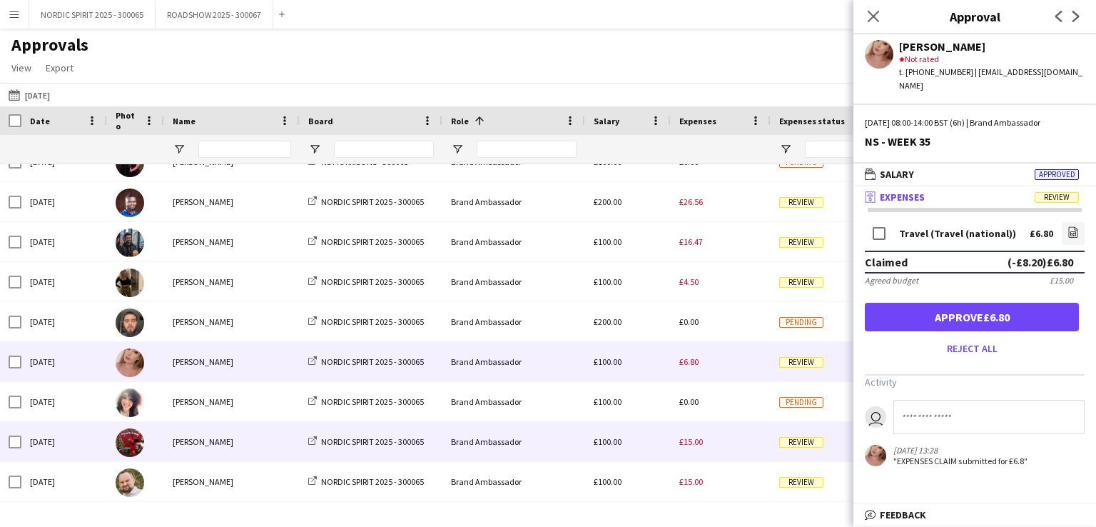
click at [692, 439] on span "£15.00" at bounding box center [691, 441] width 24 height 11
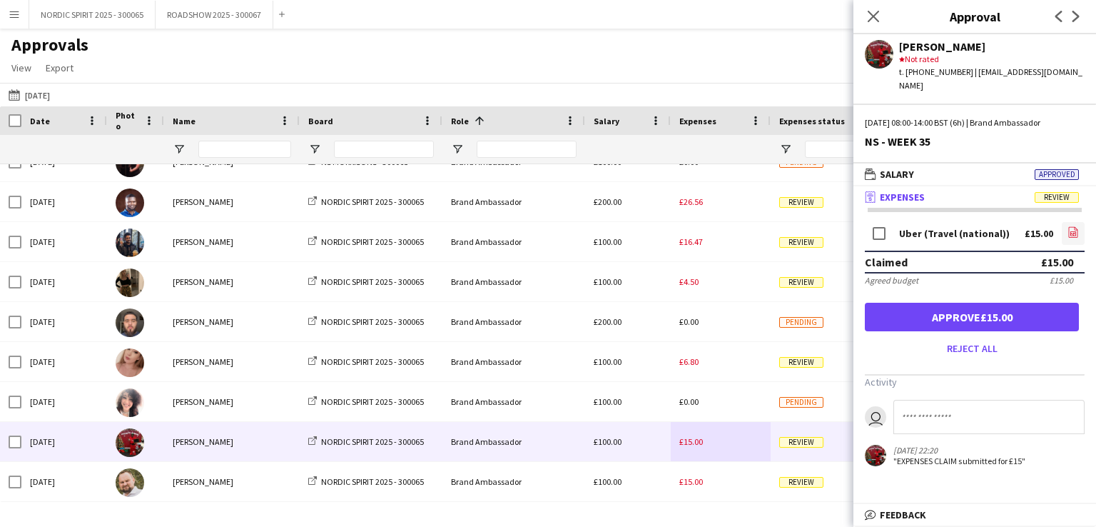
click at [1074, 226] on icon "file-image" at bounding box center [1072, 231] width 11 height 11
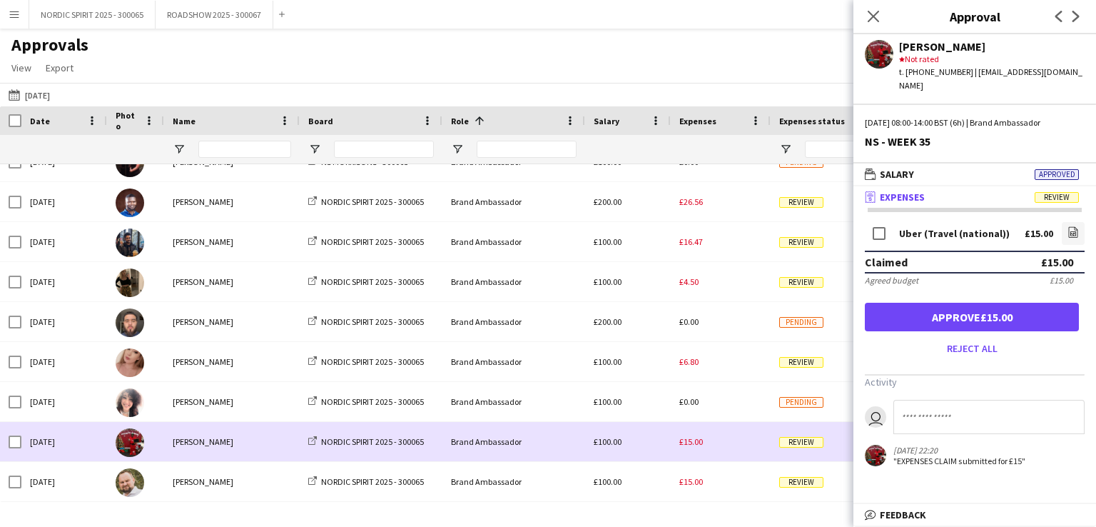
click at [734, 441] on div "£15.00" at bounding box center [721, 441] width 100 height 39
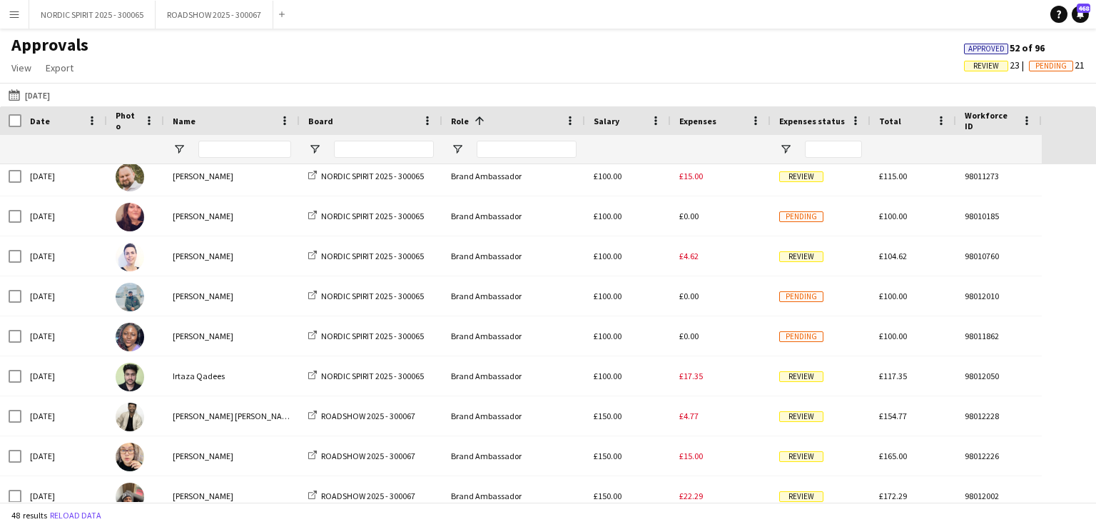
scroll to position [631, 0]
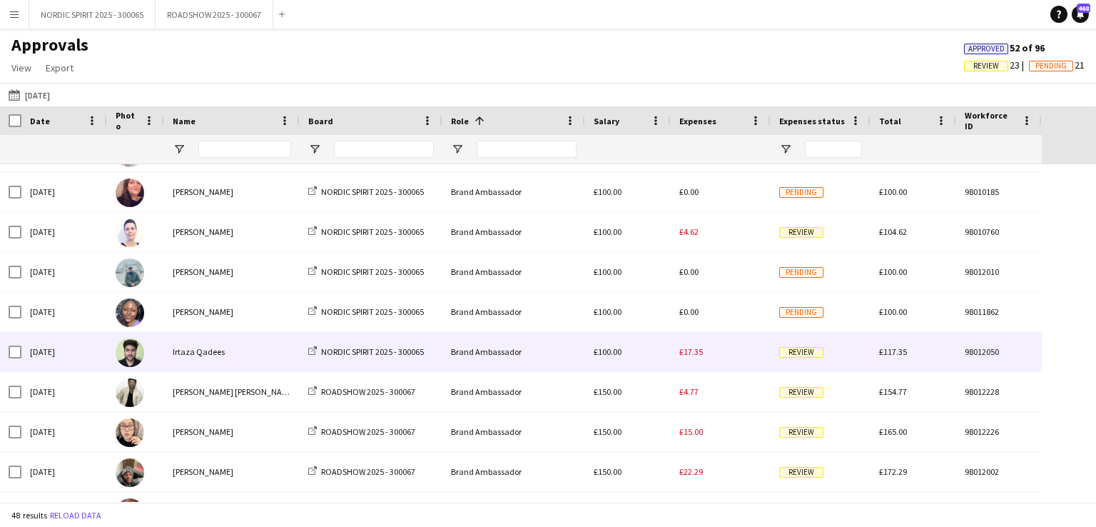
click at [692, 352] on span "£17.35" at bounding box center [691, 351] width 24 height 11
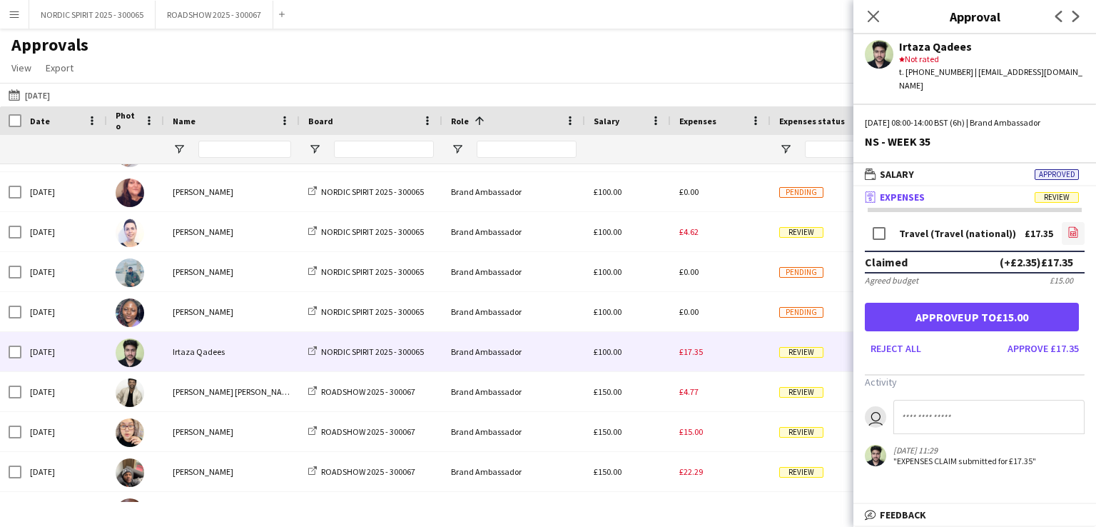
click at [1074, 233] on icon at bounding box center [1073, 233] width 1 height 1
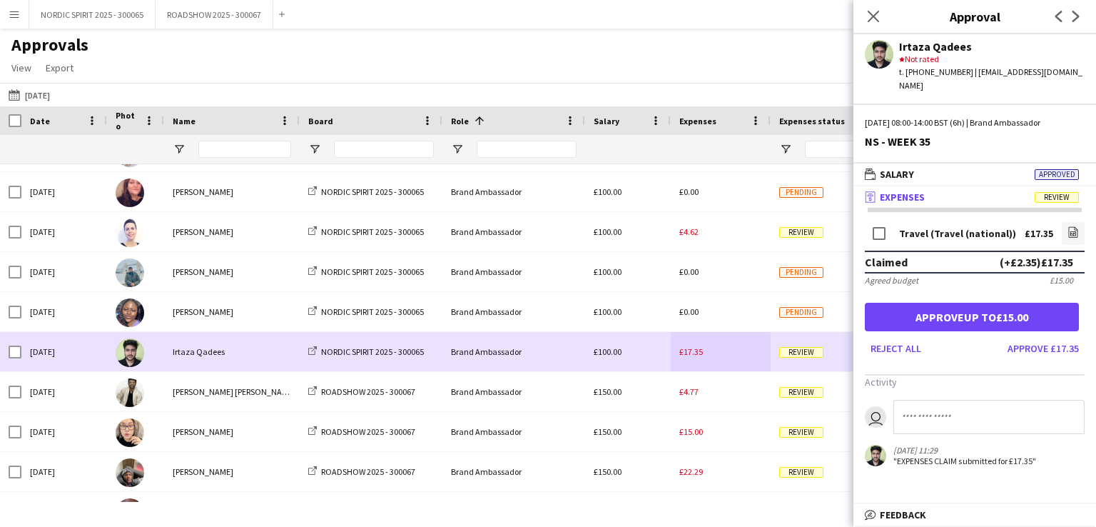
click at [738, 356] on div "£17.35" at bounding box center [721, 351] width 100 height 39
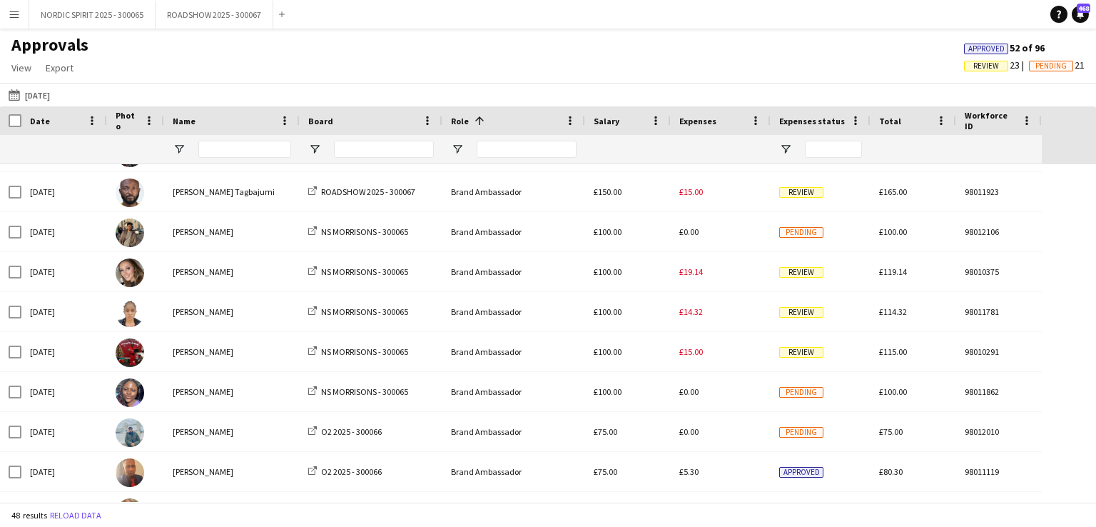
scroll to position [976, 0]
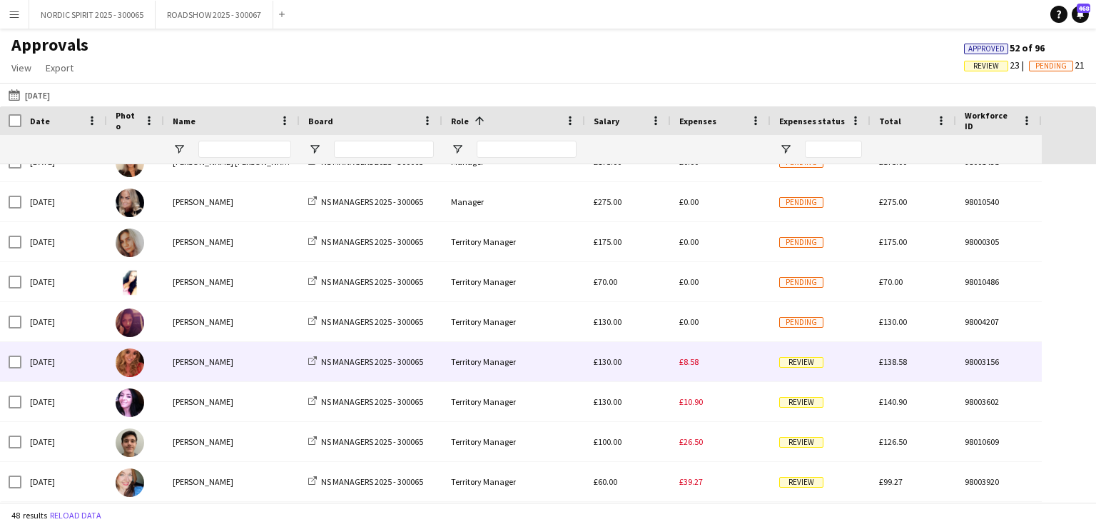
click at [688, 366] on span "£8.58" at bounding box center [688, 361] width 19 height 11
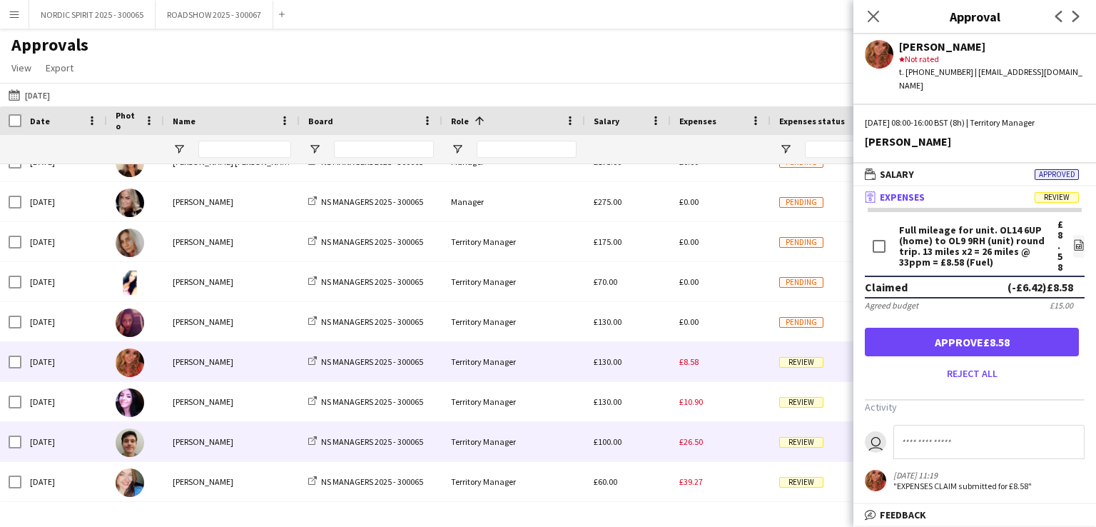
click at [694, 444] on span "£26.50" at bounding box center [691, 441] width 24 height 11
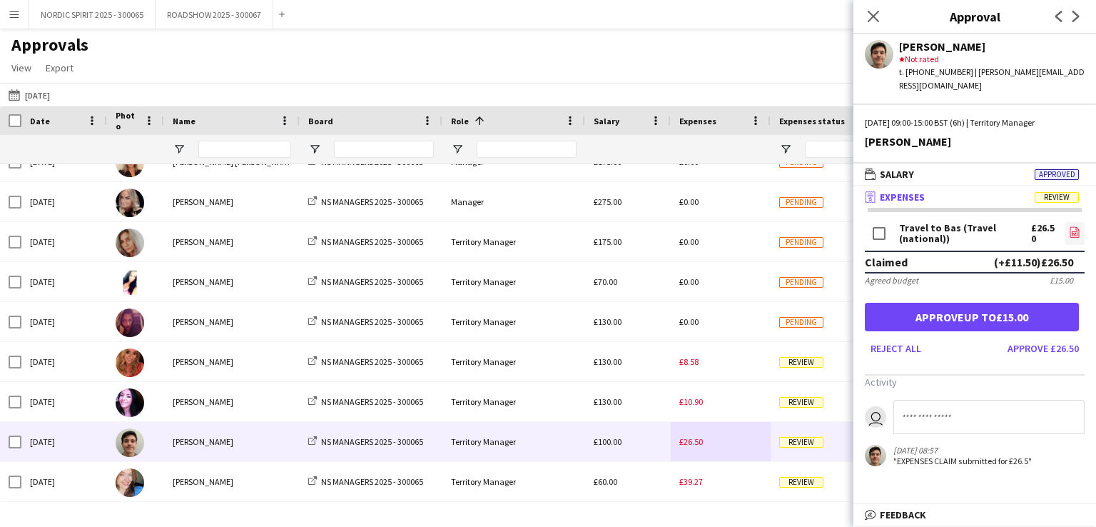
click at [1074, 233] on icon at bounding box center [1074, 233] width 1 height 1
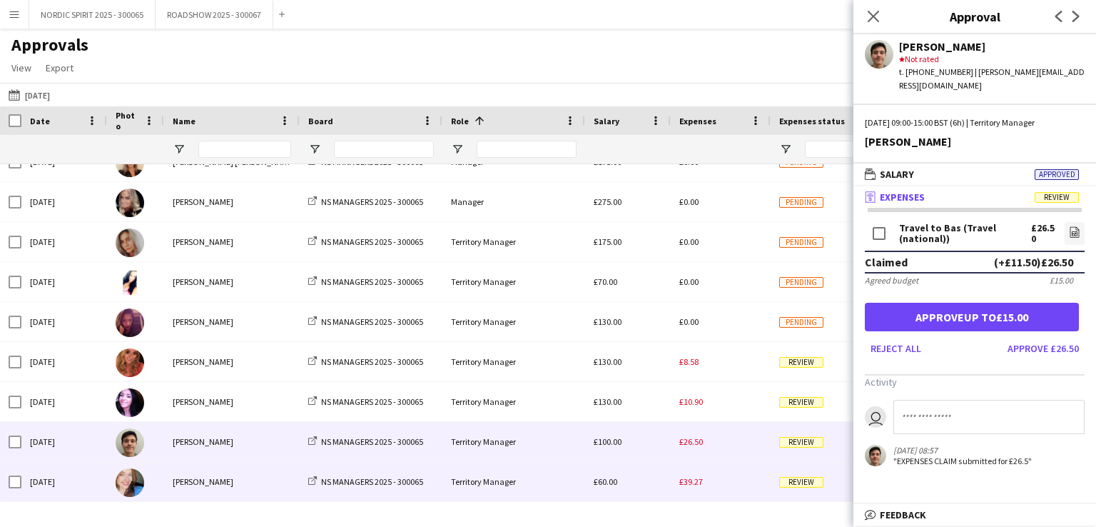
click at [699, 482] on span "£39.27" at bounding box center [691, 481] width 24 height 11
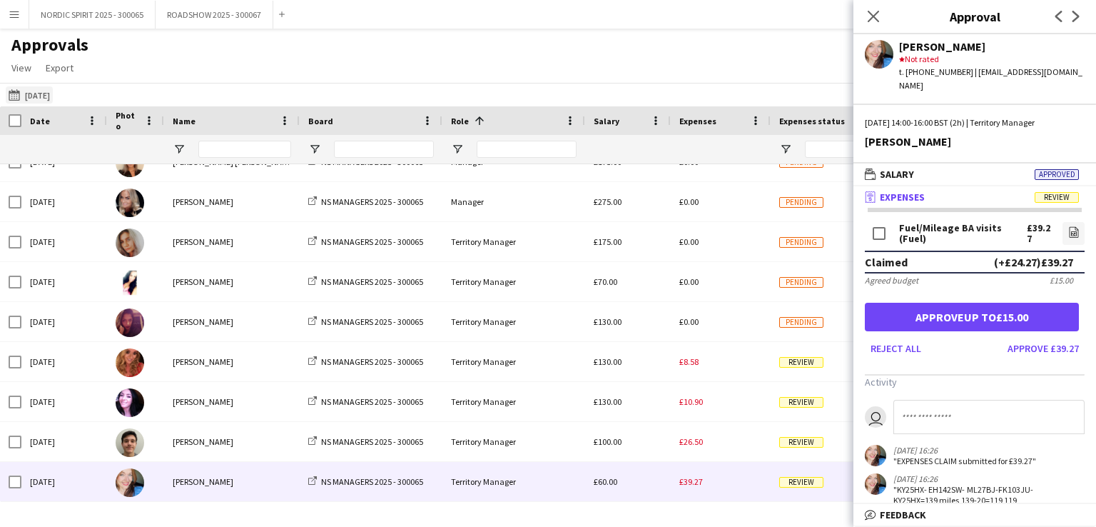
click at [51, 93] on button "[DATE] [DATE]" at bounding box center [29, 94] width 47 height 17
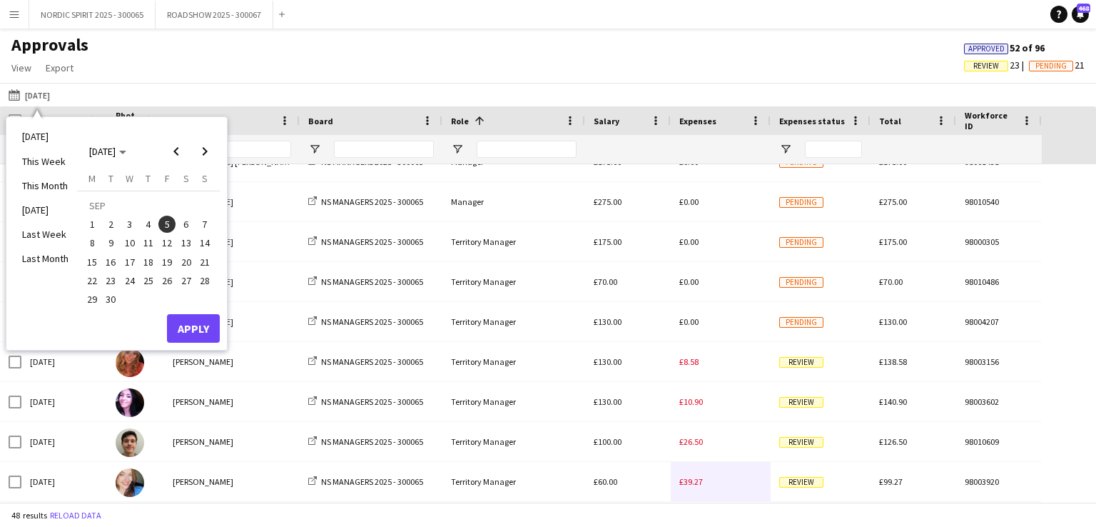
click at [185, 220] on span "6" at bounding box center [186, 223] width 17 height 17
click at [200, 321] on button "Apply" at bounding box center [193, 328] width 53 height 29
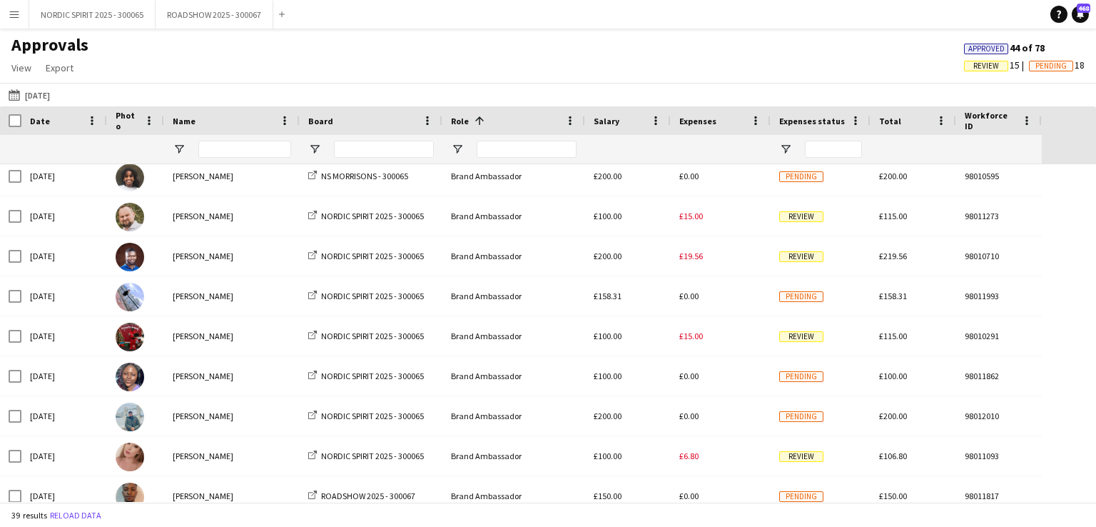
scroll to position [105, 0]
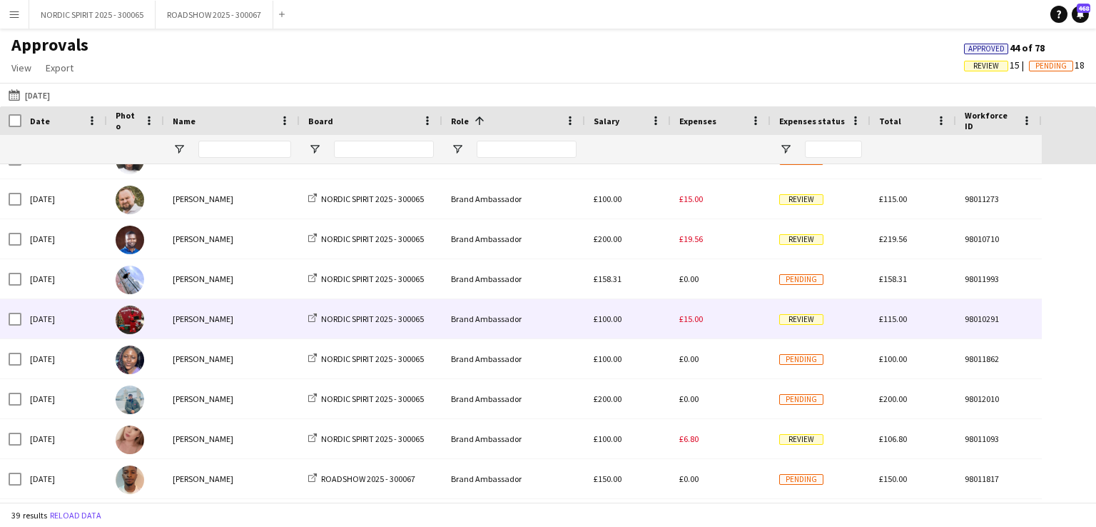
click at [693, 320] on span "£15.00" at bounding box center [691, 318] width 24 height 11
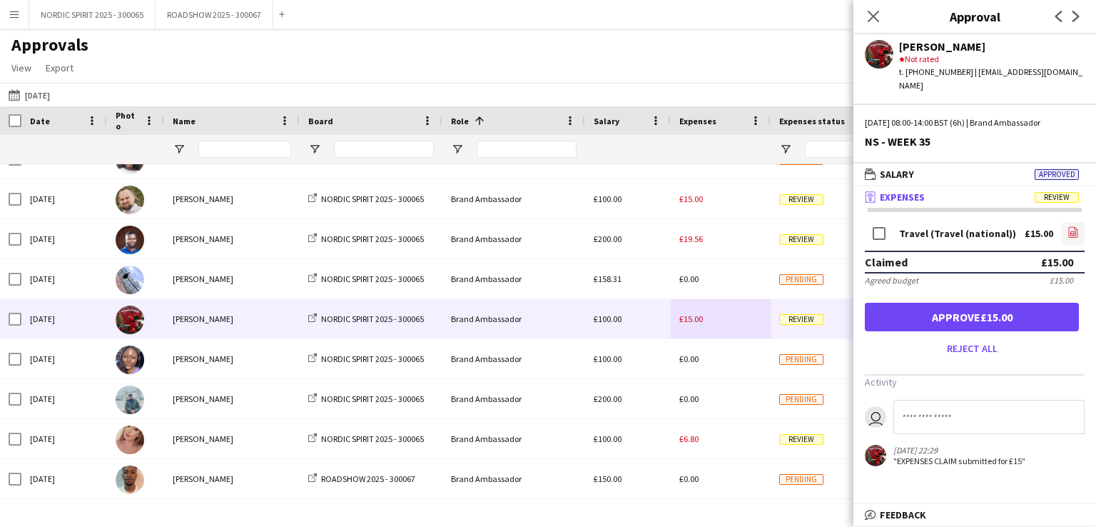
click at [1074, 226] on icon "file-image" at bounding box center [1072, 231] width 11 height 11
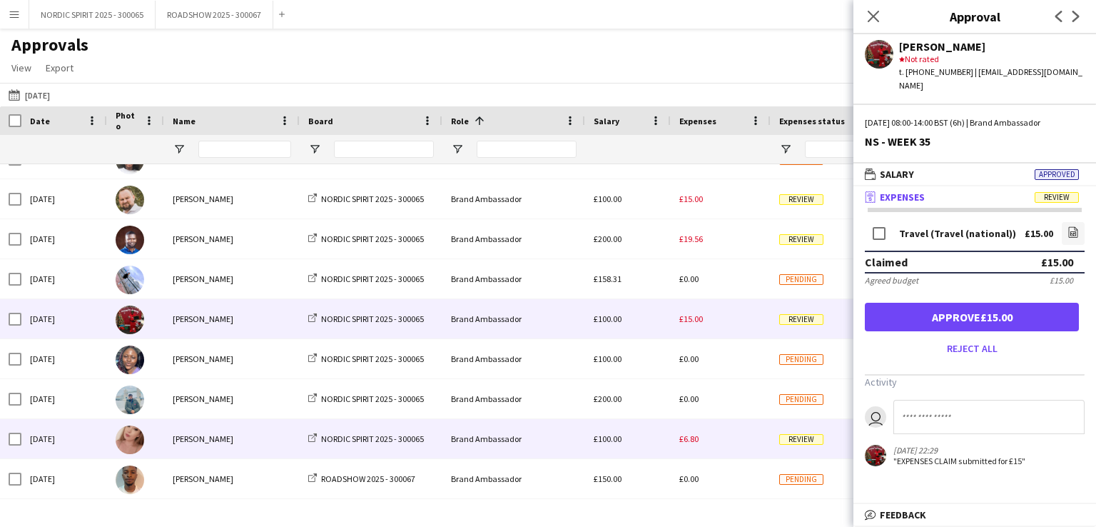
click at [689, 440] on span "£6.80" at bounding box center [688, 438] width 19 height 11
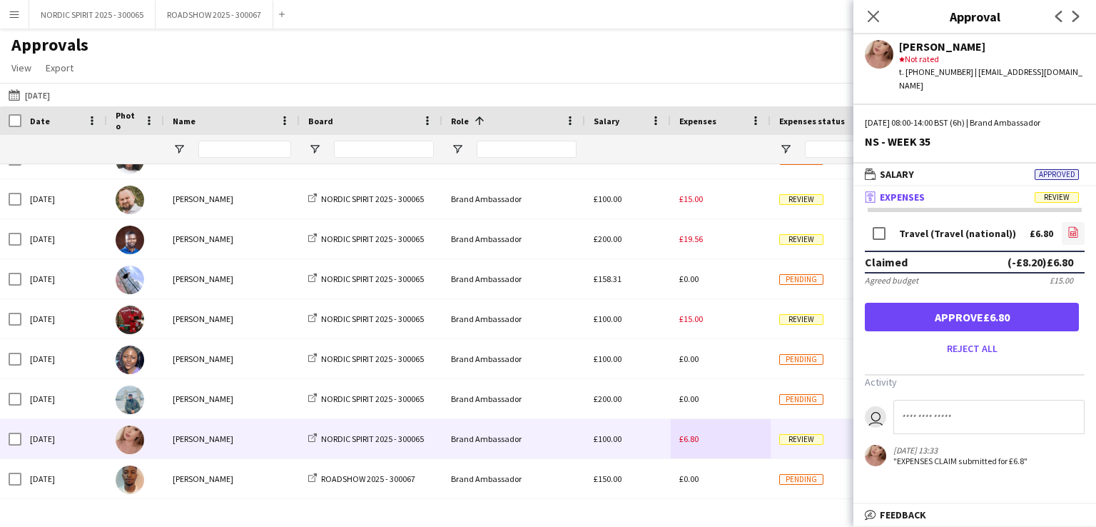
click at [1075, 226] on icon "file-image" at bounding box center [1072, 231] width 11 height 11
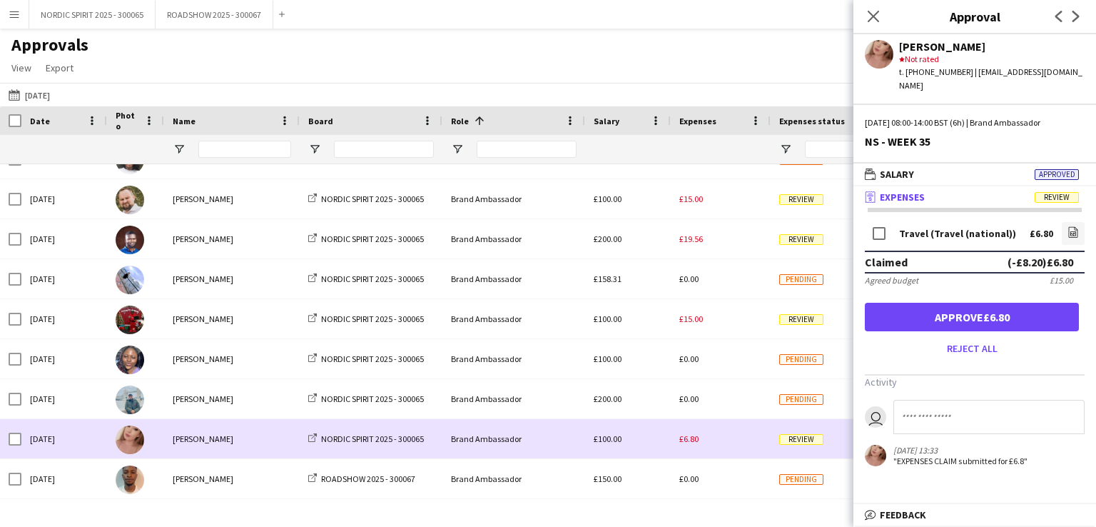
click at [713, 434] on div "£6.80" at bounding box center [721, 438] width 100 height 39
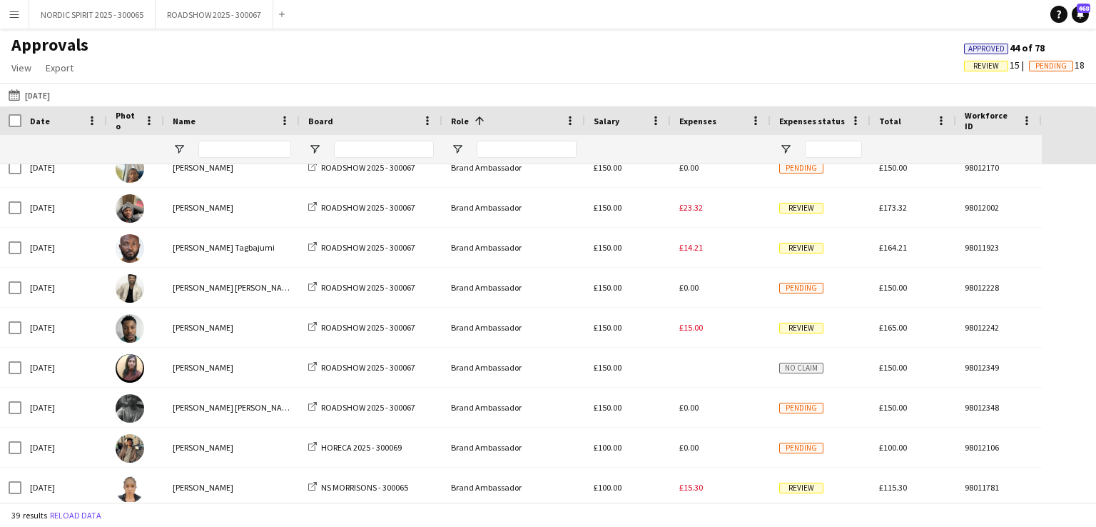
scroll to position [467, 0]
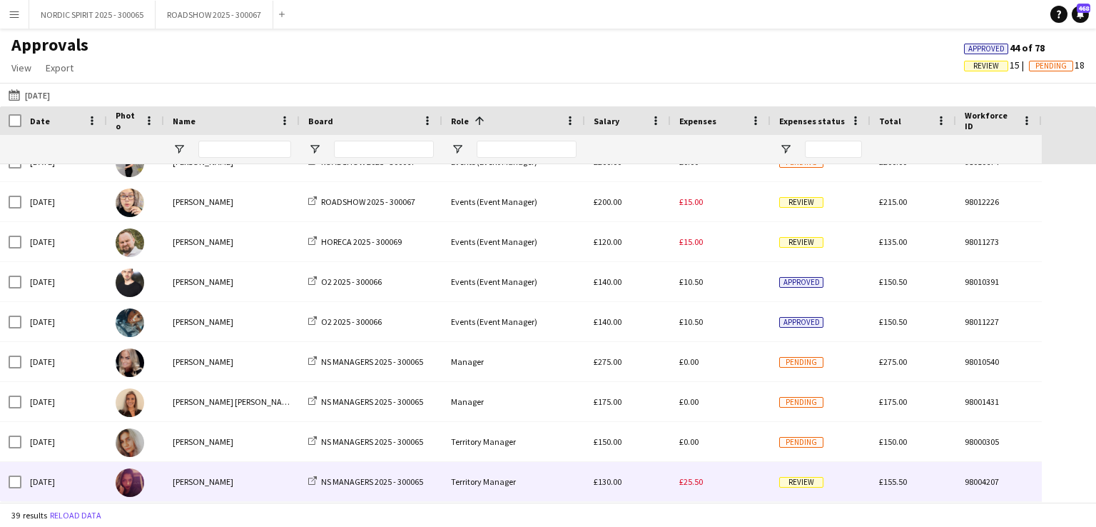
click at [693, 482] on span "£25.50" at bounding box center [691, 481] width 24 height 11
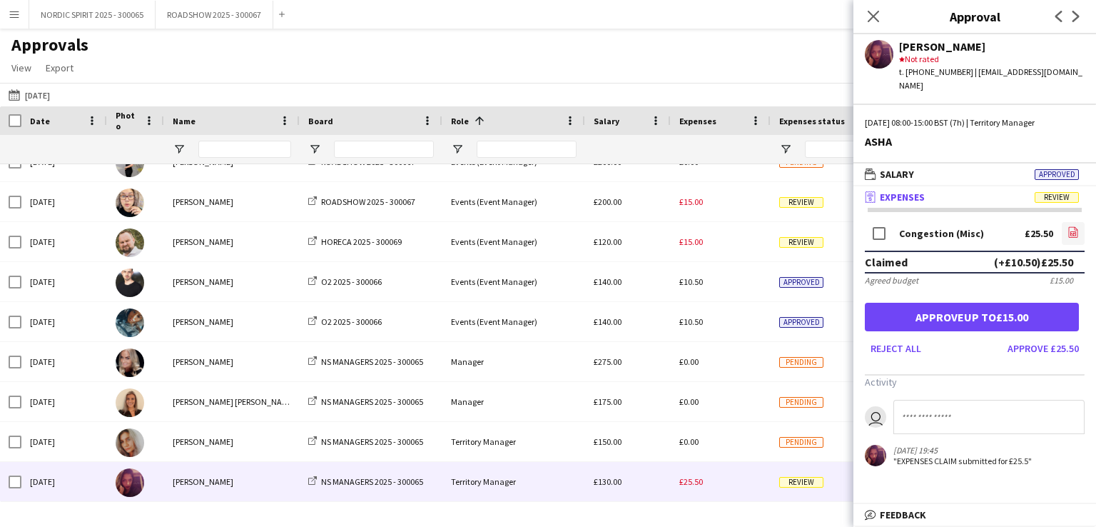
click at [1070, 231] on icon at bounding box center [1073, 233] width 6 height 4
click at [53, 95] on button "[DATE] [DATE]" at bounding box center [29, 94] width 47 height 17
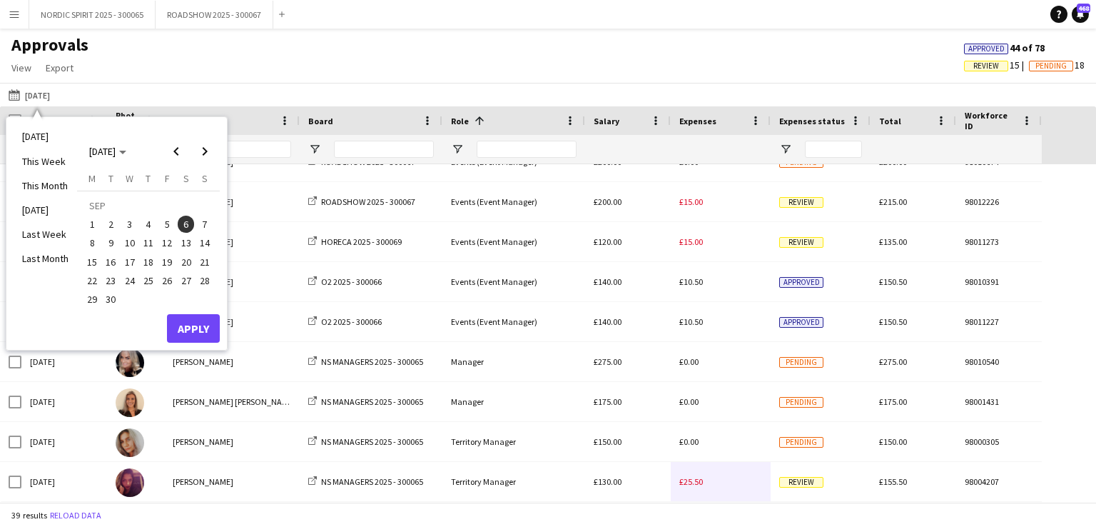
click at [205, 222] on span "7" at bounding box center [204, 223] width 17 height 17
click at [190, 325] on button "Apply" at bounding box center [193, 328] width 53 height 29
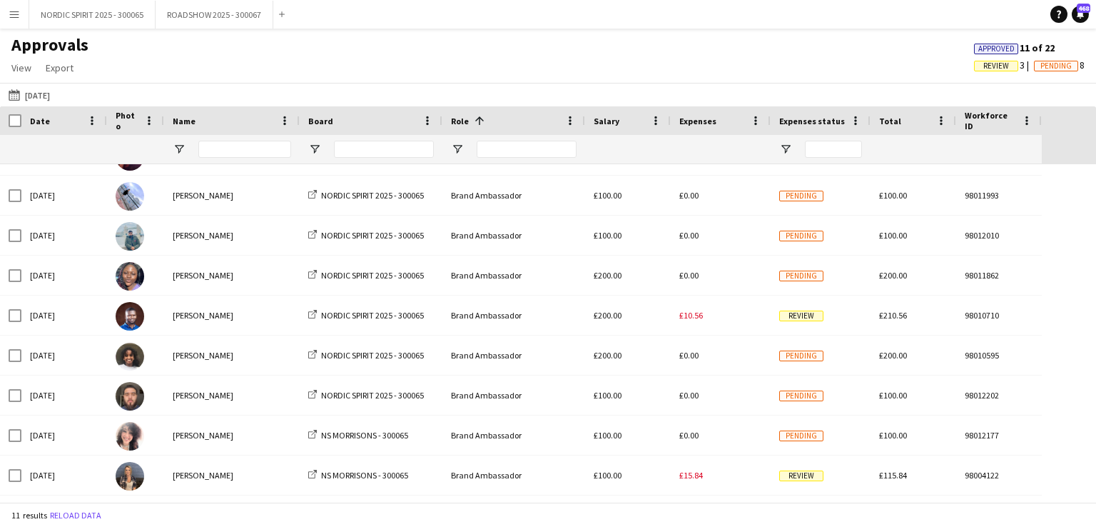
scroll to position [38, 0]
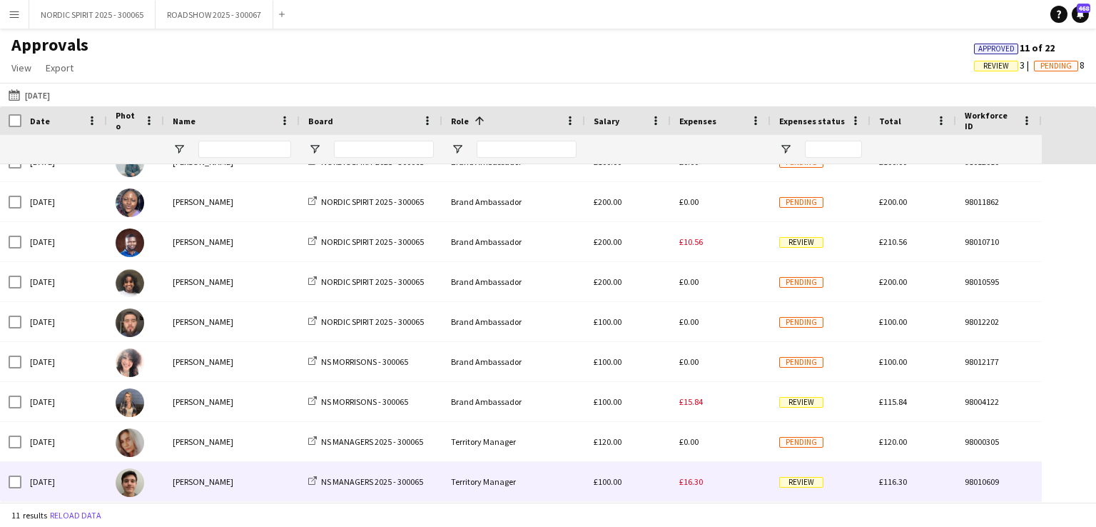
click at [697, 482] on span "£16.30" at bounding box center [691, 481] width 24 height 11
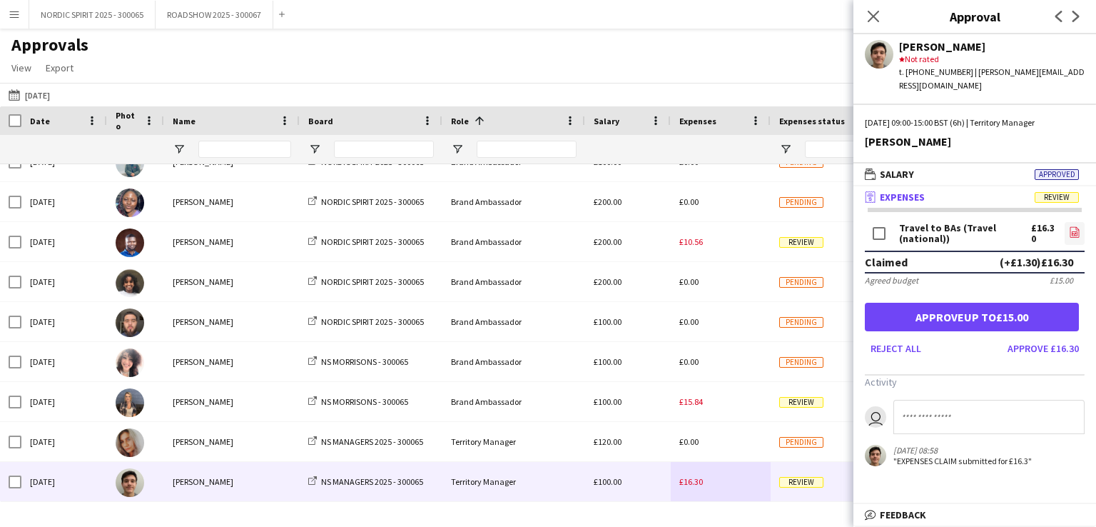
click at [1073, 226] on icon "file-image" at bounding box center [1074, 231] width 11 height 11
click at [53, 91] on button "[DATE] [DATE]" at bounding box center [29, 94] width 47 height 17
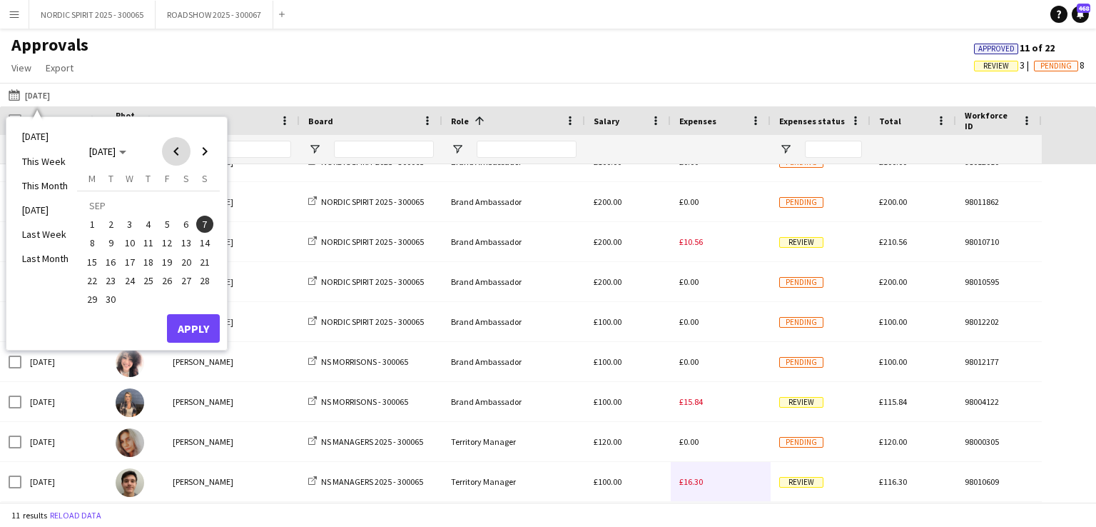
click at [177, 152] on span "Previous month" at bounding box center [176, 151] width 29 height 29
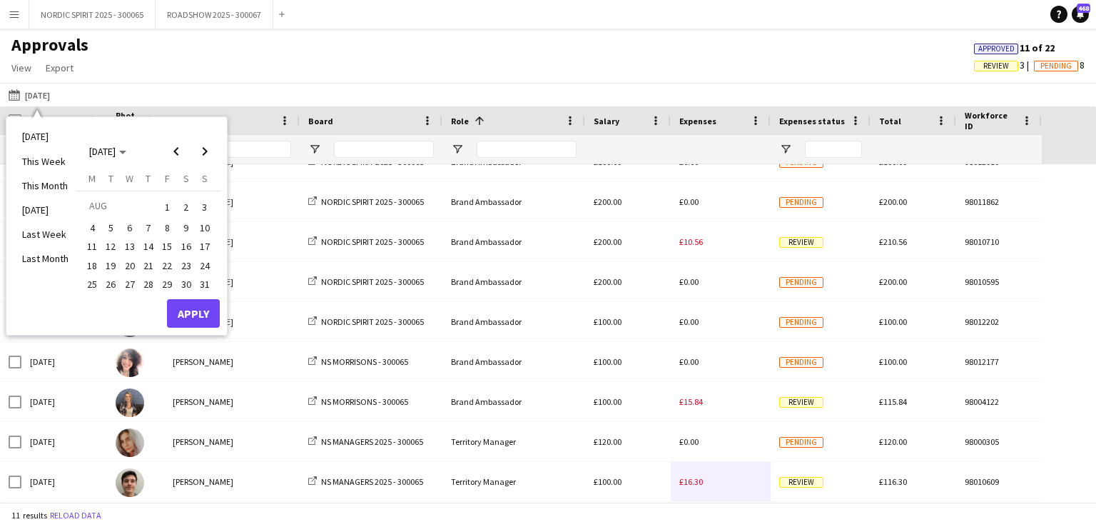
drag, startPoint x: 201, startPoint y: 280, endPoint x: 193, endPoint y: 295, distance: 17.3
click at [200, 282] on span "31" at bounding box center [204, 283] width 17 height 17
click at [190, 312] on button "Apply" at bounding box center [193, 313] width 53 height 29
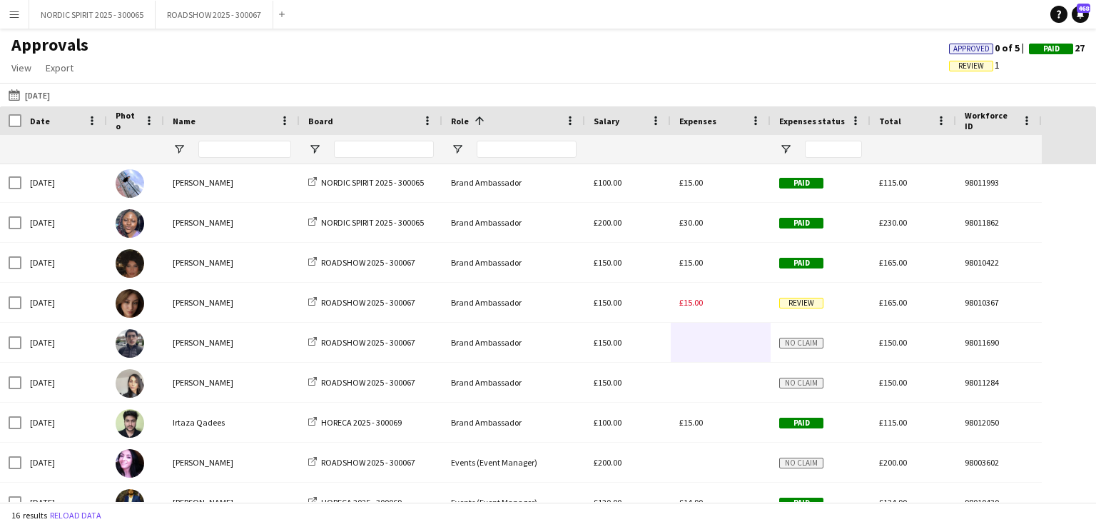
scroll to position [245, 0]
